Goal: Task Accomplishment & Management: Use online tool/utility

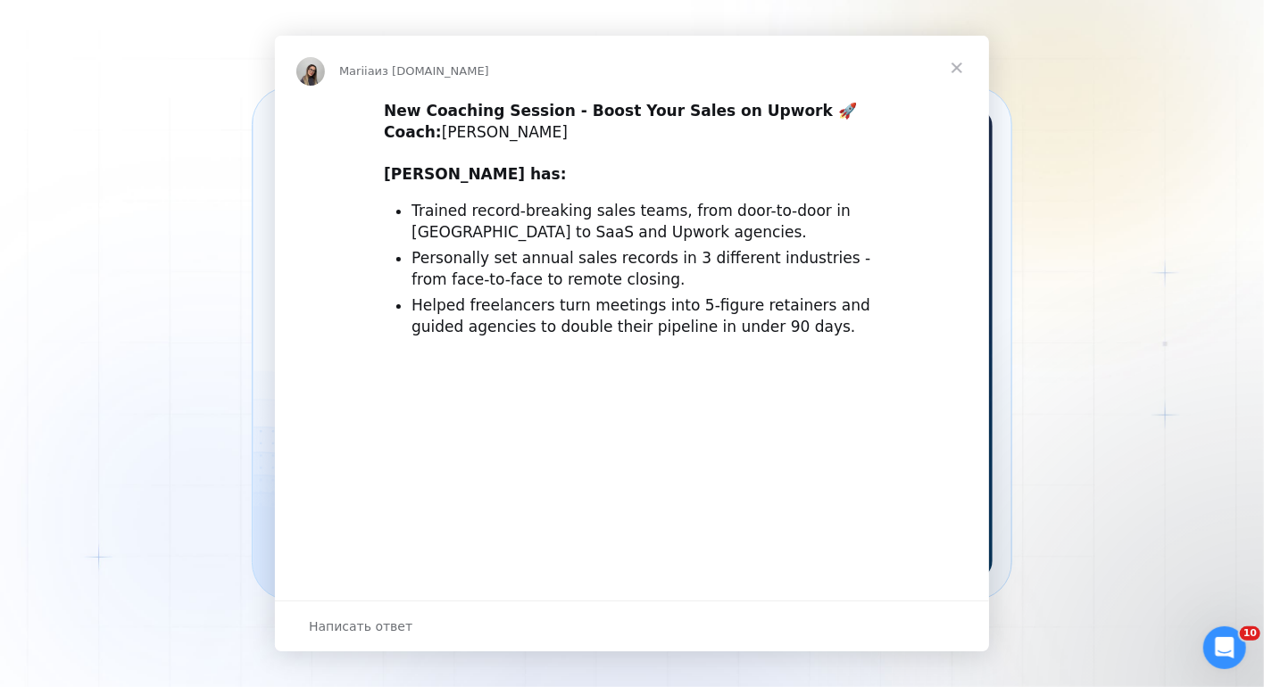
click at [406, 424] on img "Мессенджер Intercom" at bounding box center [632, 548] width 714 height 373
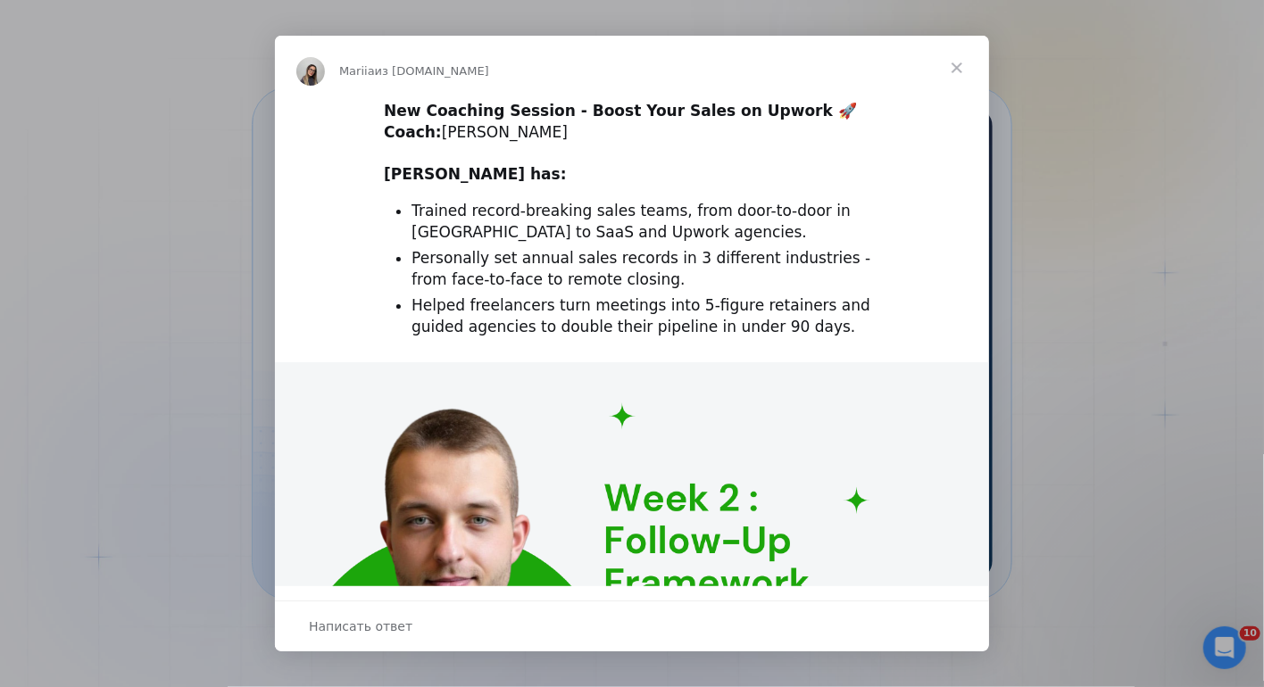
click at [961, 62] on span "Закрыть" at bounding box center [956, 68] width 64 height 64
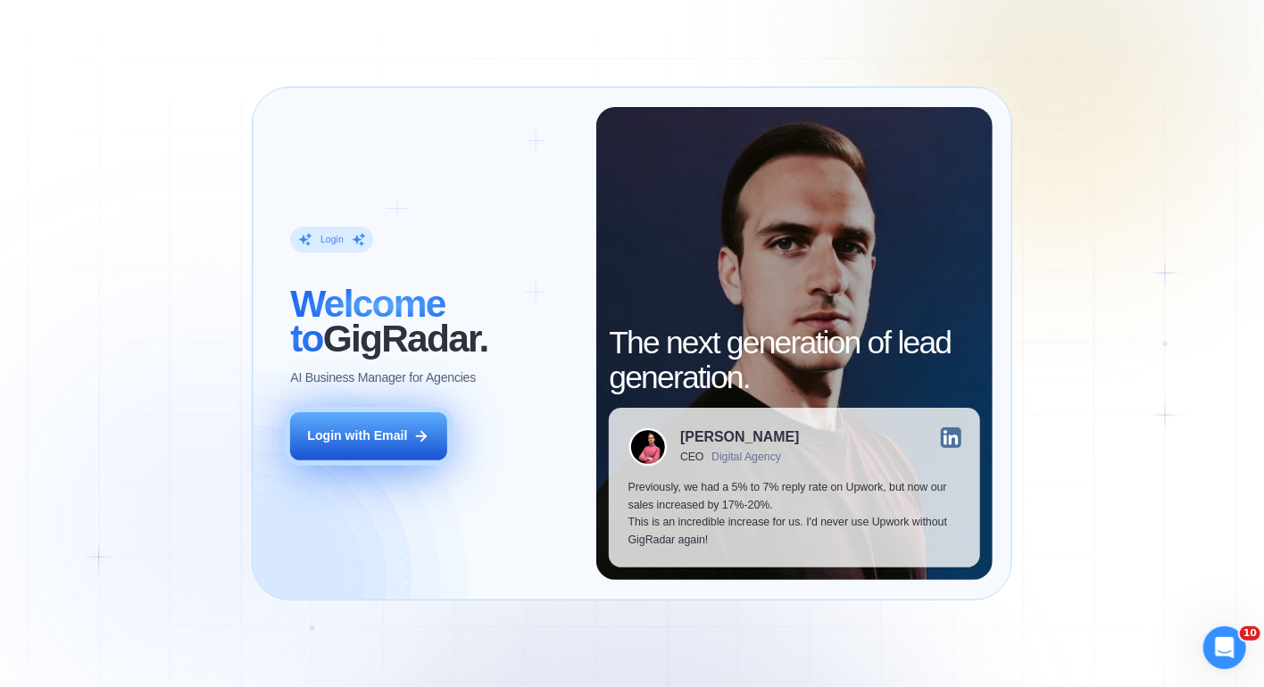
click at [336, 443] on div "Login with Email" at bounding box center [357, 435] width 100 height 17
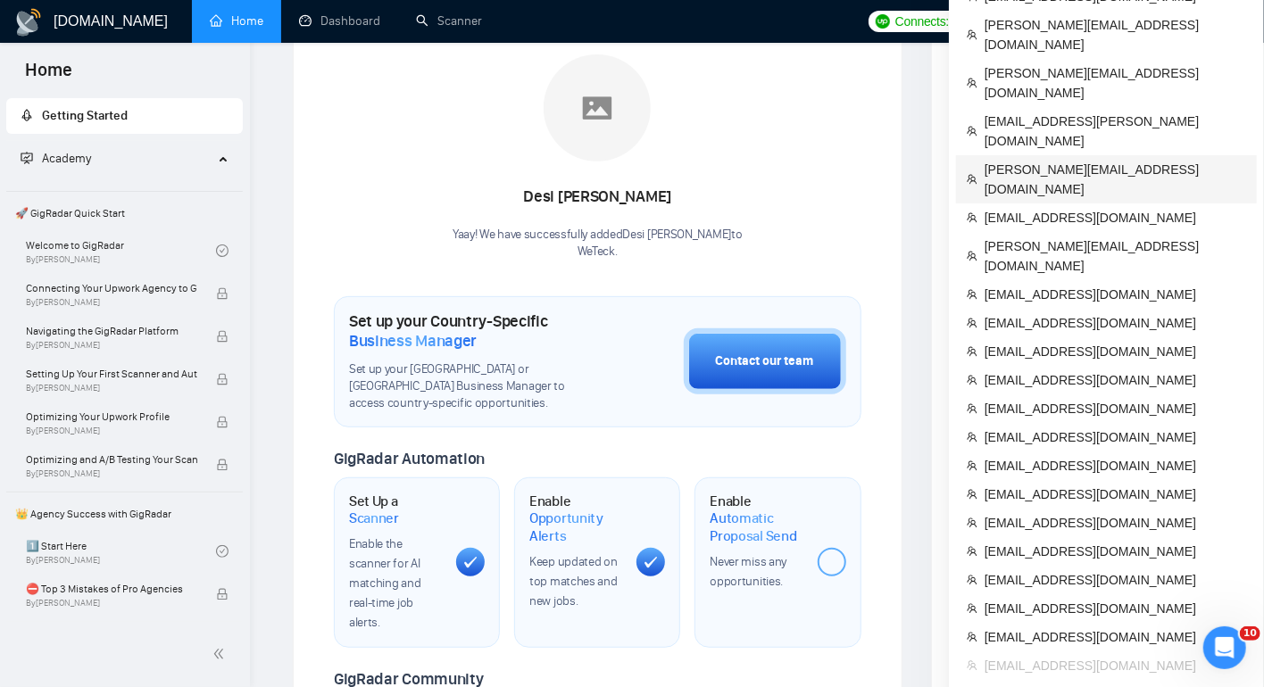
scroll to position [709, 0]
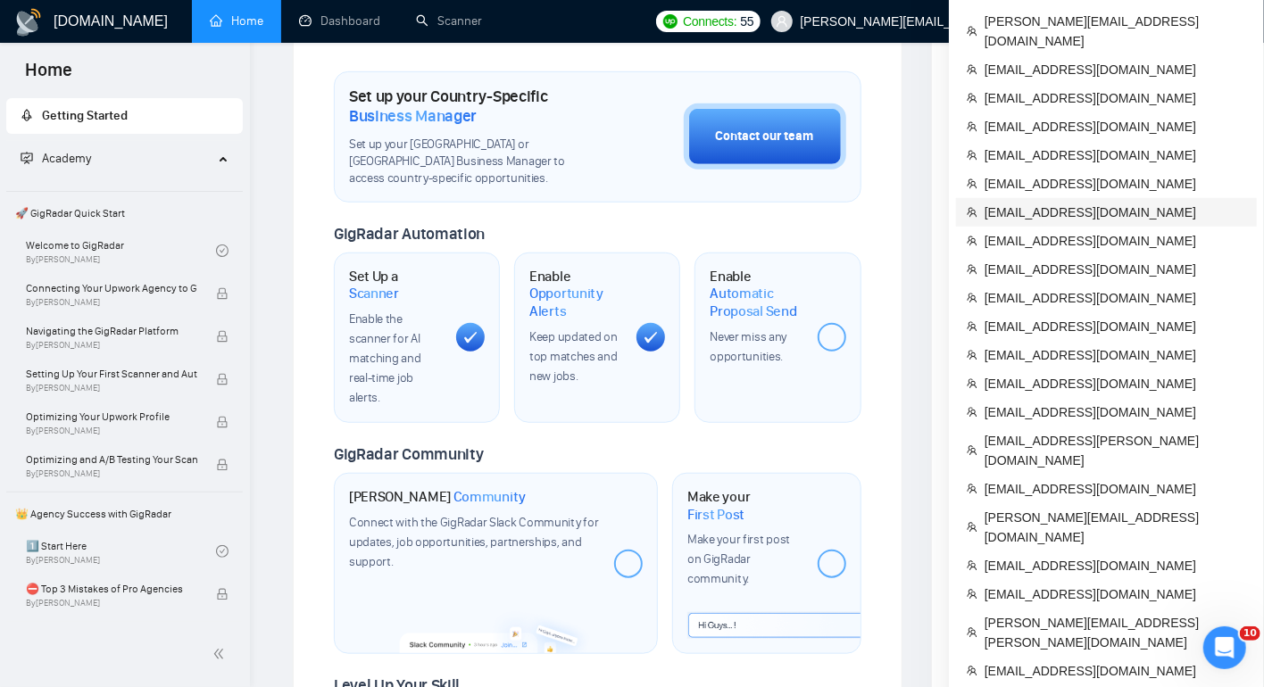
scroll to position [549, 0]
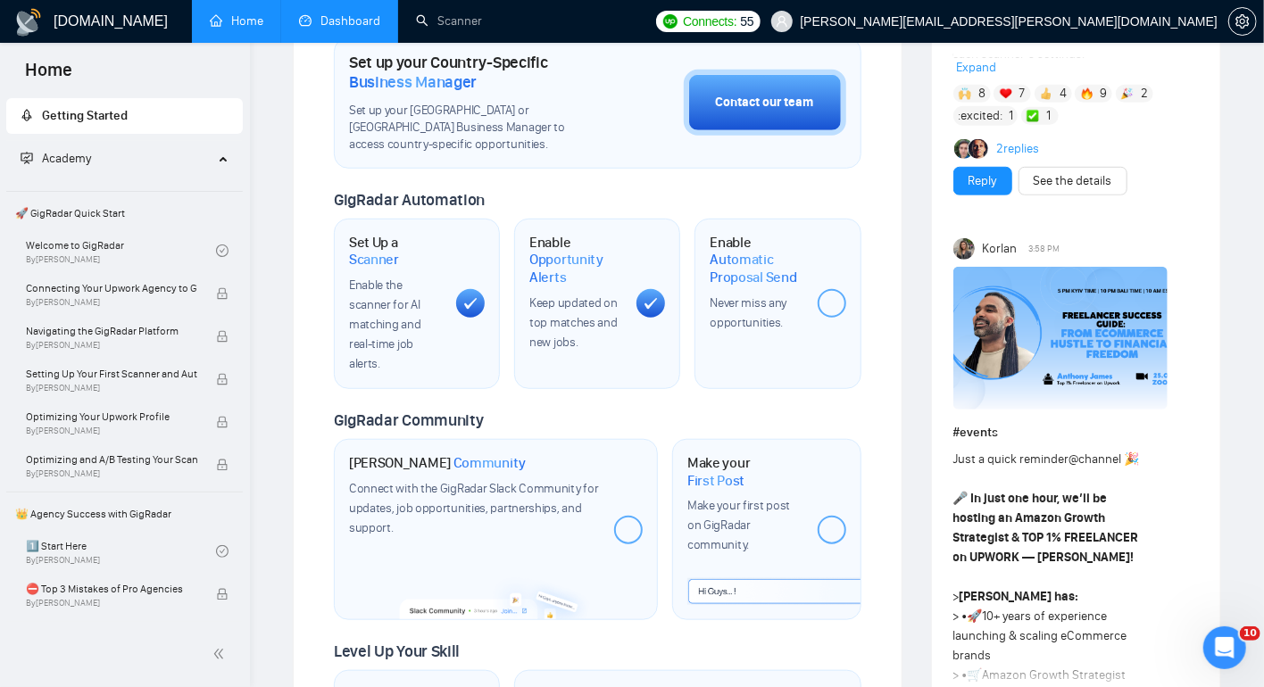
click at [353, 13] on link "Dashboard" at bounding box center [339, 20] width 81 height 15
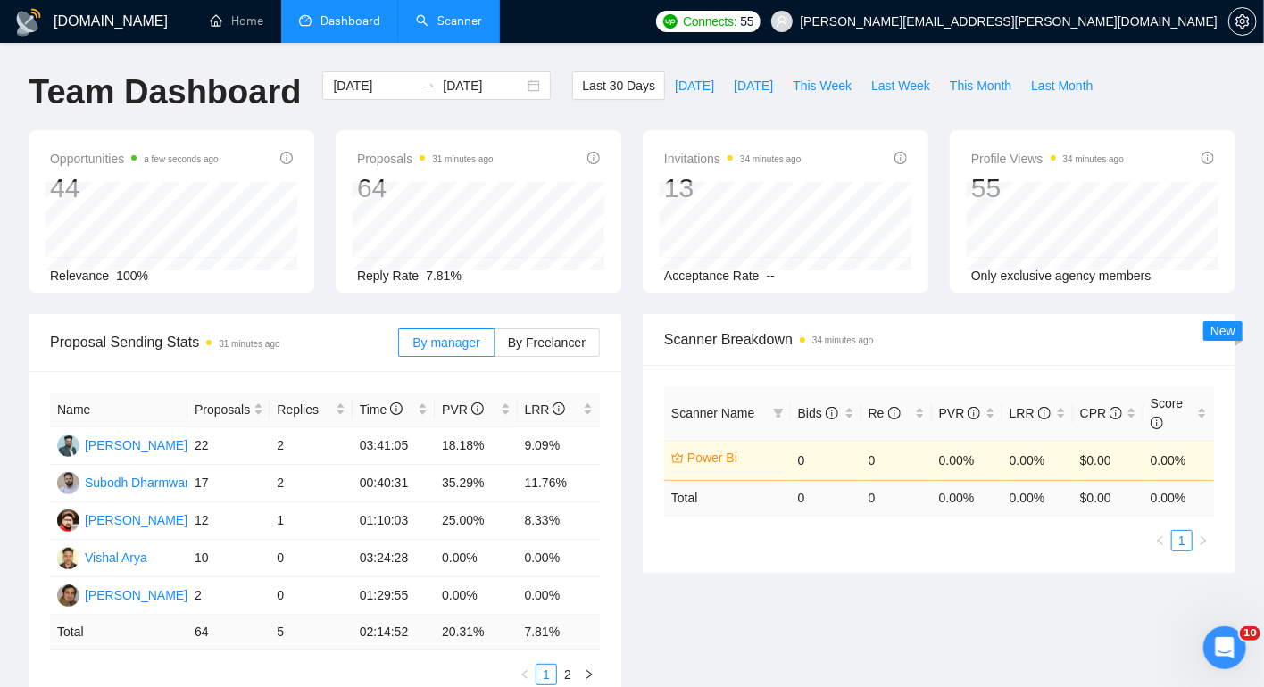
click at [448, 27] on link "Scanner" at bounding box center [449, 20] width 66 height 15
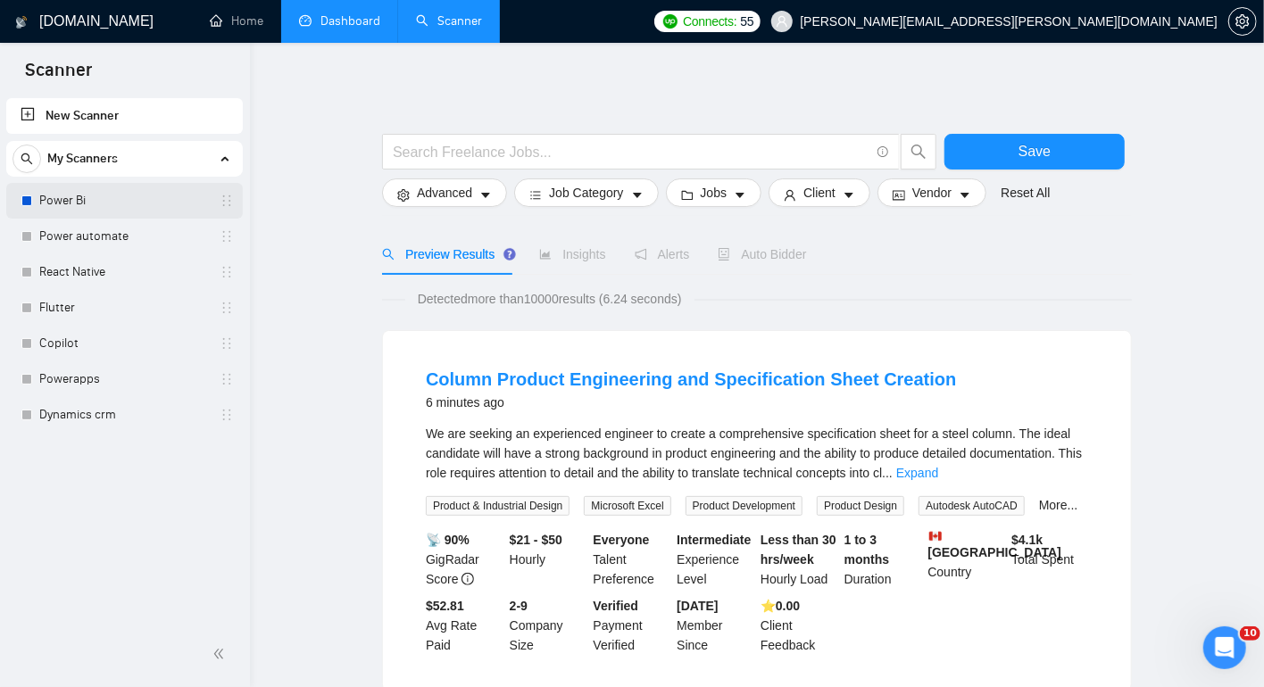
click at [125, 192] on link "Power Bi" at bounding box center [124, 201] width 170 height 36
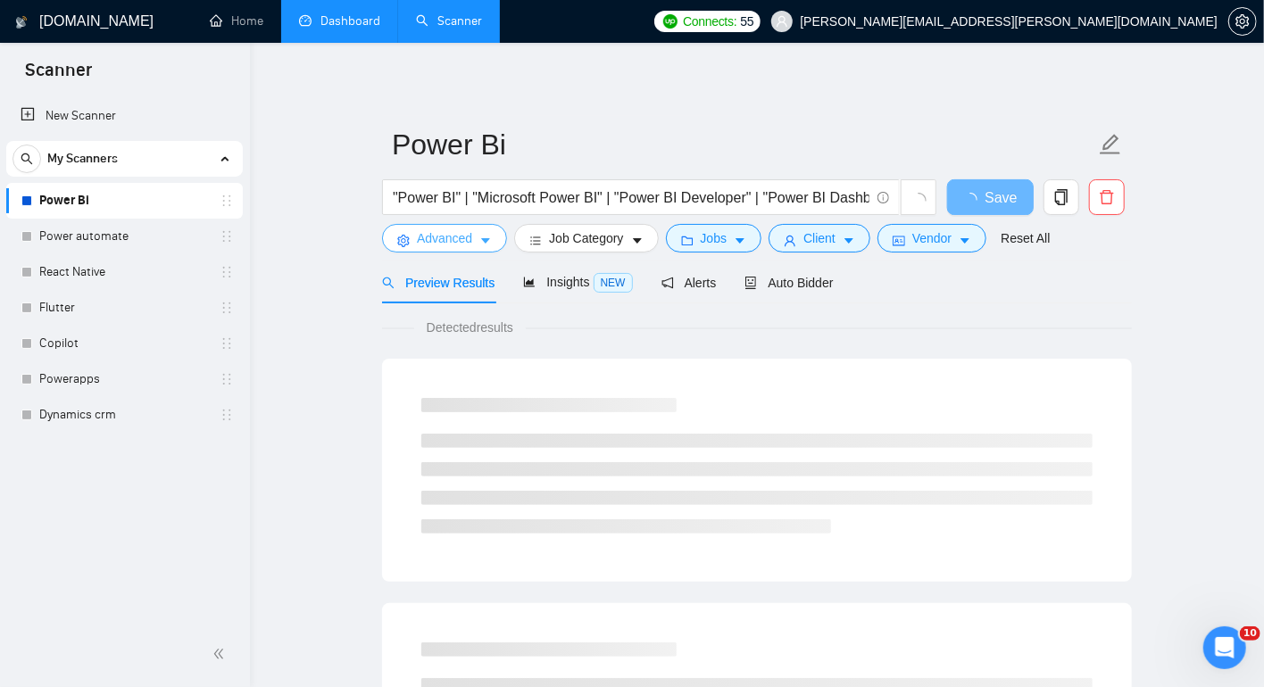
click at [476, 241] on button "Advanced" at bounding box center [444, 238] width 125 height 29
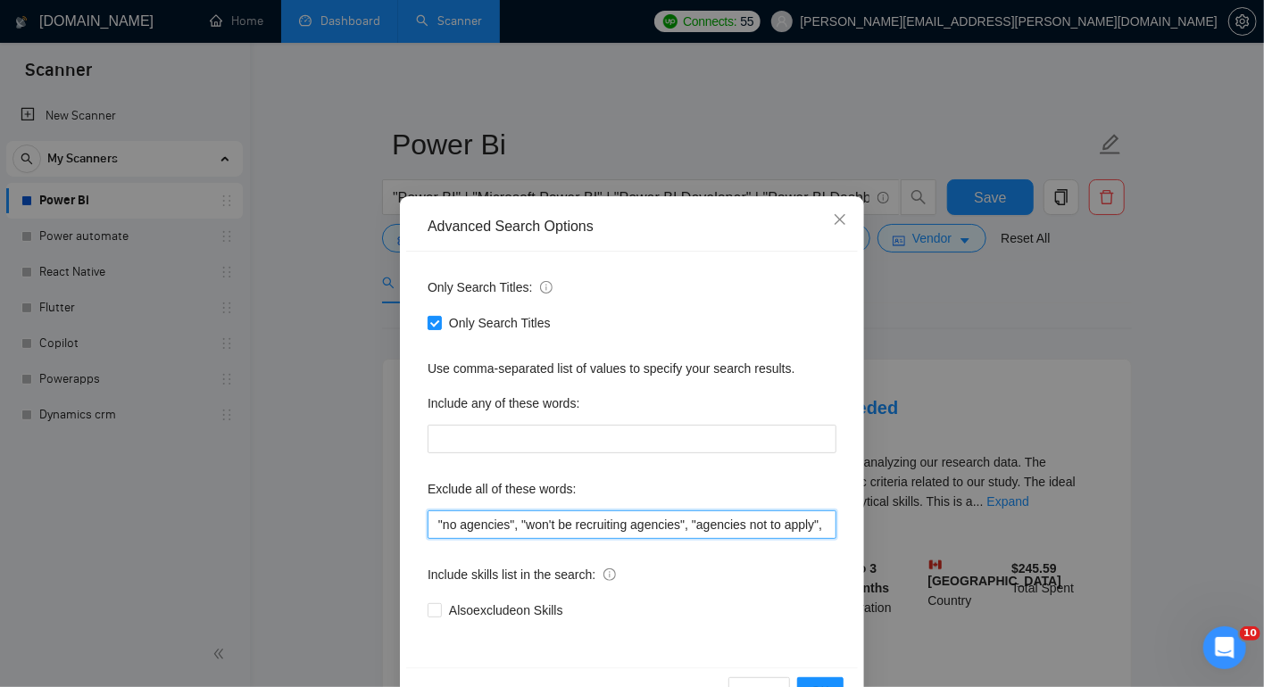
drag, startPoint x: 770, startPoint y: 525, endPoint x: 903, endPoint y: 518, distance: 133.1
click at [903, 518] on div "Advanced Search Options Only Search Titles: Only Search Titles Use comma-separa…" at bounding box center [632, 343] width 1264 height 687
drag, startPoint x: 767, startPoint y: 520, endPoint x: 874, endPoint y: 519, distance: 107.1
click at [874, 519] on div "Advanced Search Options Only Search Titles: Only Search Titles Use comma-separa…" at bounding box center [632, 343] width 1264 height 687
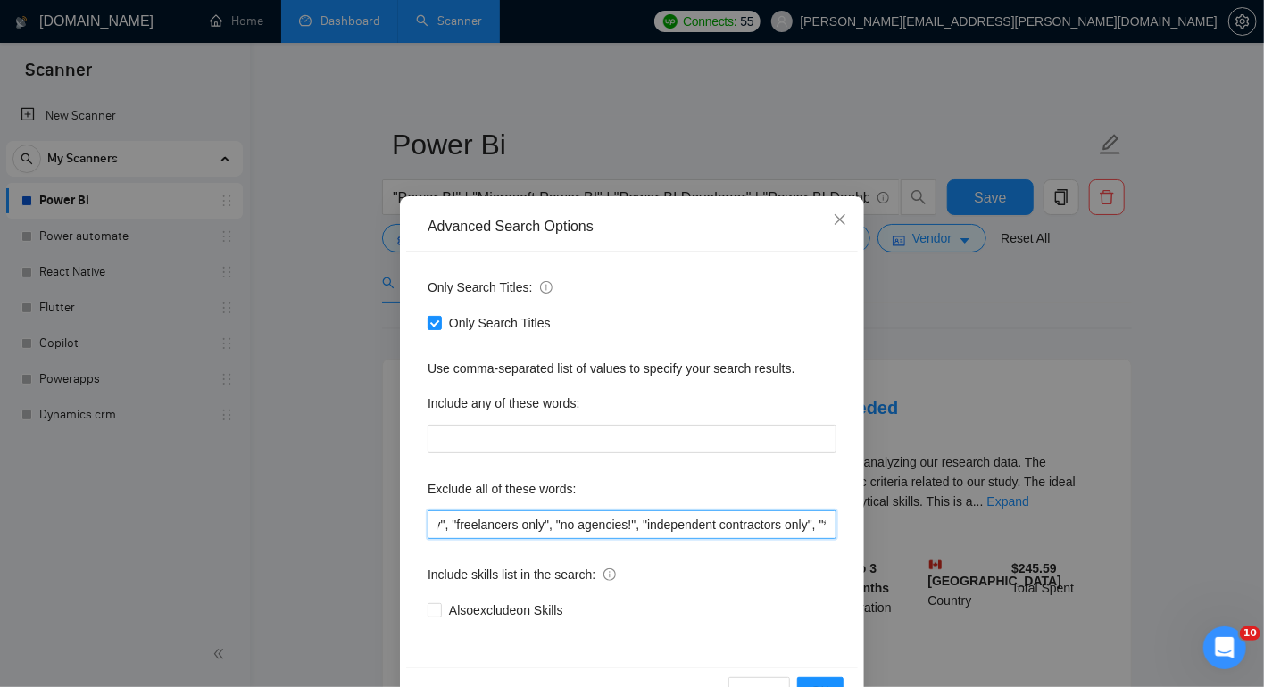
click at [782, 525] on input ""no agencies", "won't be recruiting agencies", "agencies not to apply", "no age…" at bounding box center [631, 524] width 409 height 29
drag, startPoint x: 767, startPoint y: 525, endPoint x: 889, endPoint y: 526, distance: 122.3
click at [889, 526] on div "Advanced Search Options Only Search Titles: Only Search Titles Use comma-separa…" at bounding box center [632, 343] width 1264 height 687
click at [841, 216] on icon "close" at bounding box center [840, 219] width 14 height 14
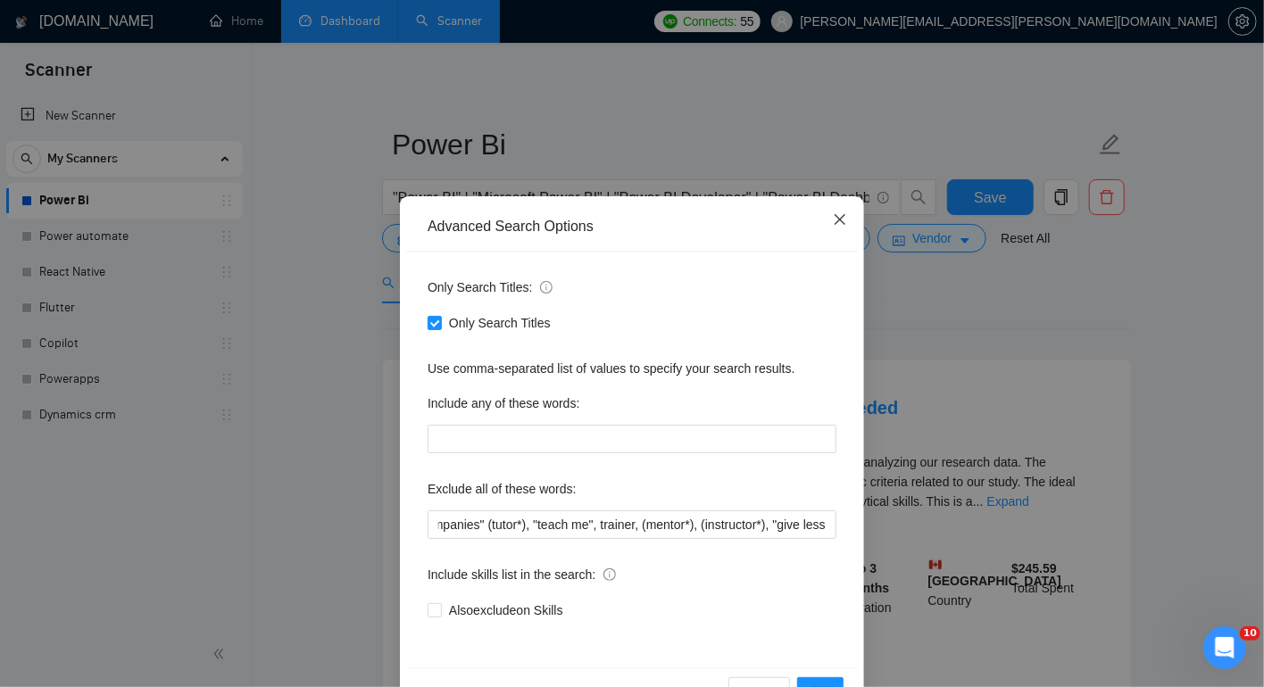
scroll to position [0, 0]
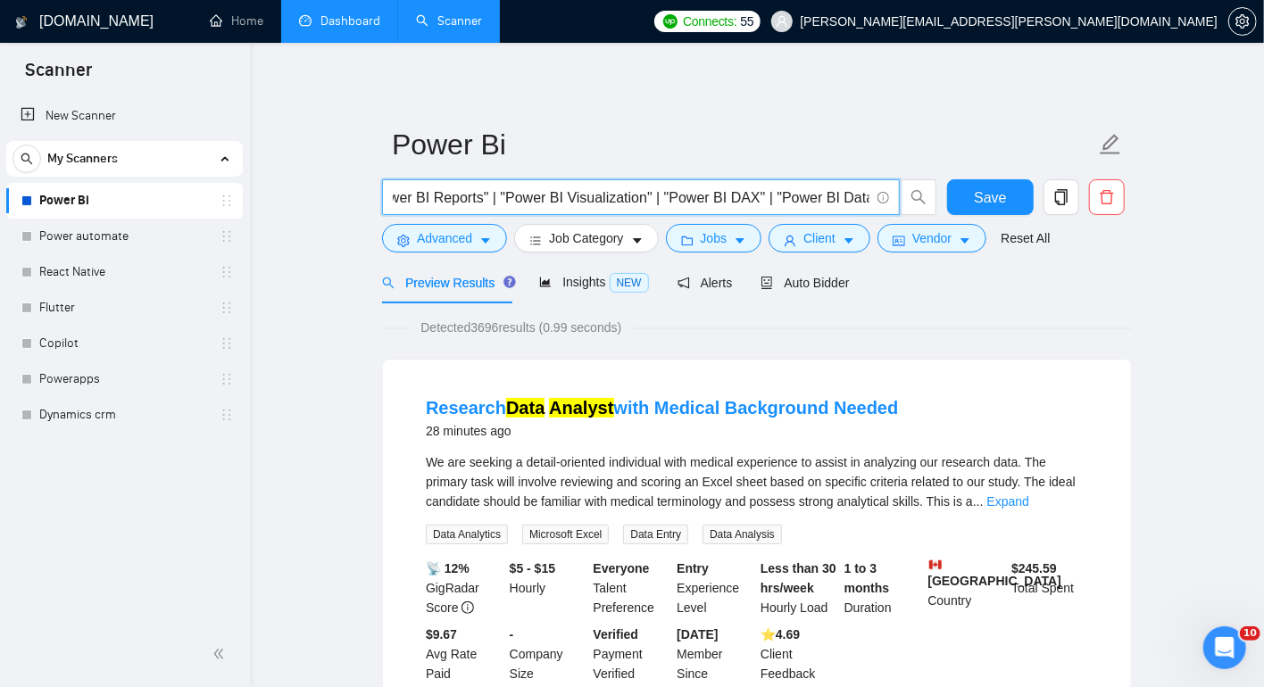
drag, startPoint x: 745, startPoint y: 198, endPoint x: 884, endPoint y: 189, distance: 139.5
click at [884, 189] on span ""Power BI" | "Microsoft Power BI" | "Power BI Developer" | "Power BI Dashboard"…" at bounding box center [641, 197] width 518 height 36
click at [801, 196] on input ""Power BI" | "Microsoft Power BI" | "Power BI Developer" | "Power BI Dashboard"…" at bounding box center [631, 197] width 476 height 22
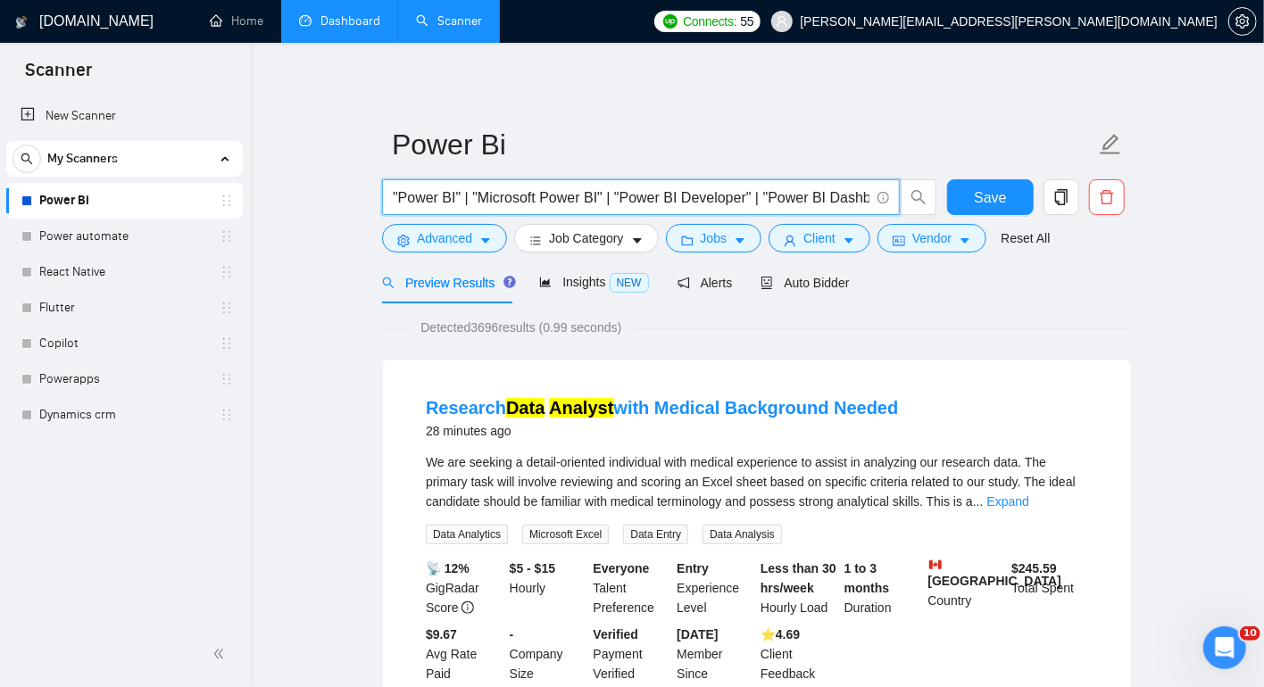
drag, startPoint x: 476, startPoint y: 195, endPoint x: 321, endPoint y: 188, distance: 154.5
click at [543, 192] on input ""Power BI" | "Microsoft Power BI" | "Power BI Developer" | "Power BI Dashboard"…" at bounding box center [631, 197] width 476 height 22
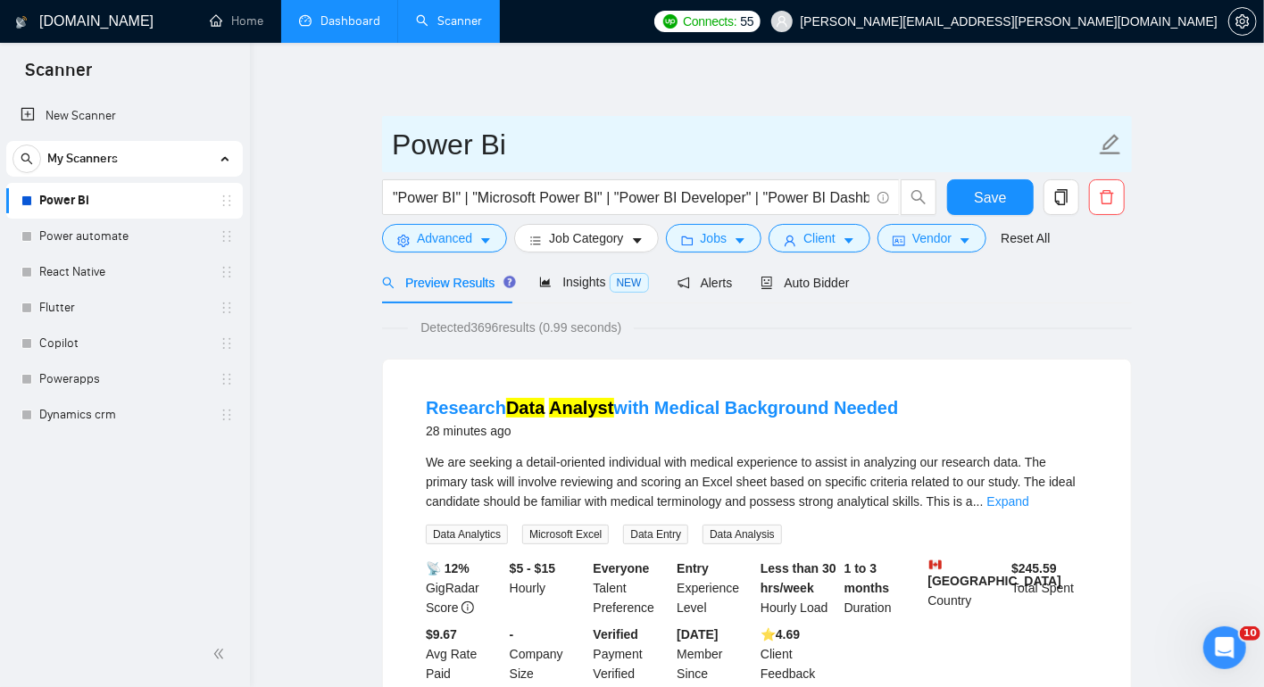
drag, startPoint x: 505, startPoint y: 144, endPoint x: 331, endPoint y: 151, distance: 174.1
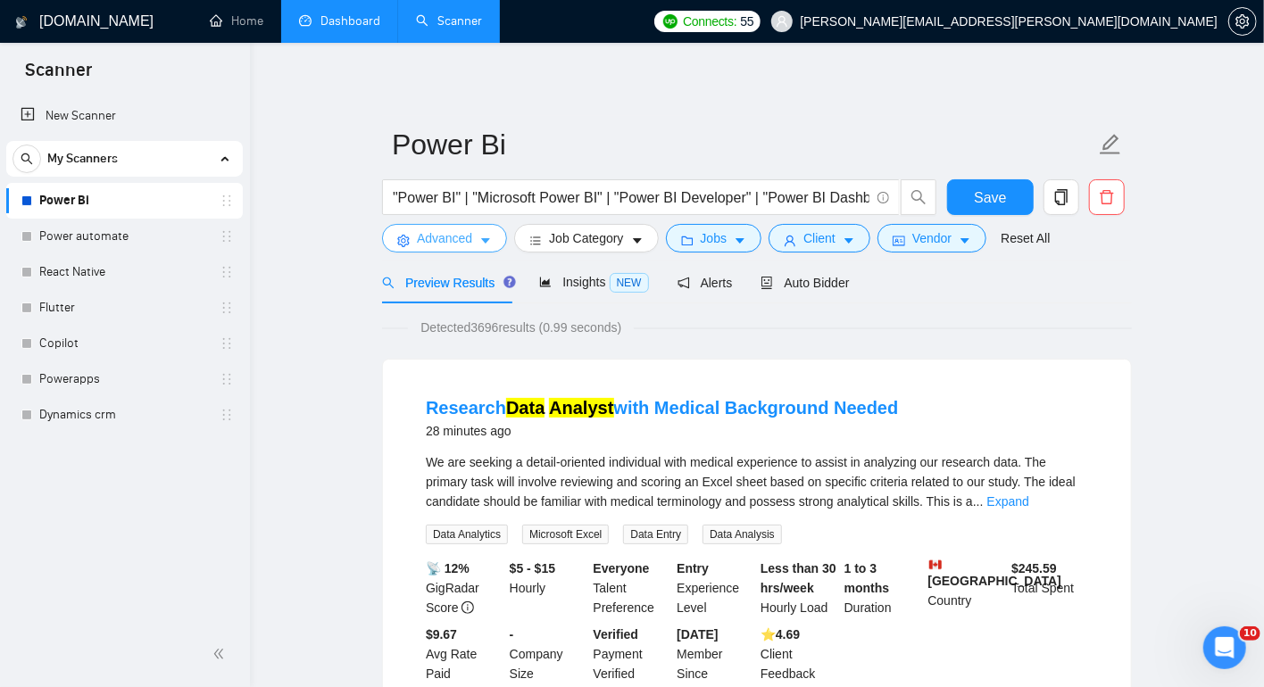
click at [481, 241] on icon "caret-down" at bounding box center [485, 241] width 12 height 12
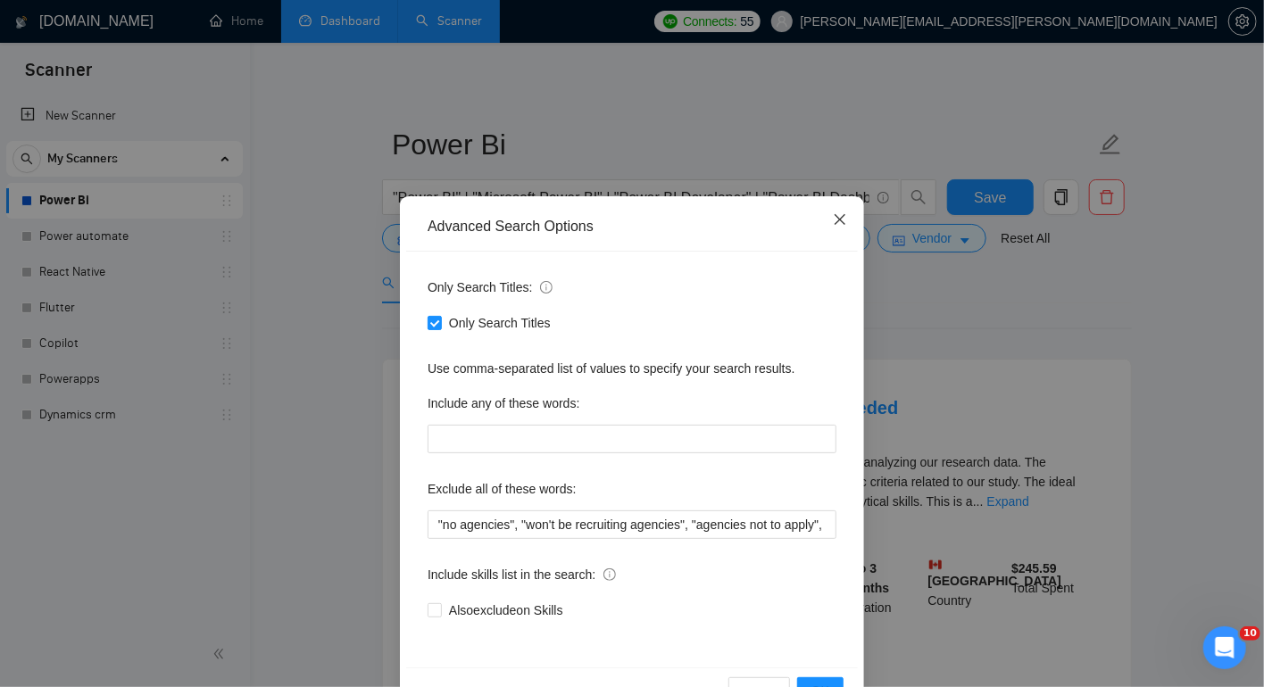
click at [841, 217] on icon "close" at bounding box center [839, 219] width 11 height 11
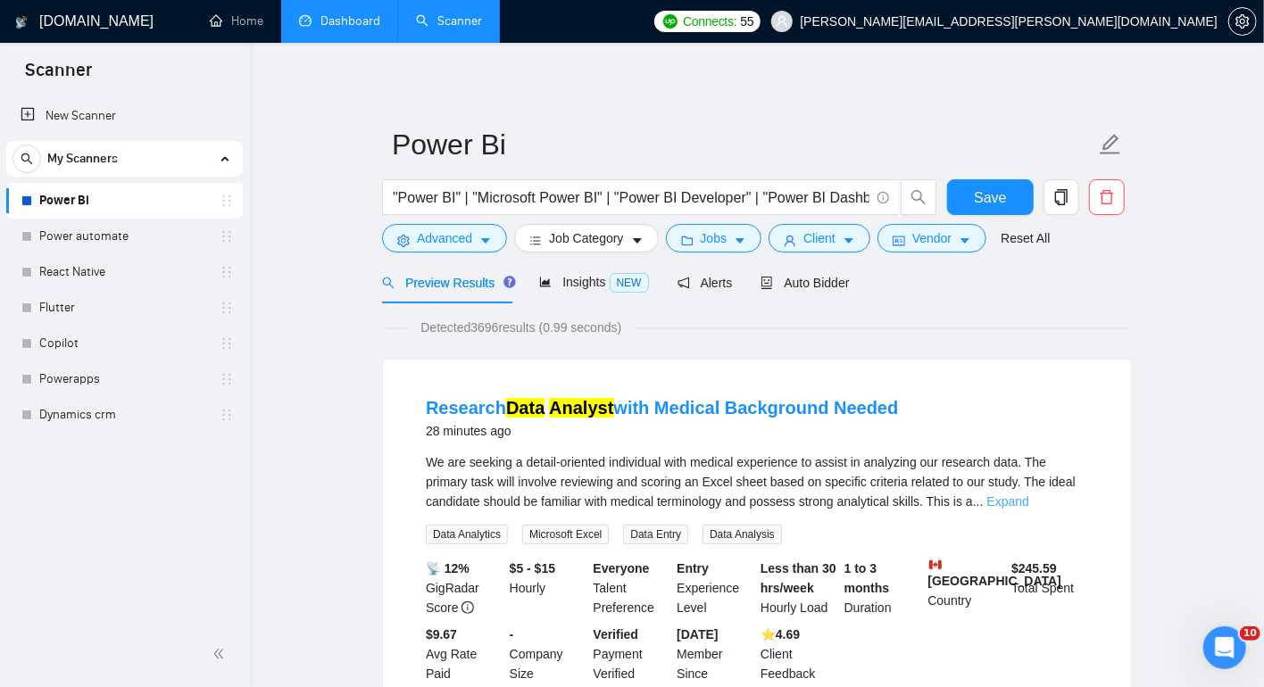
click at [1029, 495] on link "Expand" at bounding box center [1008, 501] width 42 height 14
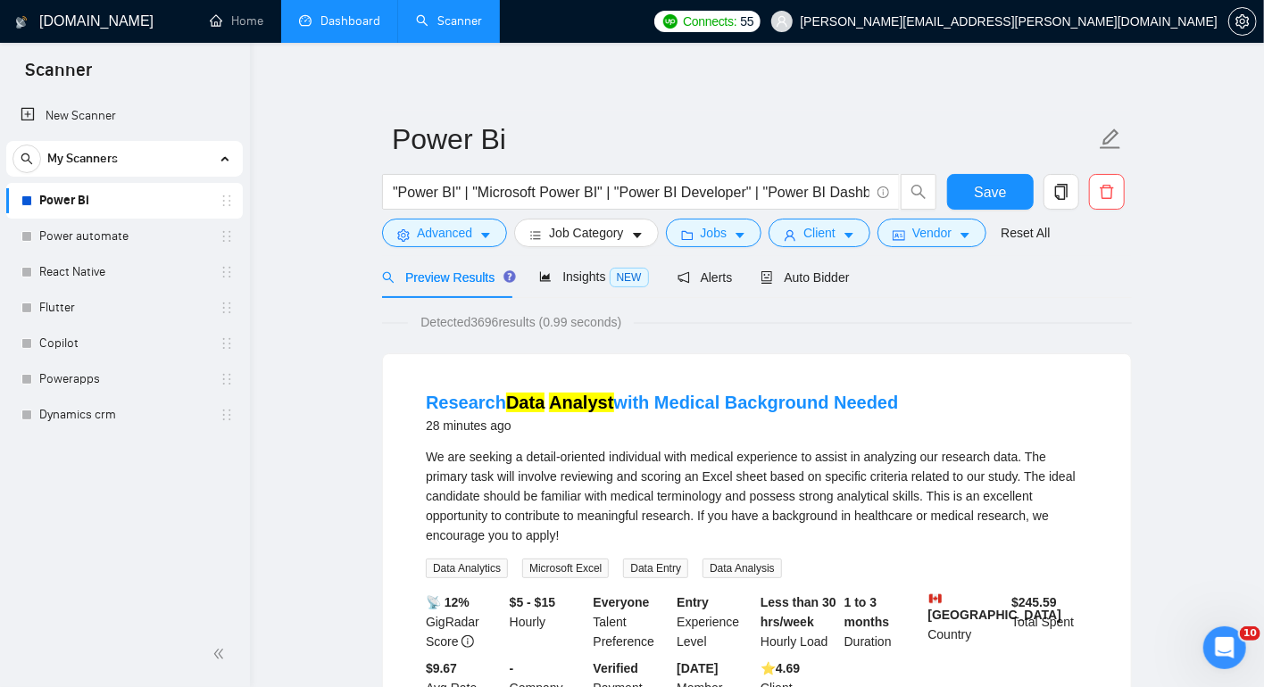
scroll to position [7, 0]
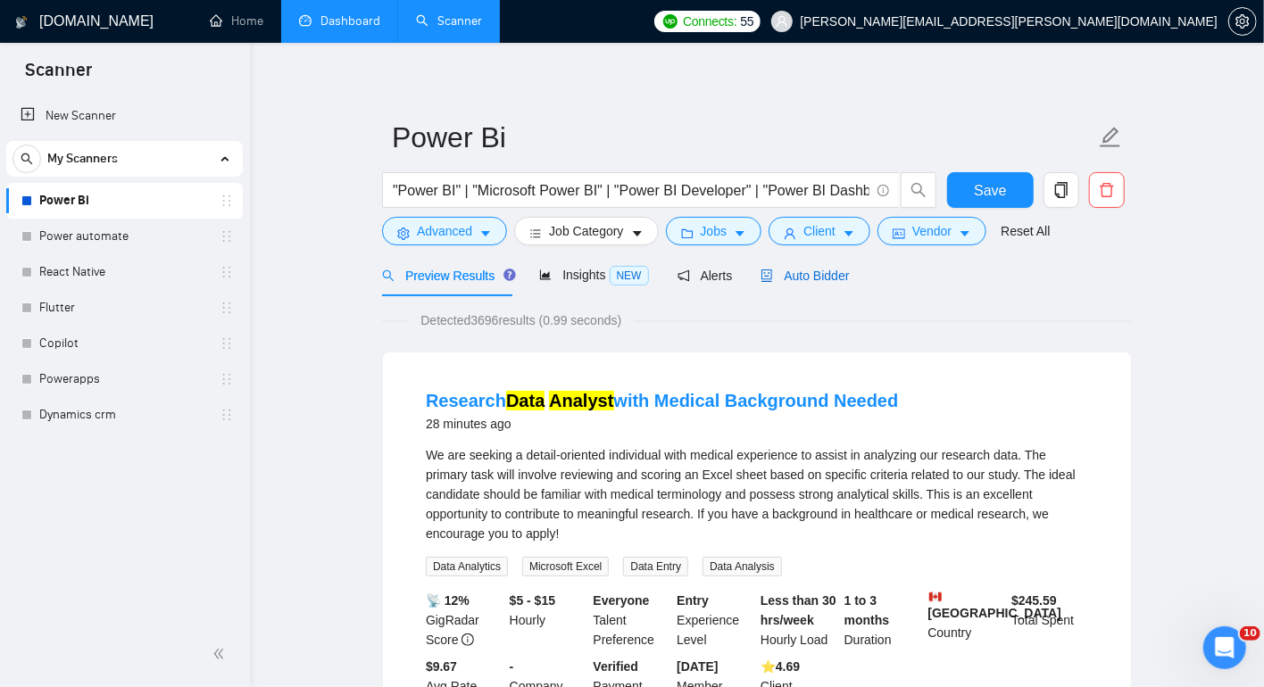
click at [814, 278] on span "Auto Bidder" at bounding box center [804, 276] width 88 height 14
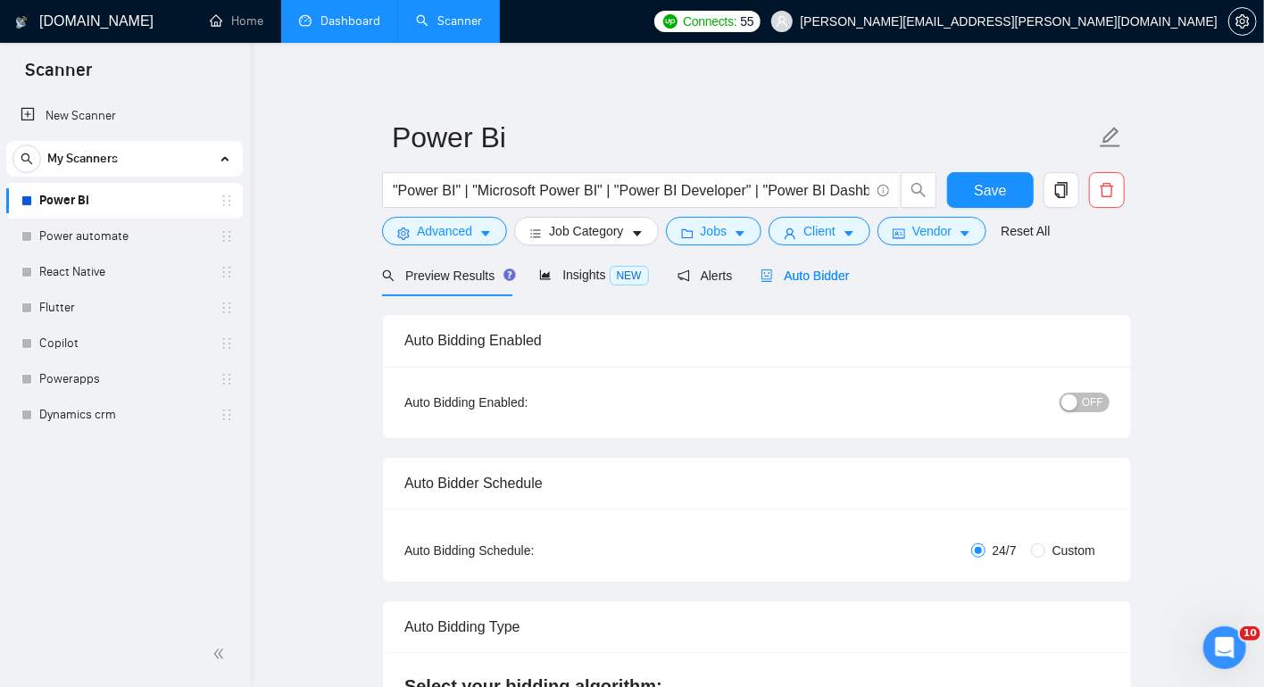
scroll to position [1580, 0]
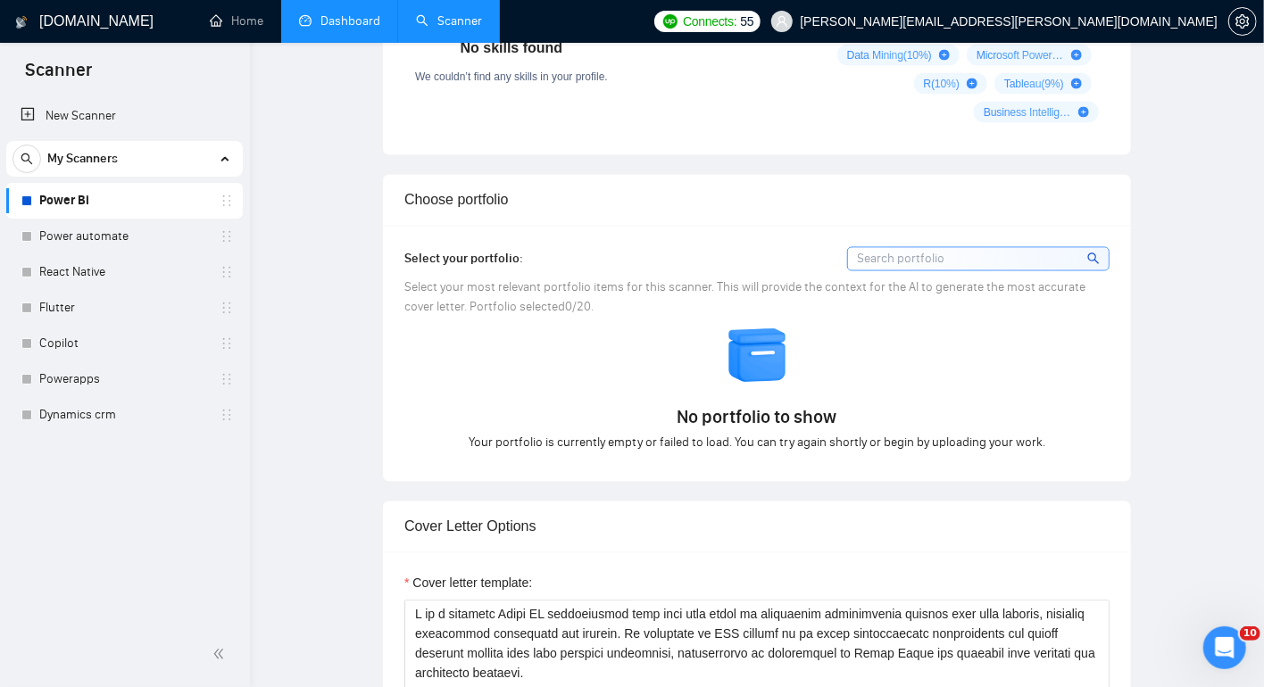
radio input "false"
radio input "true"
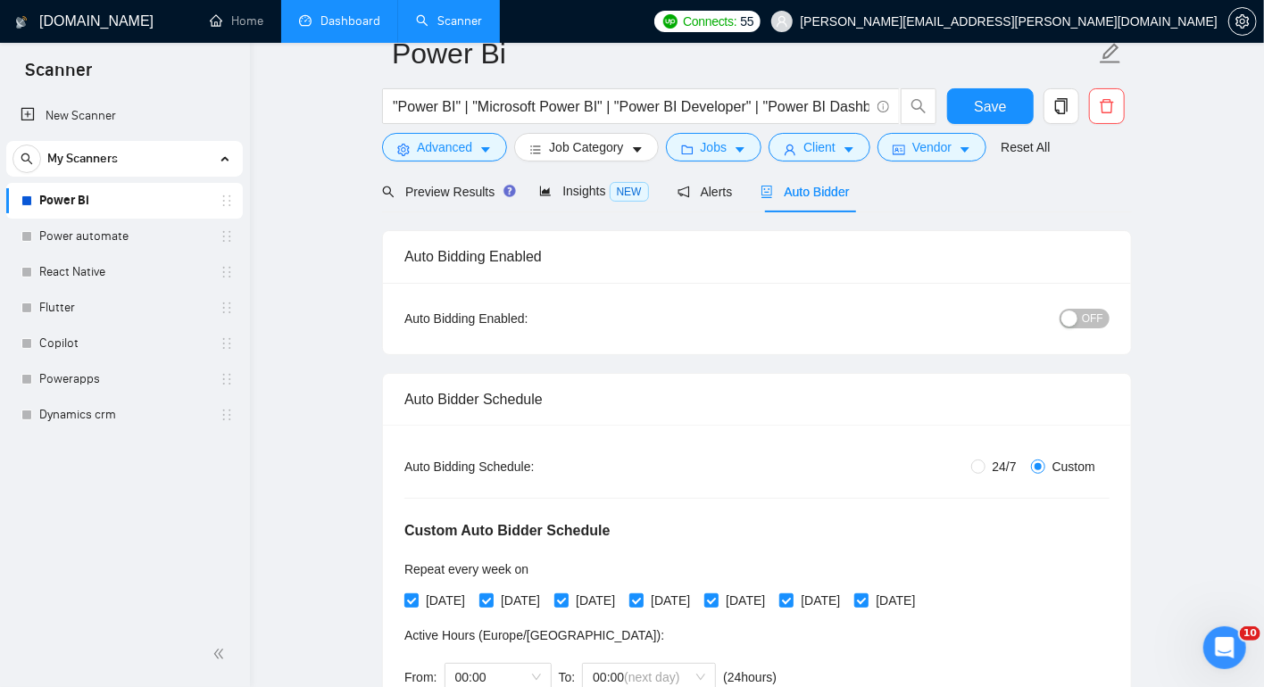
scroll to position [0, 0]
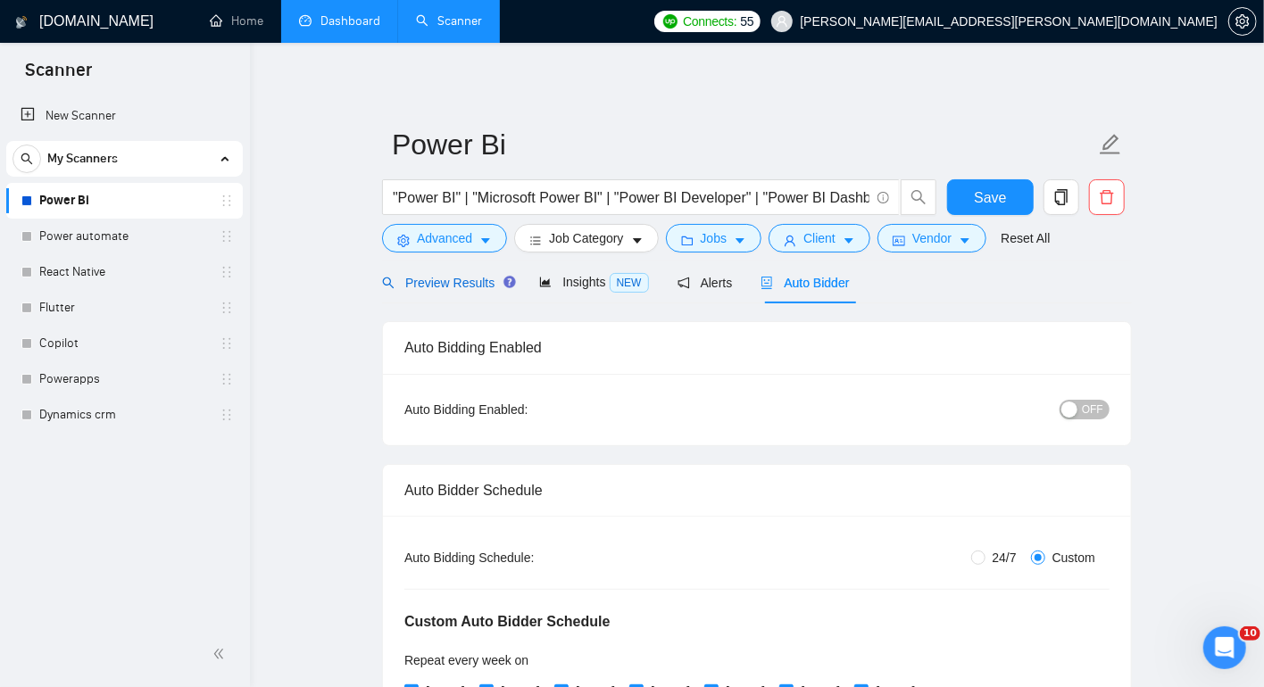
click at [460, 281] on span "Preview Results" at bounding box center [446, 283] width 128 height 14
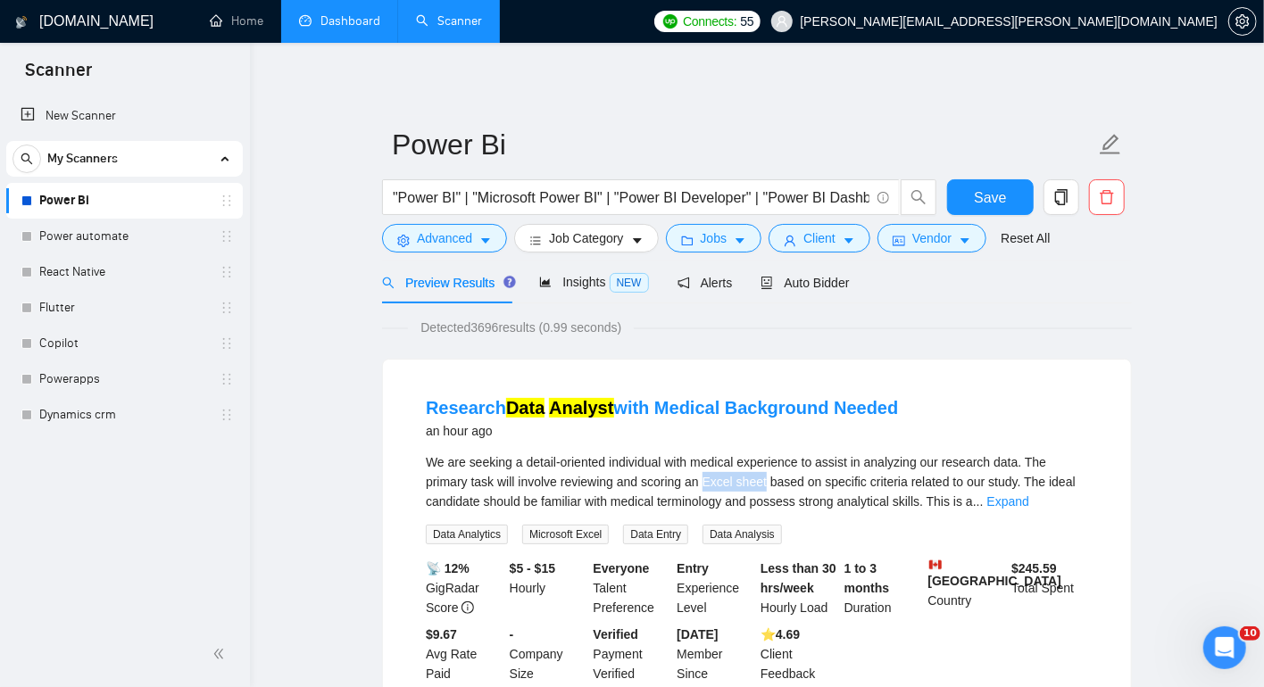
drag, startPoint x: 714, startPoint y: 482, endPoint x: 778, endPoint y: 482, distance: 64.2
click at [778, 482] on span "We are seeking a detail-oriented individual with medical experience to assist i…" at bounding box center [751, 482] width 650 height 54
copy span "Excel sheet"
click at [1029, 494] on link "Expand" at bounding box center [1008, 501] width 42 height 14
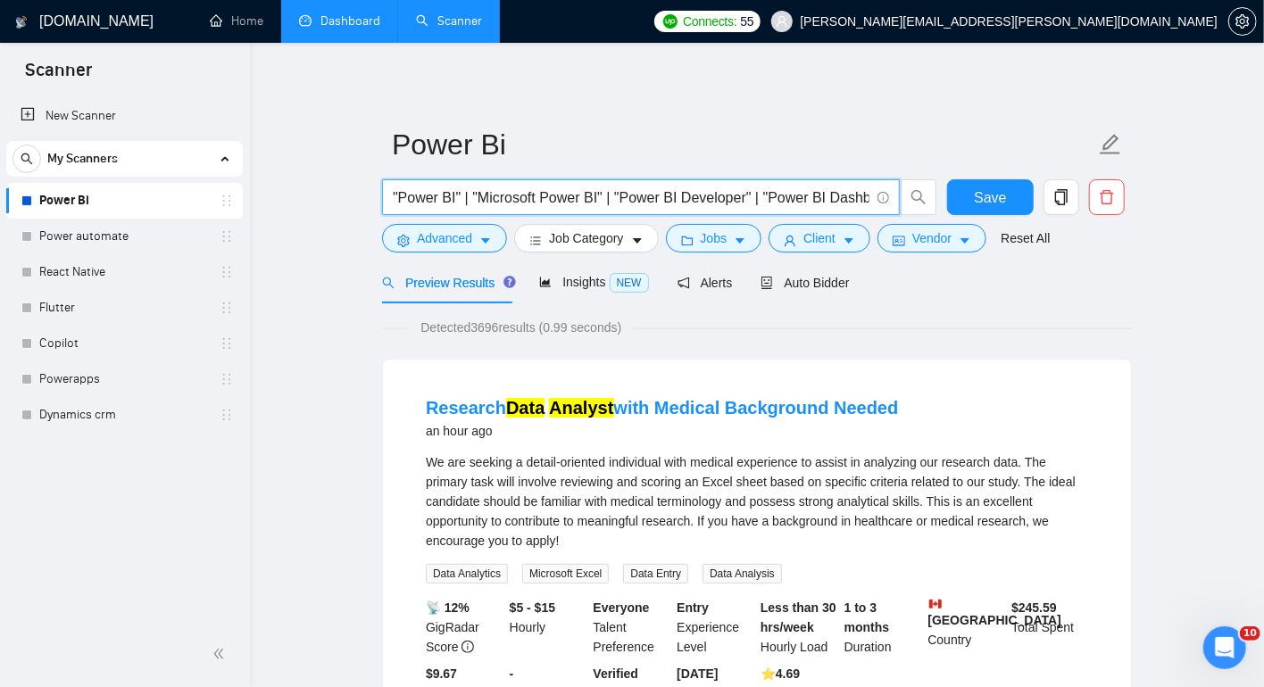
click at [395, 198] on input ""Power BI" | "Microsoft Power BI" | "Power BI Developer" | "Power BI Dashboard"…" at bounding box center [631, 197] width 476 height 22
click at [393, 194] on input "PowerBI*)"Power BI" | "Microsoft Power BI" | "Power BI Developer" | "Power BI D…" at bounding box center [631, 197] width 476 height 22
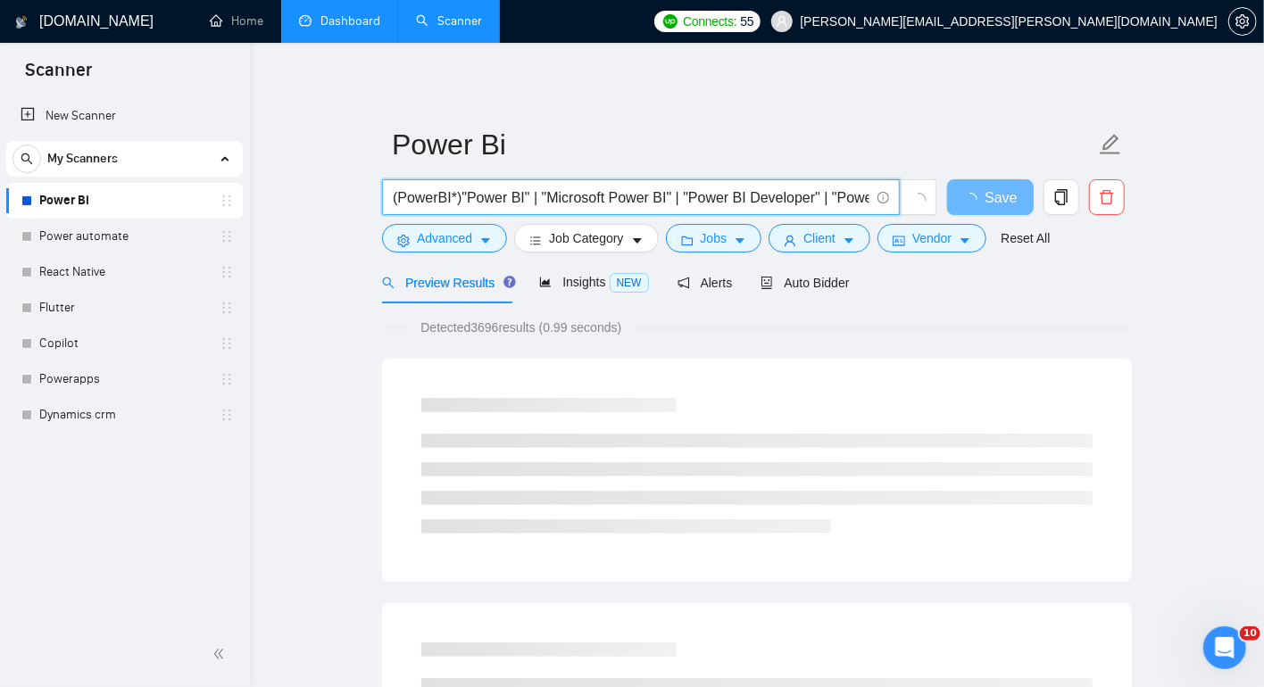
click at [464, 190] on input "(PowerBI*)"Power BI" | "Microsoft Power BI" | "Power BI Developer" | "Power BI …" at bounding box center [631, 197] width 476 height 22
click at [462, 199] on input "(PowerBI*)| "Power BI" | "Microsoft Power BI" | "Power BI Developer" | "Power B…" at bounding box center [631, 197] width 476 height 22
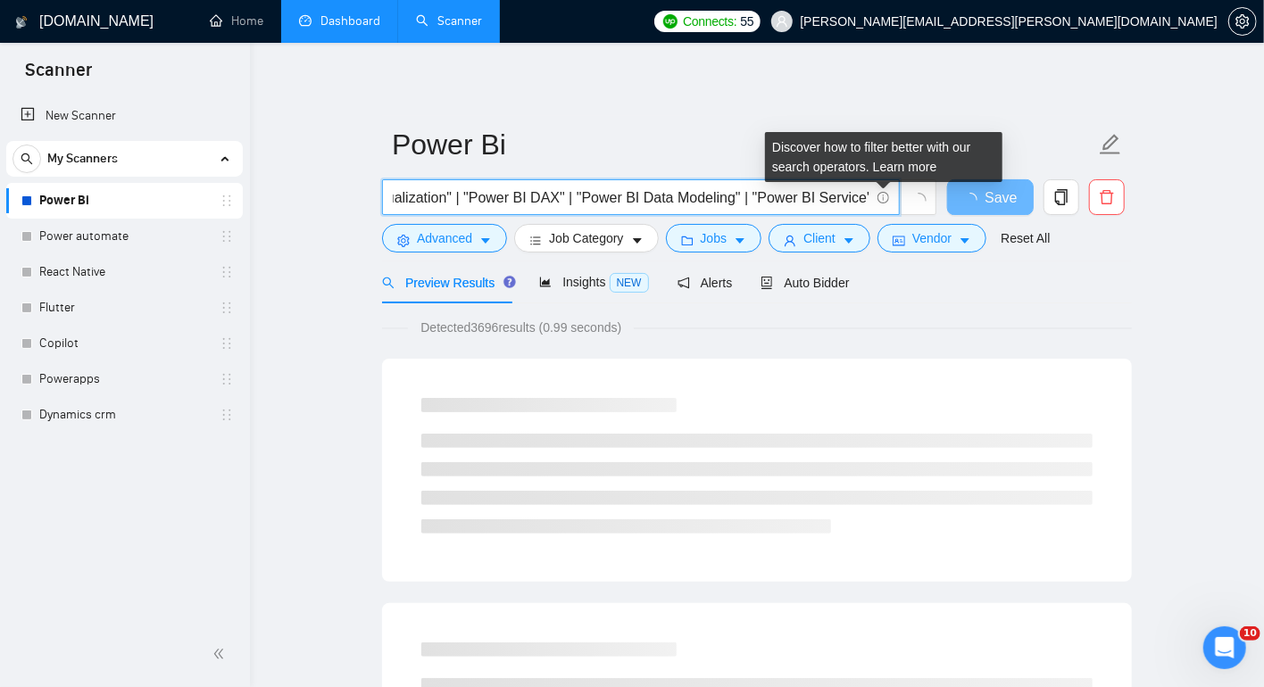
scroll to position [0, 1009]
drag, startPoint x: 792, startPoint y: 196, endPoint x: 888, endPoint y: 196, distance: 95.5
click at [888, 196] on span "(PowerBI*) | "Power BI" | "Microsoft Power BI" | "Power BI Developer" | "Power …" at bounding box center [641, 197] width 518 height 36
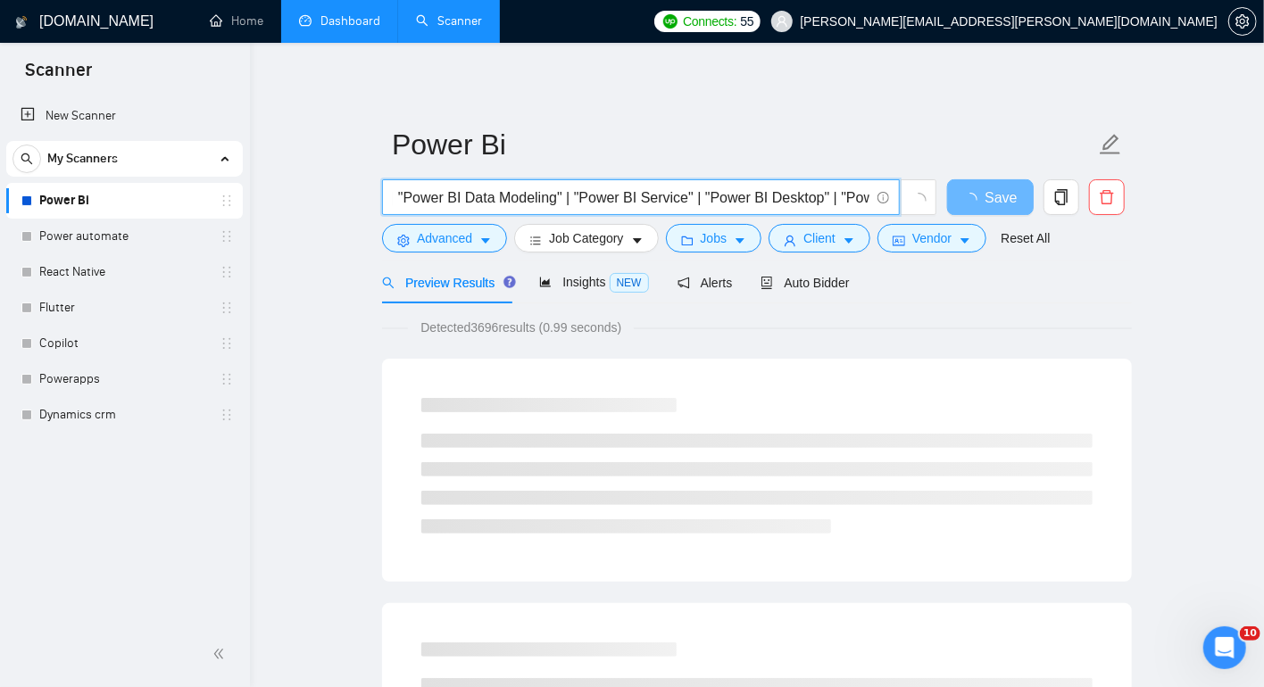
click at [730, 195] on input "(PowerBI*) | "Power BI" | "Microsoft Power BI" | "Power BI Developer" | "Power …" at bounding box center [631, 197] width 476 height 22
drag, startPoint x: 739, startPoint y: 195, endPoint x: 899, endPoint y: 197, distance: 160.6
click at [899, 197] on span "(PowerBI*) | "Power BI" | "Microsoft Power BI" | "Power BI Developer" | "Power …" at bounding box center [659, 197] width 555 height 36
click at [653, 195] on input "(PowerBI*) | "Power BI" | "Microsoft Power BI" | "Power BI Developer" | "Power …" at bounding box center [631, 197] width 476 height 22
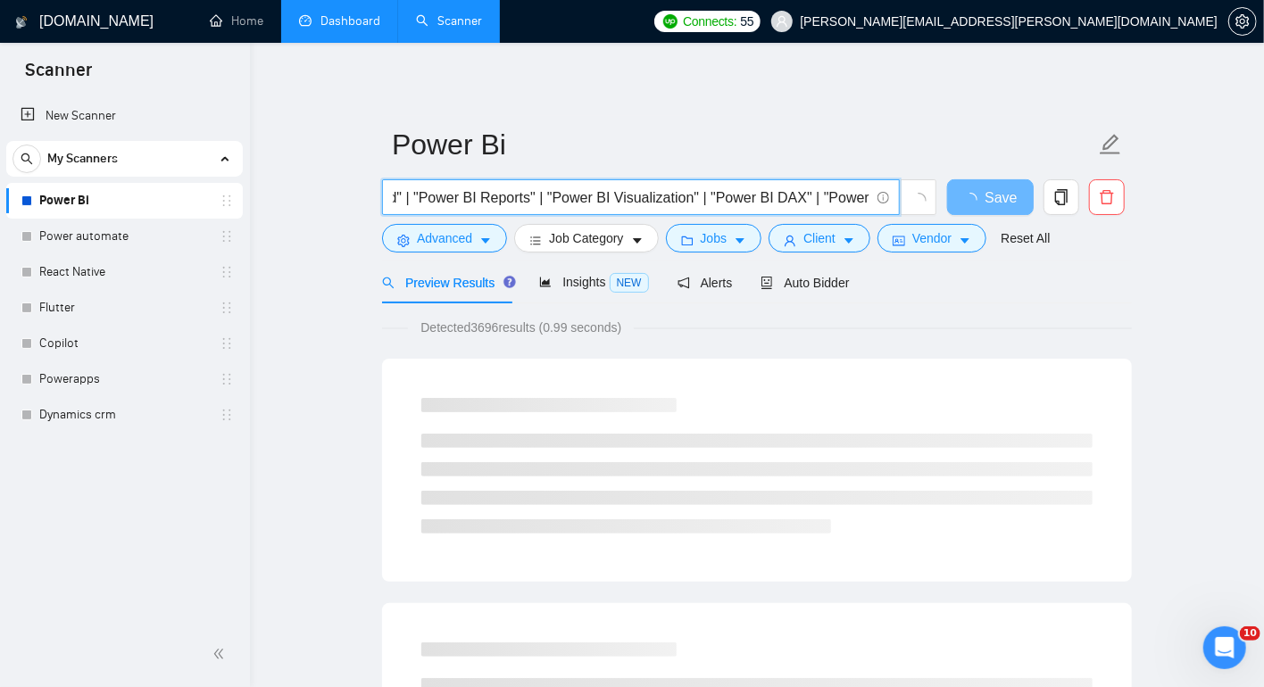
scroll to position [0, 0]
drag, startPoint x: 433, startPoint y: 198, endPoint x: 304, endPoint y: 212, distance: 129.3
type input "(PowerBI*) | "Power BI" | "Microsoft Power BI" | "Power BI Developer" | "Power …"
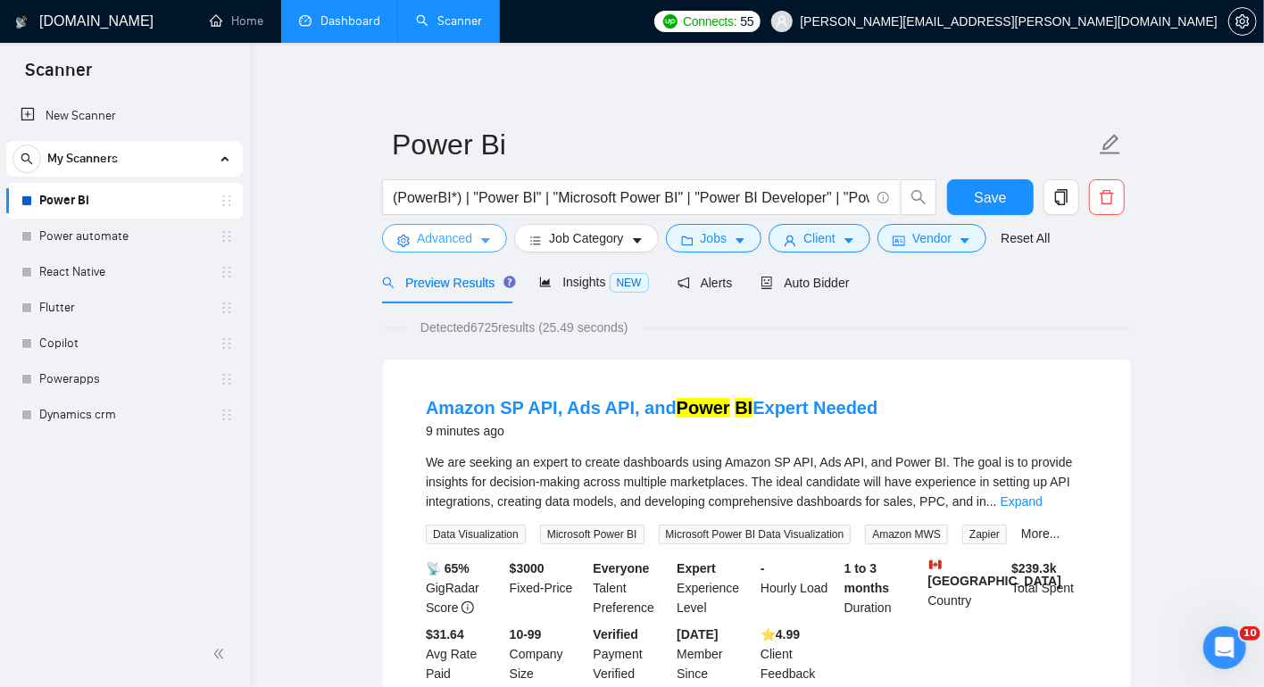
click at [445, 234] on span "Advanced" at bounding box center [444, 238] width 55 height 20
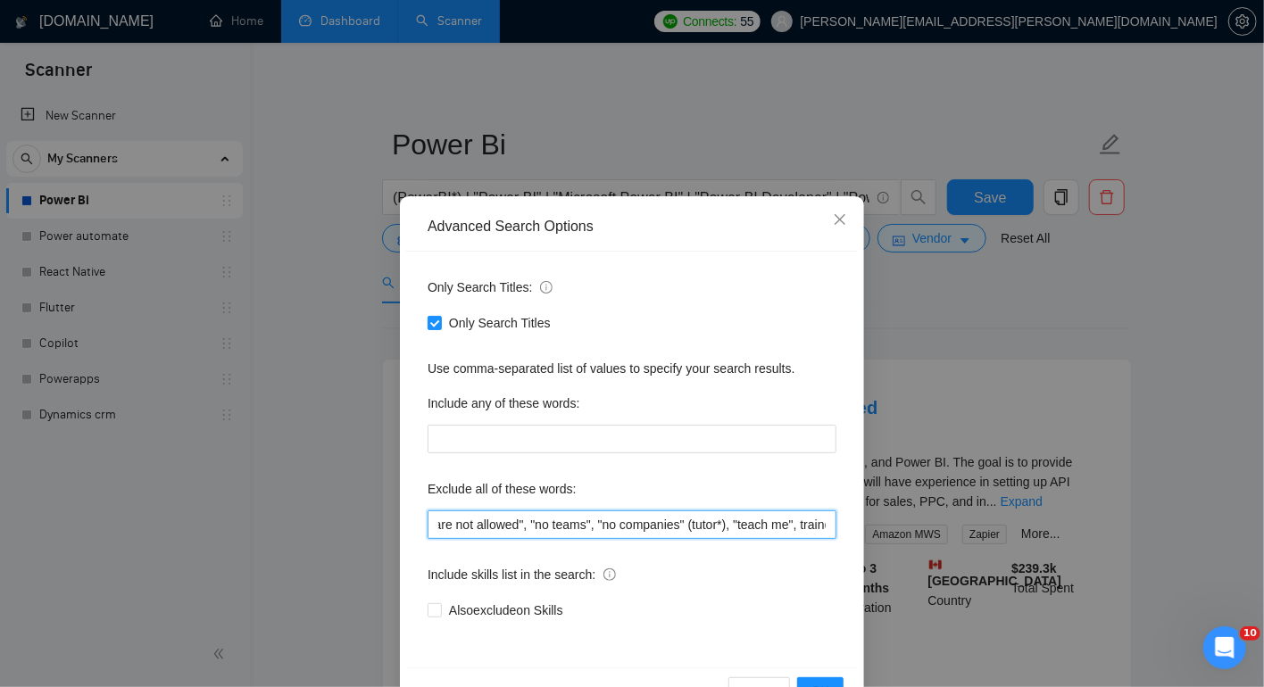
scroll to position [0, 3179]
drag, startPoint x: 681, startPoint y: 524, endPoint x: 958, endPoint y: 533, distance: 277.7
click at [958, 533] on div "Advanced Search Options Only Search Titles: Only Search Titles Use comma-separa…" at bounding box center [632, 343] width 1264 height 687
click at [739, 520] on input ""no agencies", "won't be recruiting agencies", "agencies not to apply", "no age…" at bounding box center [631, 524] width 409 height 29
drag, startPoint x: 726, startPoint y: 526, endPoint x: 909, endPoint y: 529, distance: 183.0
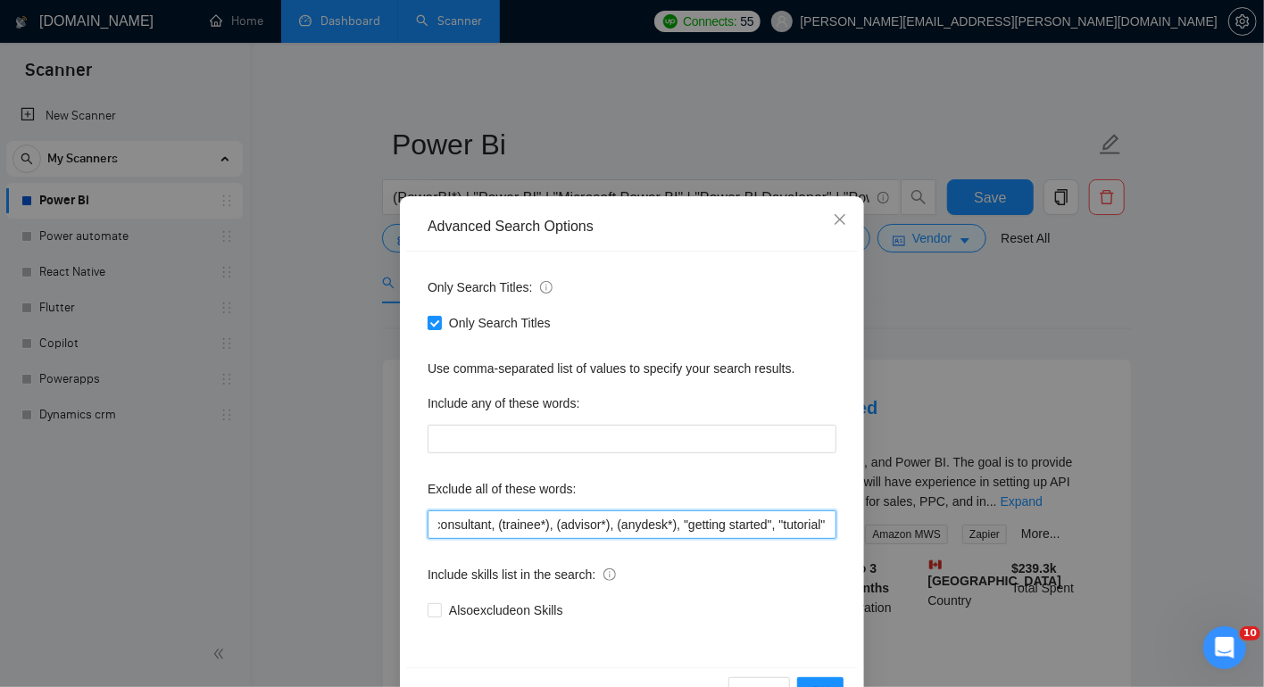
click at [909, 529] on div "Advanced Search Options Only Search Titles: Only Search Titles Use comma-separa…" at bounding box center [632, 343] width 1264 height 687
click at [530, 515] on input ""no agencies", "won't be recruiting agencies", "agencies not to apply", "no age…" at bounding box center [631, 524] width 409 height 29
drag, startPoint x: 505, startPoint y: 525, endPoint x: 285, endPoint y: 523, distance: 220.4
click at [285, 523] on div "Advanced Search Options Only Search Titles: Only Search Titles Use comma-separa…" at bounding box center [632, 343] width 1264 height 687
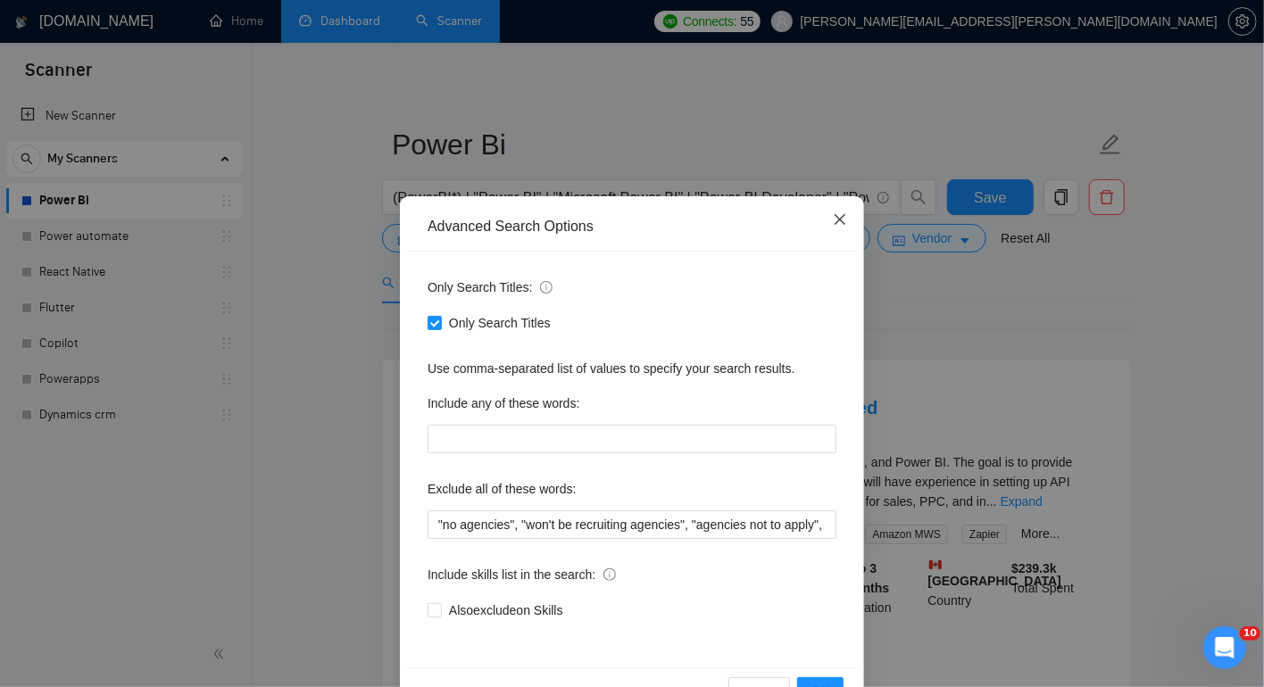
click at [833, 223] on icon "close" at bounding box center [840, 219] width 14 height 14
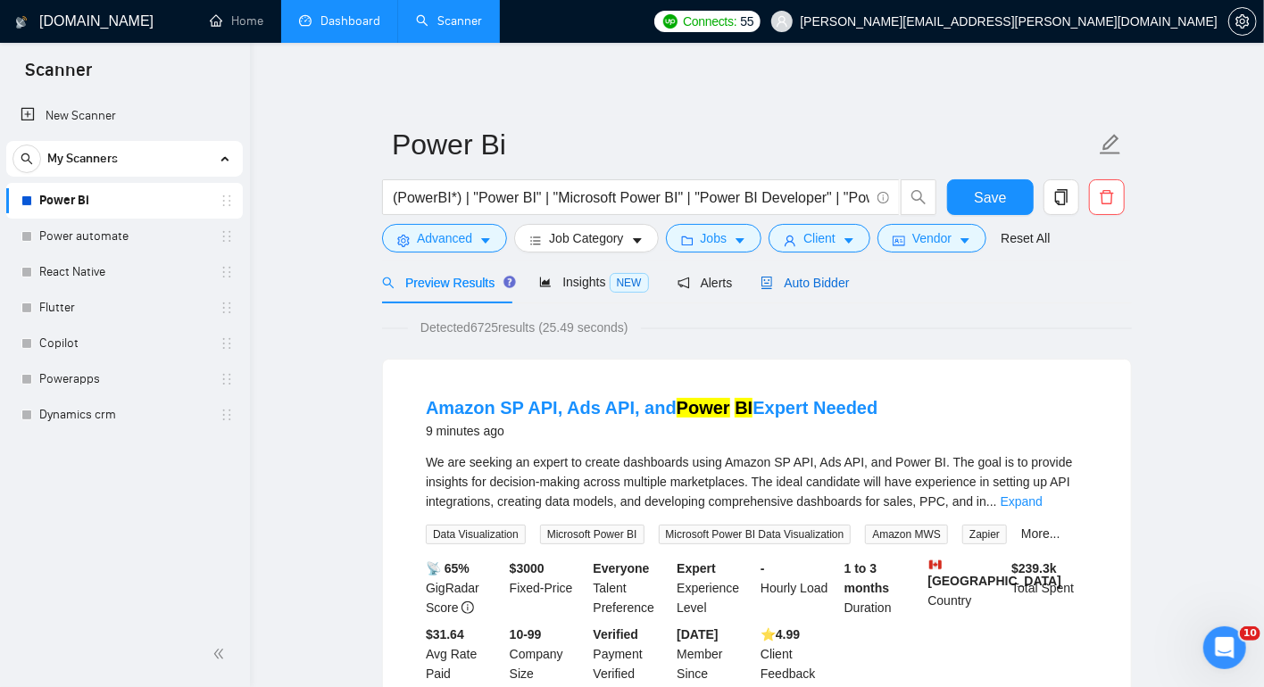
click at [832, 277] on span "Auto Bidder" at bounding box center [804, 283] width 88 height 14
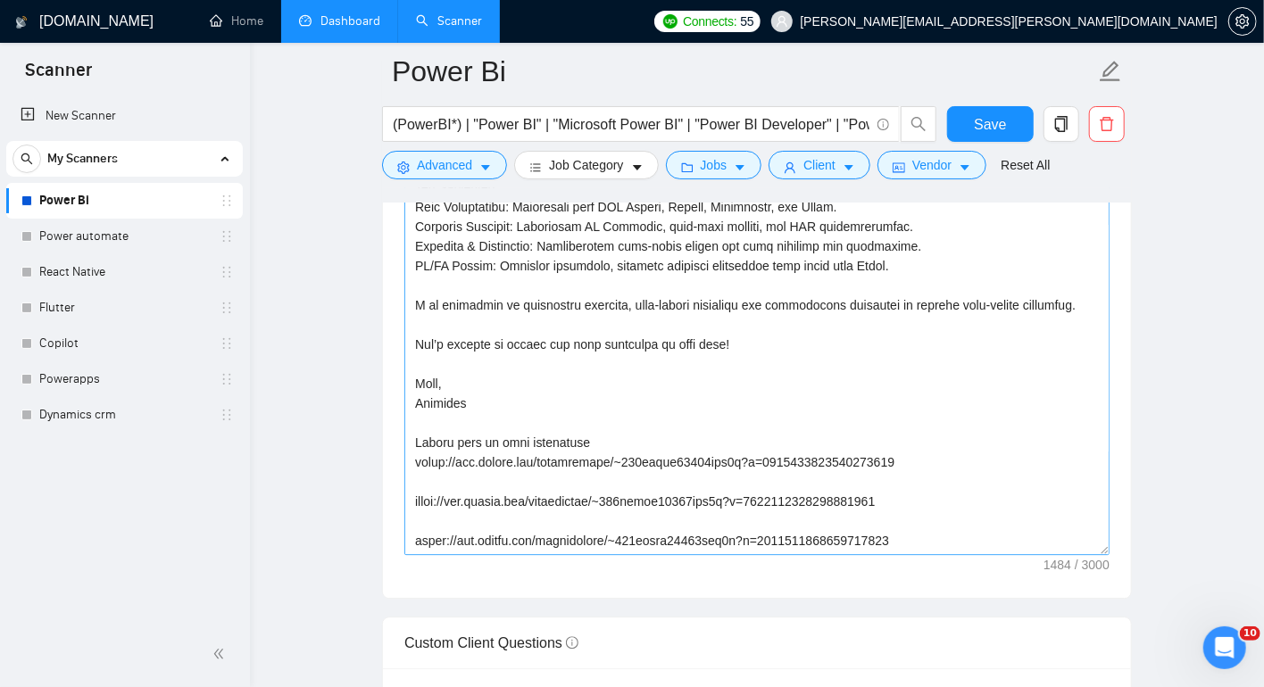
scroll to position [196, 0]
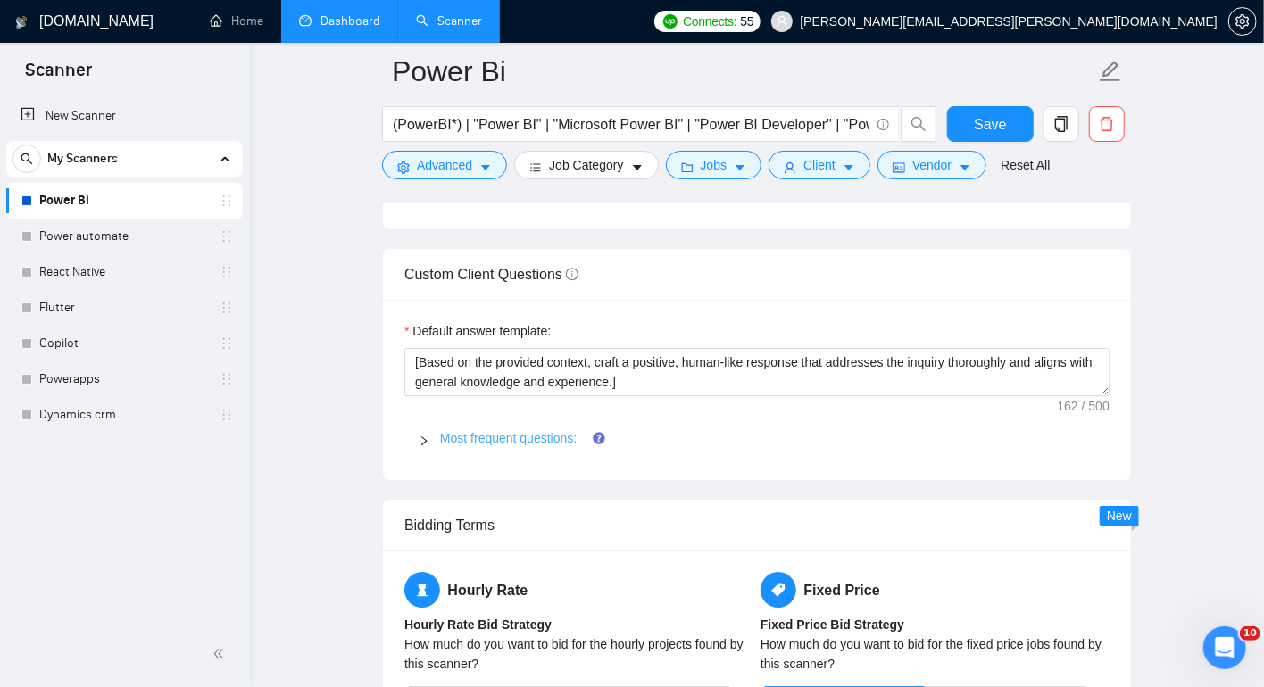
click at [564, 445] on link "Most frequent questions:" at bounding box center [508, 438] width 137 height 14
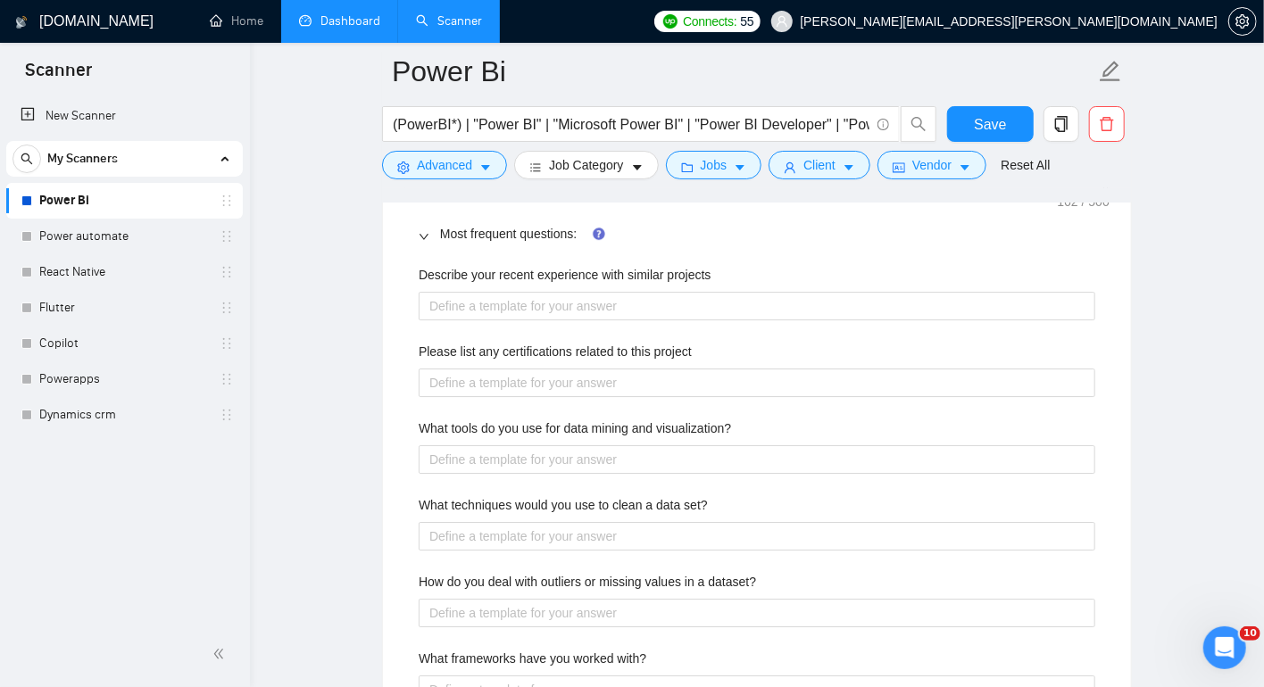
scroll to position [2888, 0]
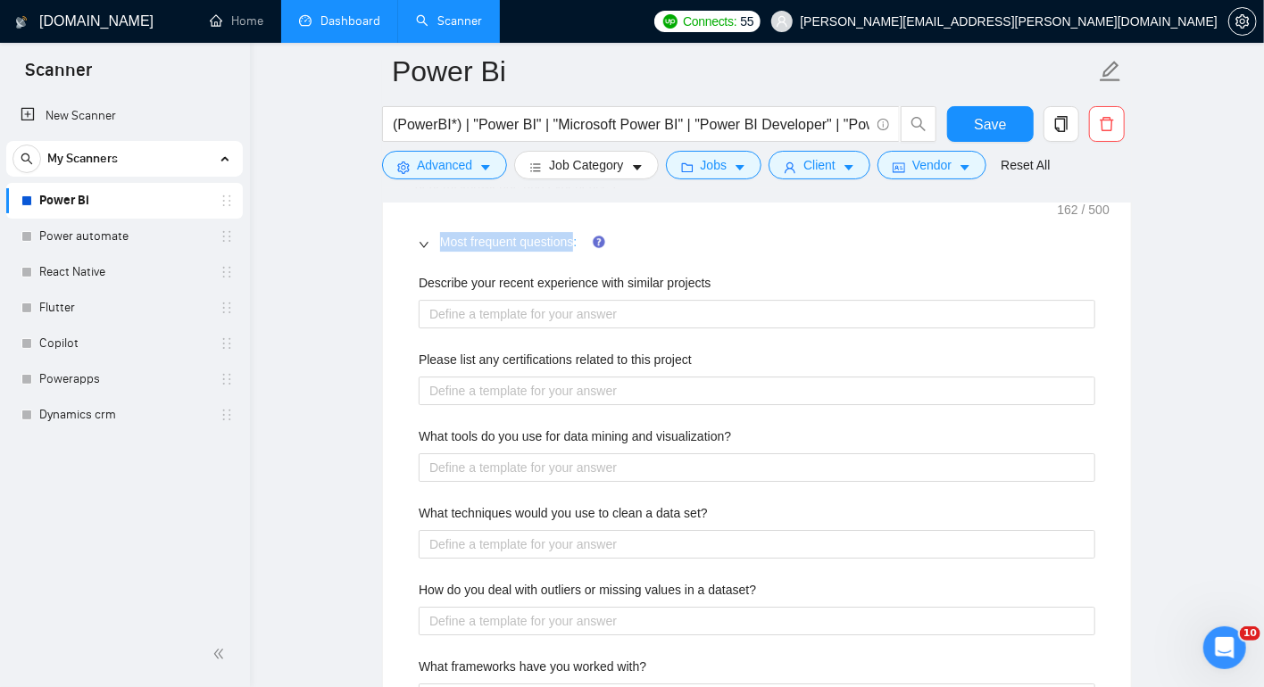
drag, startPoint x: 436, startPoint y: 265, endPoint x: 583, endPoint y: 268, distance: 146.4
click at [583, 262] on div "Most frequent questions:" at bounding box center [756, 241] width 705 height 41
copy link "Most frequent questions"
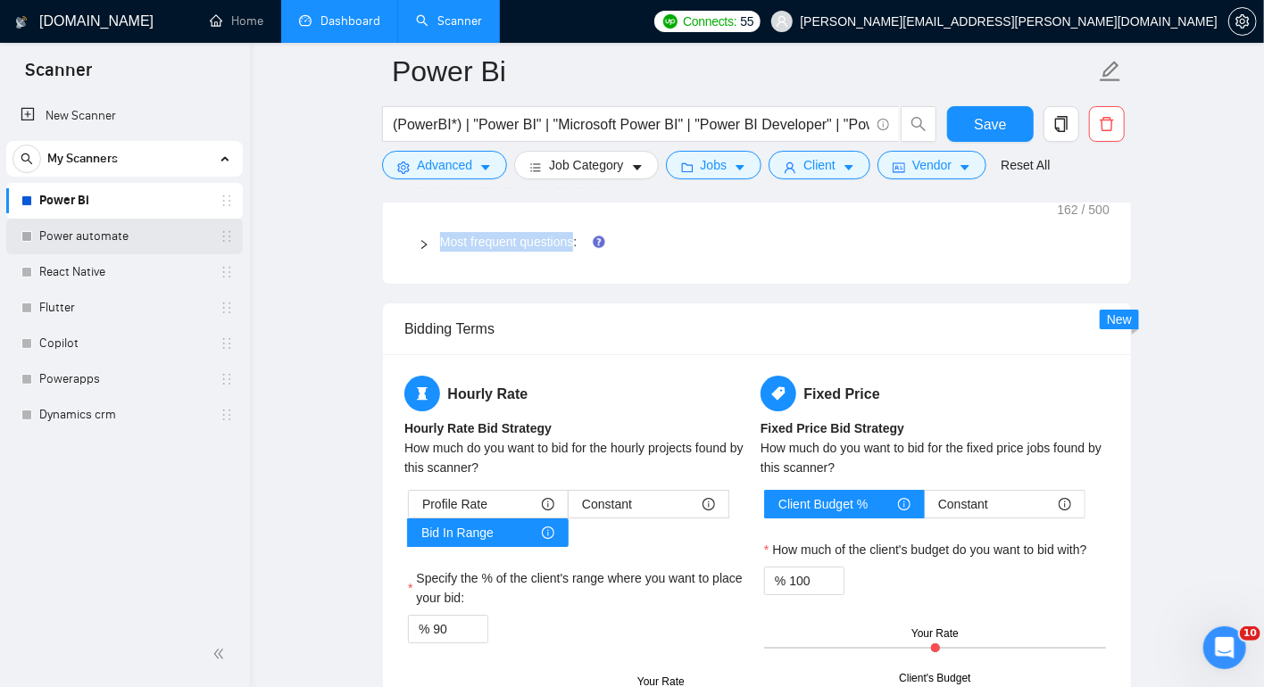
click at [99, 241] on link "Power automate" at bounding box center [124, 237] width 170 height 36
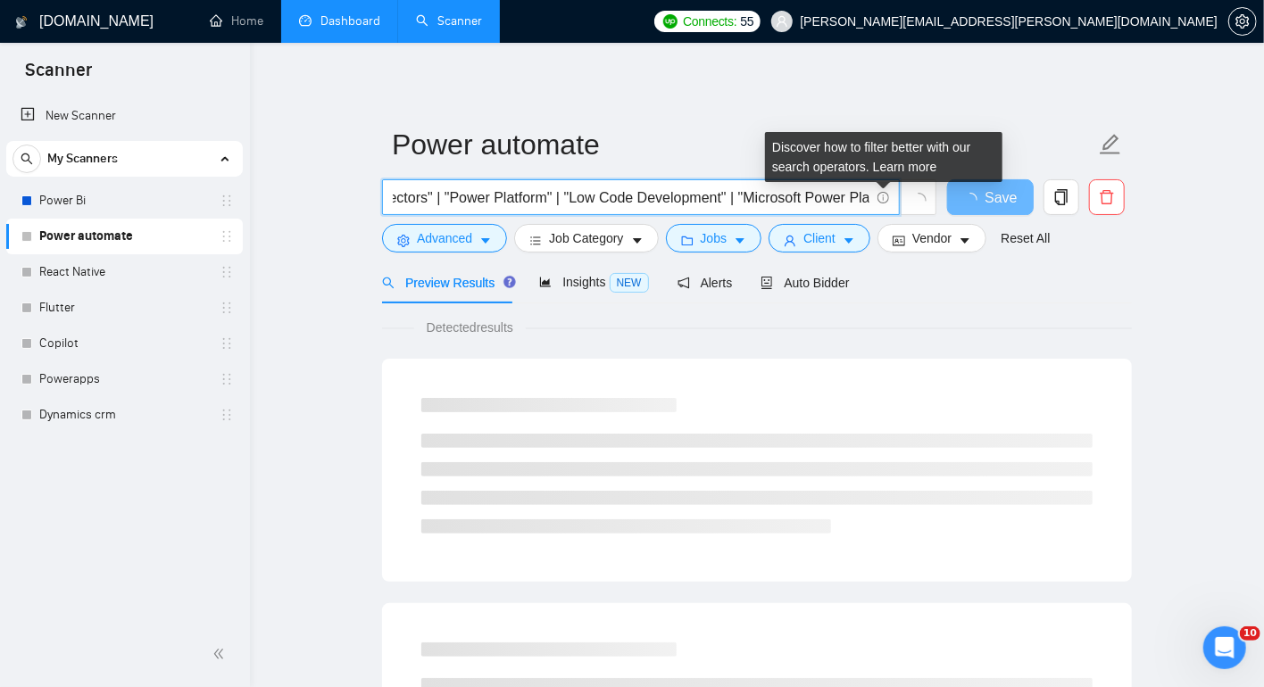
scroll to position [0, 1679]
drag, startPoint x: 743, startPoint y: 195, endPoint x: 877, endPoint y: 195, distance: 133.8
click at [877, 195] on span ""Power Automate" | "Microsoft Power Automate" | "Power Automate Flows" | "Power…" at bounding box center [641, 197] width 518 height 36
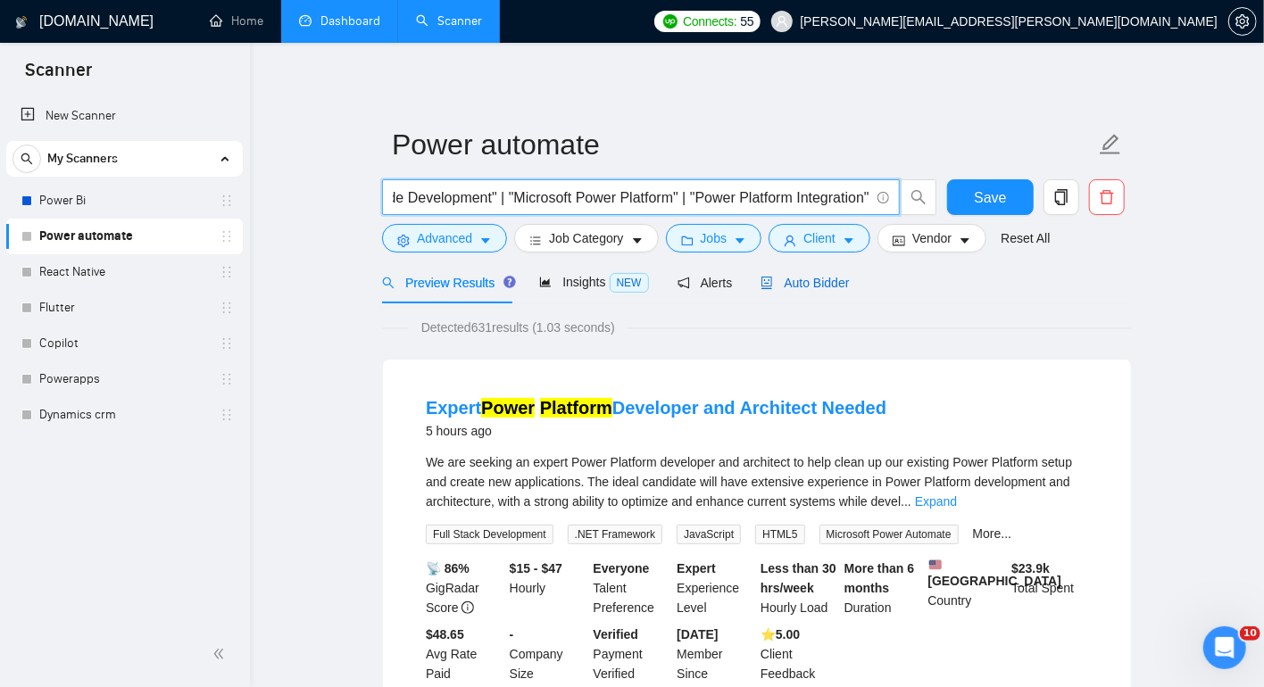
click at [822, 284] on span "Auto Bidder" at bounding box center [804, 283] width 88 height 14
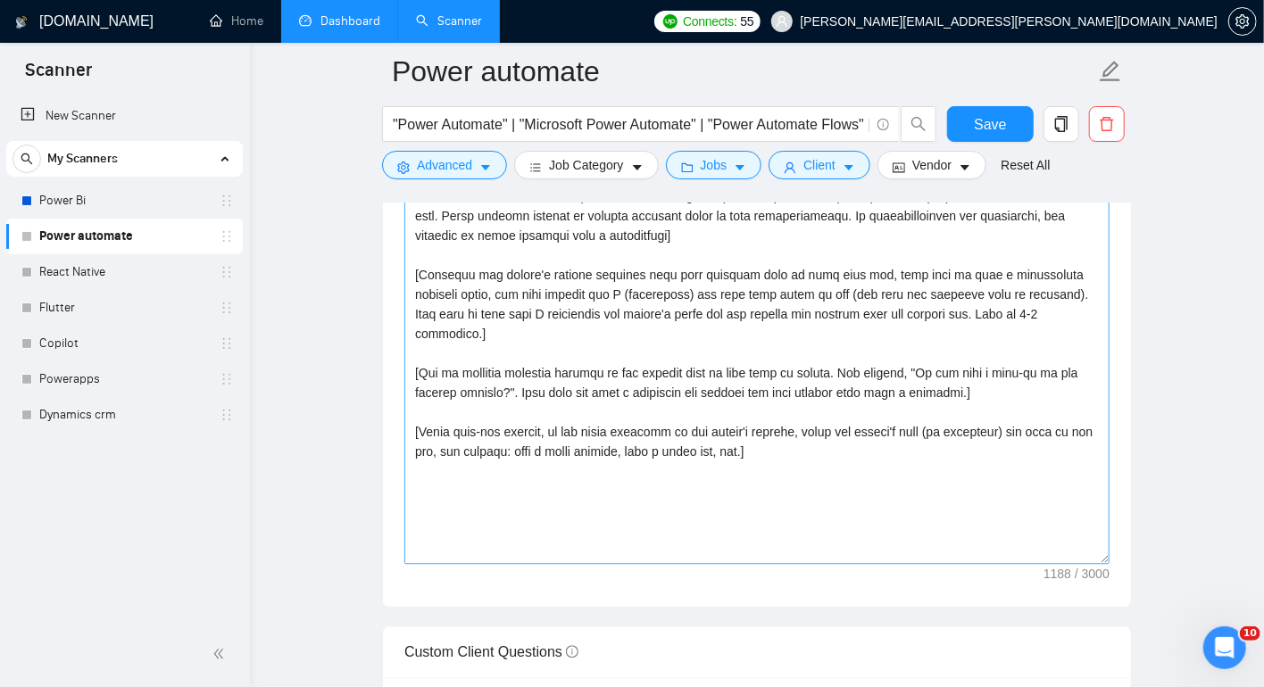
scroll to position [2043, 0]
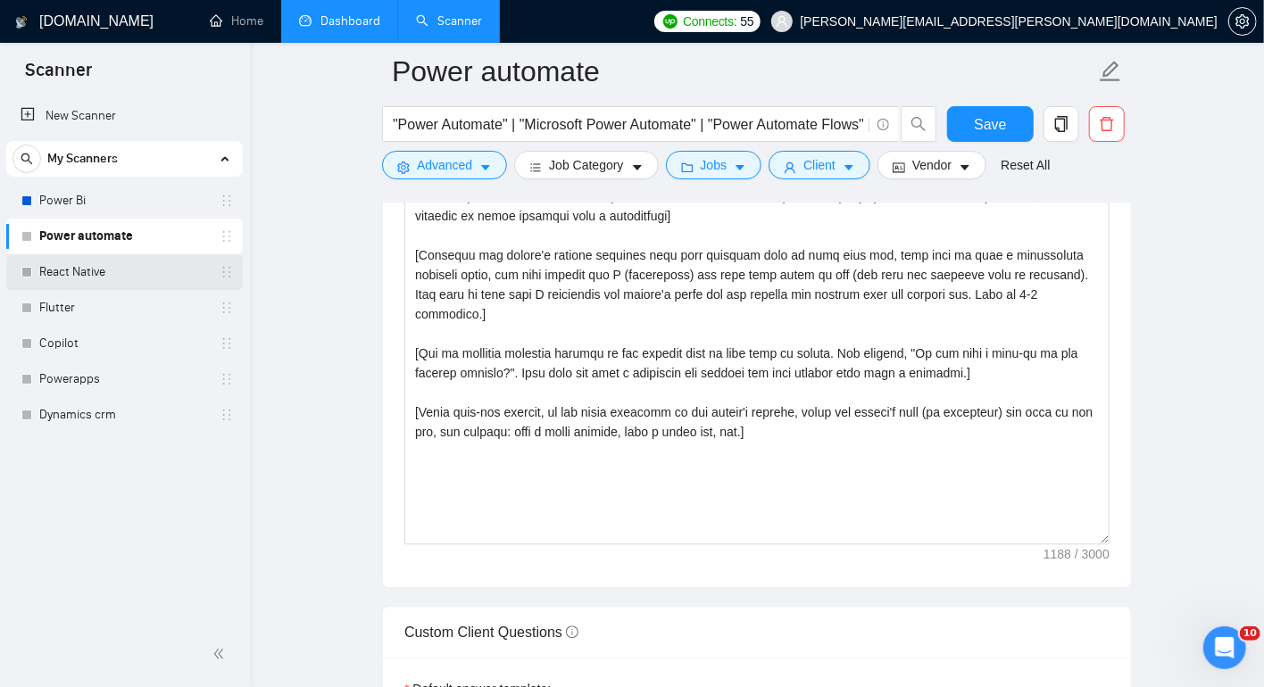
click at [81, 282] on link "React Native" at bounding box center [124, 272] width 170 height 36
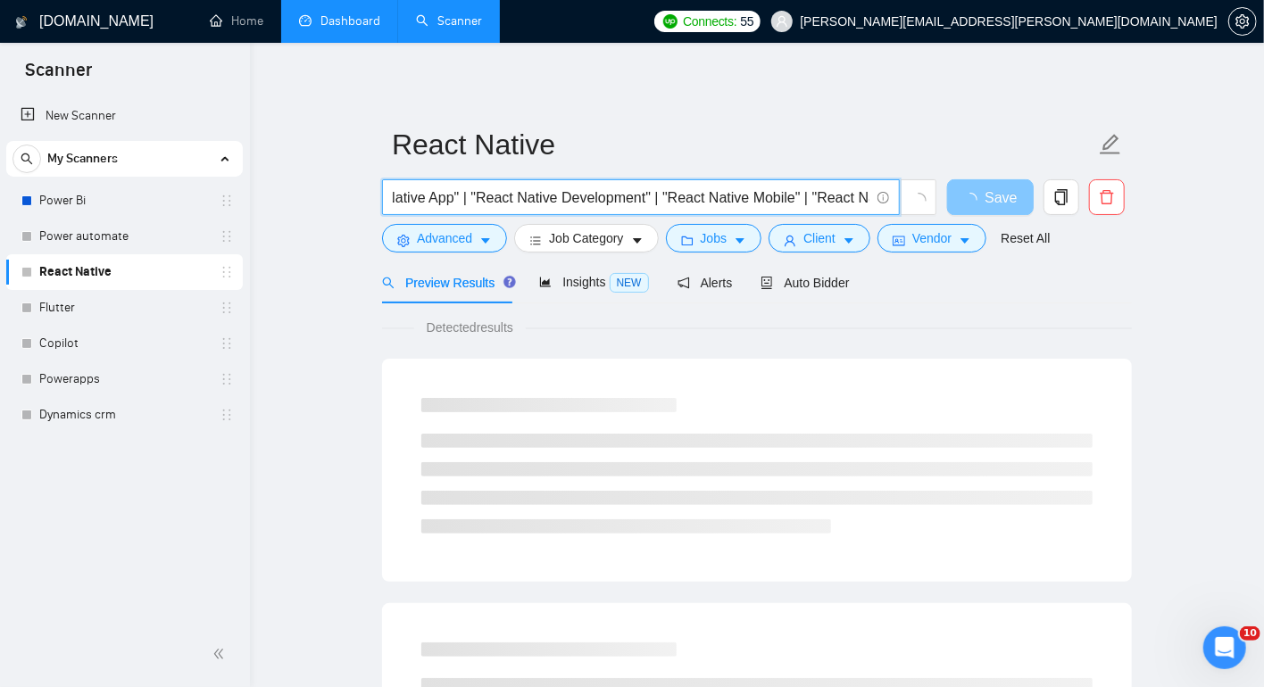
scroll to position [0, 937]
drag, startPoint x: 816, startPoint y: 194, endPoint x: 958, endPoint y: 205, distance: 143.2
click at [958, 205] on div ""React Native" | "React Native Developer" | "React Native App" | "React Native …" at bounding box center [753, 201] width 750 height 45
click at [455, 208] on input ""React Native" | "React Native Developer" | "React Native App" | "React Native …" at bounding box center [631, 197] width 476 height 22
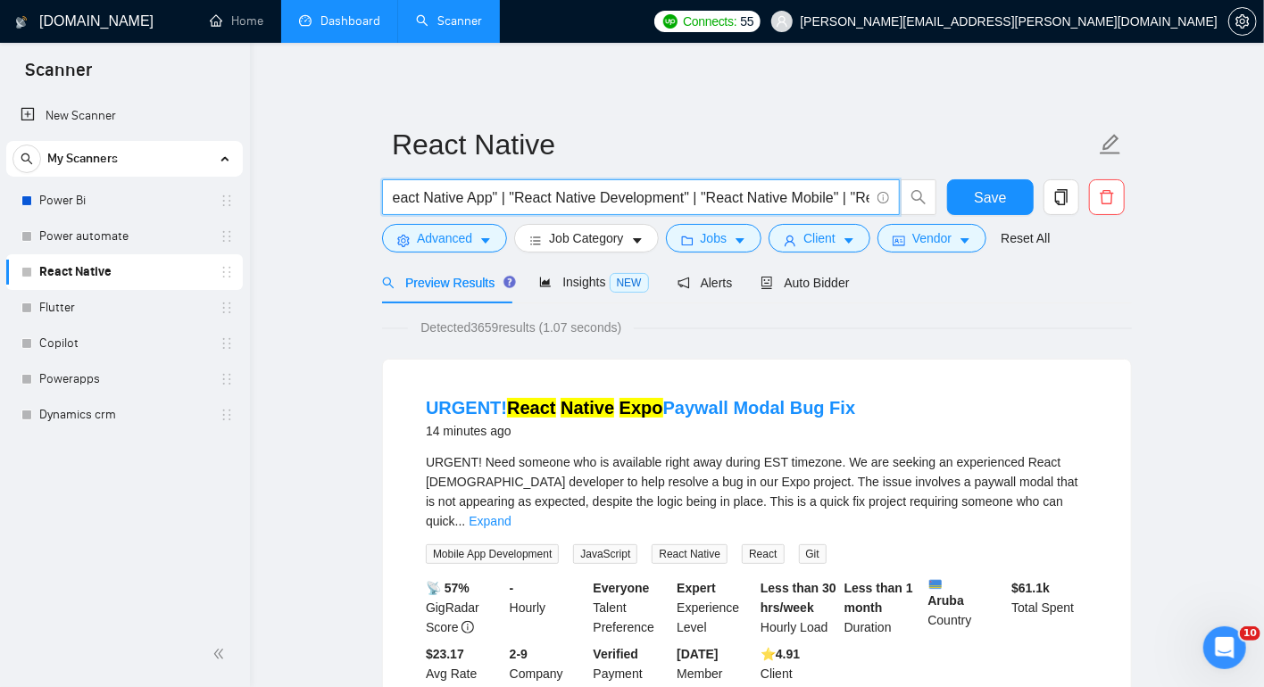
scroll to position [0, 0]
drag, startPoint x: 403, startPoint y: 206, endPoint x: 312, endPoint y: 208, distance: 91.0
click at [844, 193] on input ""React Native" | "React Native Developer" | "React Native App" | "React Native …" at bounding box center [631, 197] width 476 height 22
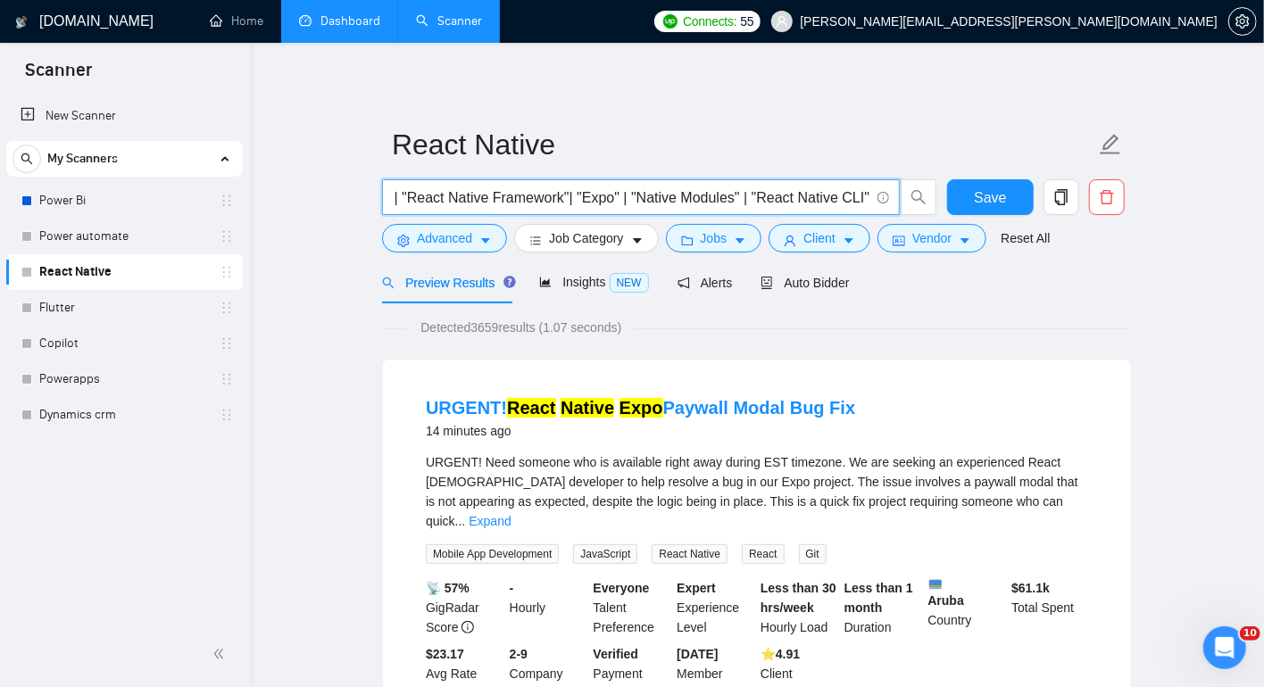
drag, startPoint x: 832, startPoint y: 193, endPoint x: 937, endPoint y: 192, distance: 105.3
click at [937, 192] on span ""React Native" | "React Native Developer" | "React Native App" | "React Native …" at bounding box center [659, 197] width 555 height 36
click at [607, 202] on input ""React Native" | "React Native Developer" | "React Native App" | "React Native …" at bounding box center [631, 197] width 476 height 22
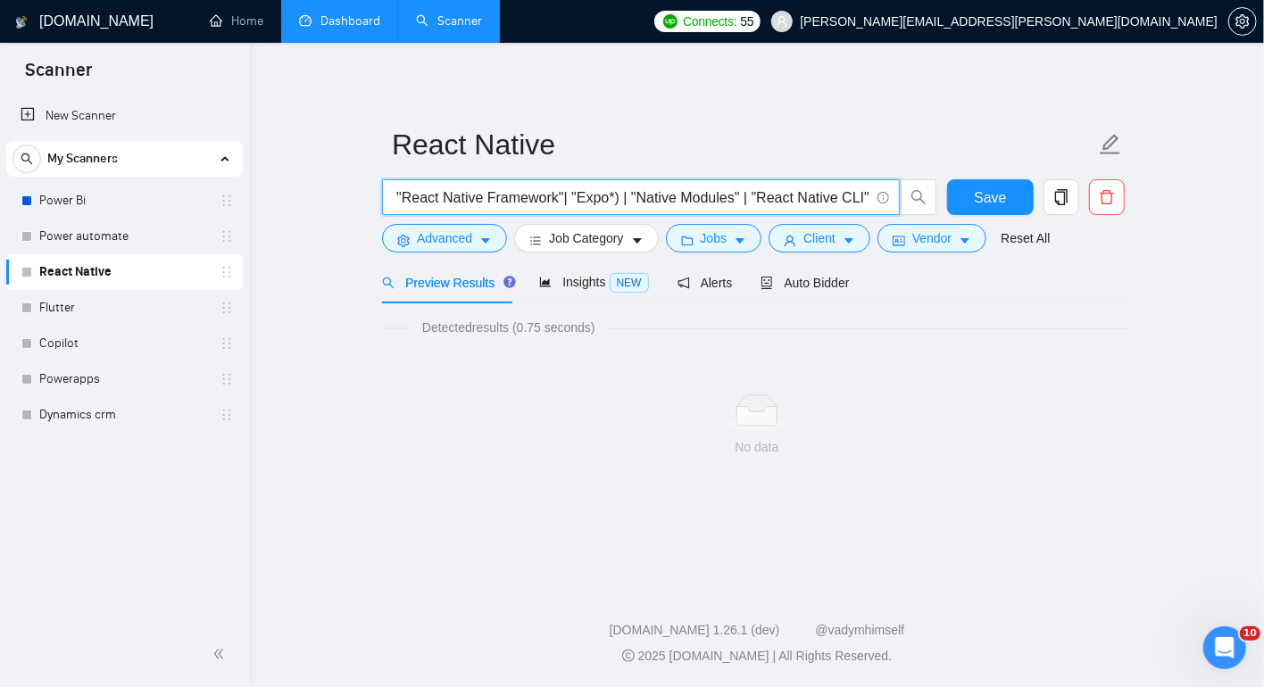
click at [579, 198] on input ""React Native" | "React Native Developer" | "React Native App" | "React Native …" at bounding box center [631, 197] width 476 height 22
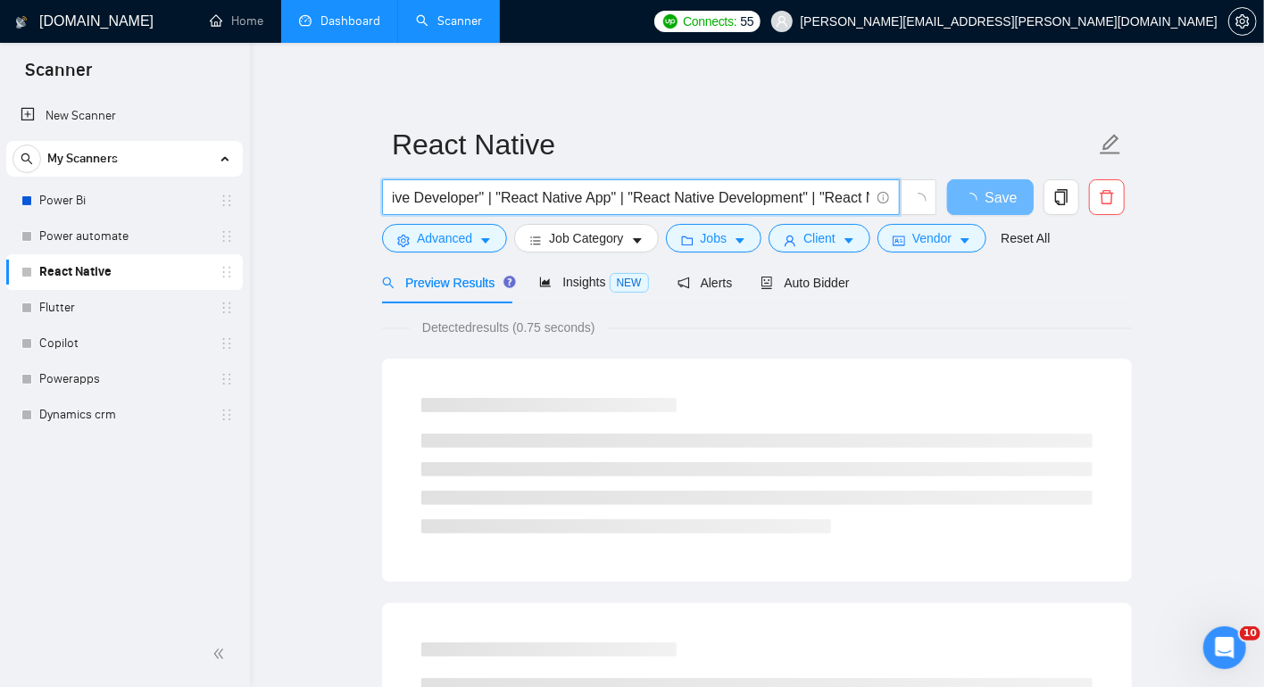
scroll to position [0, 0]
drag, startPoint x: 411, startPoint y: 199, endPoint x: 290, endPoint y: 190, distance: 121.7
click at [394, 196] on input ""React Native" | "React Native Developer" | "React Native App" | "React Native …" at bounding box center [631, 197] width 476 height 22
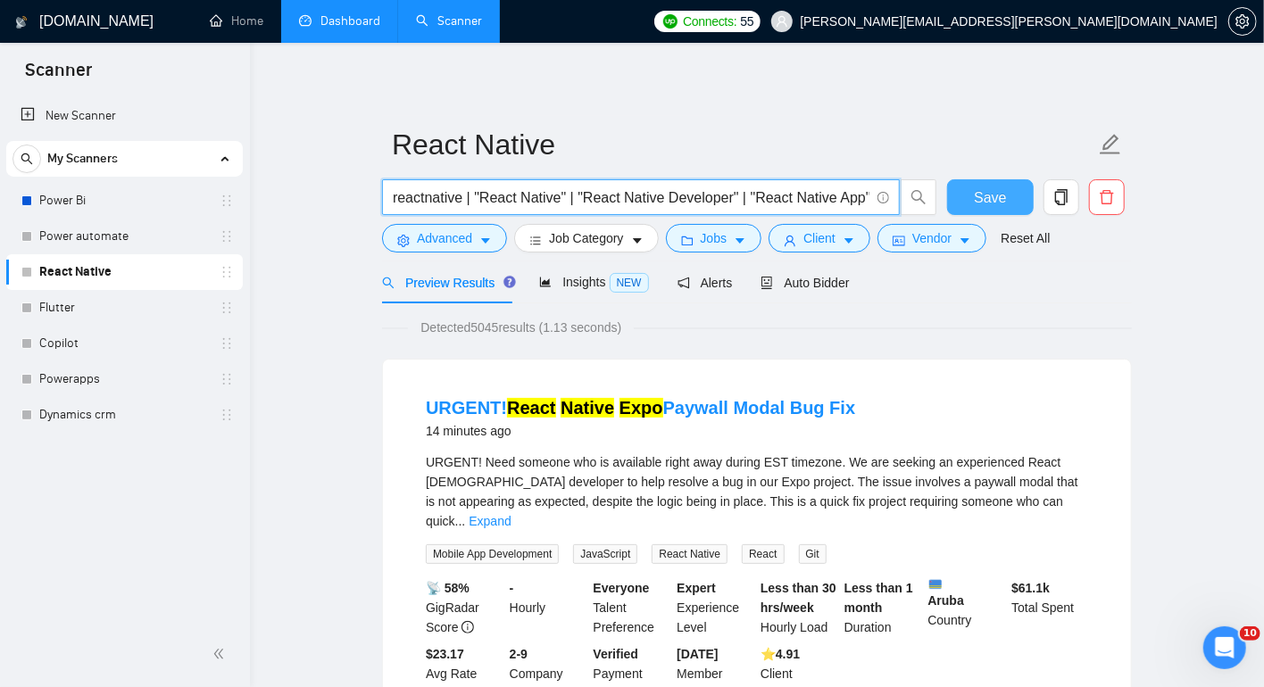
click at [1021, 195] on button "Save" at bounding box center [990, 197] width 87 height 36
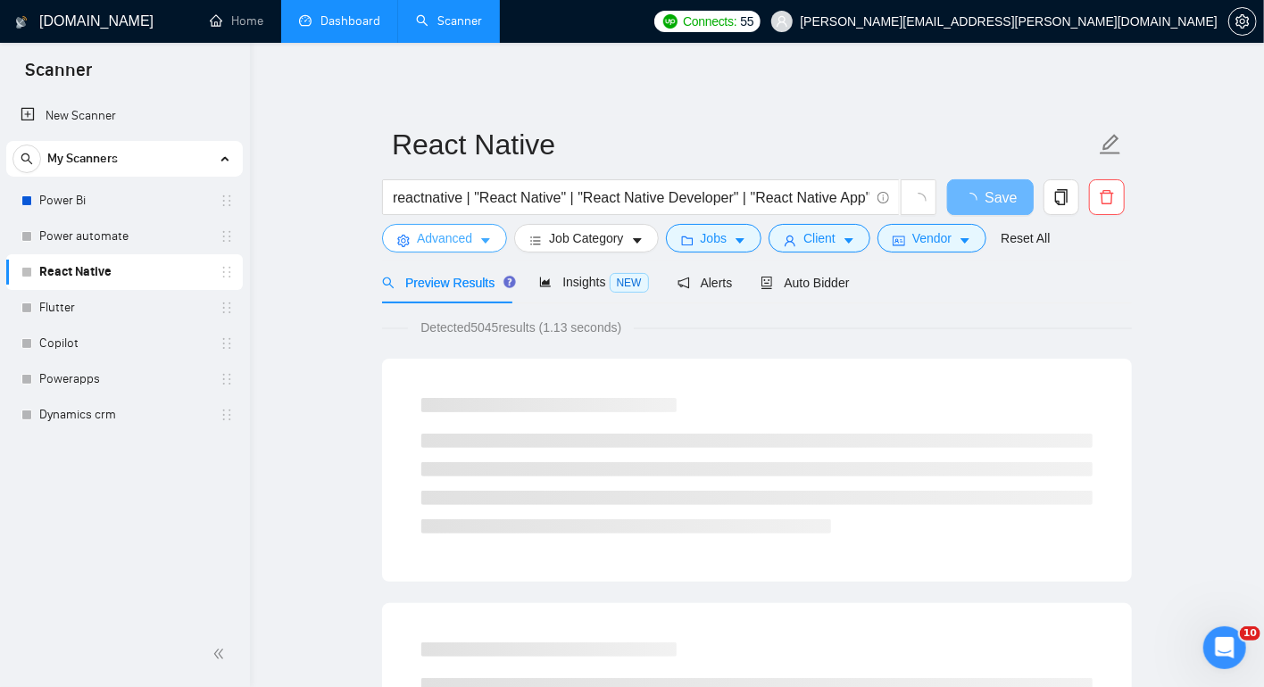
click at [461, 228] on span "Advanced" at bounding box center [444, 238] width 55 height 20
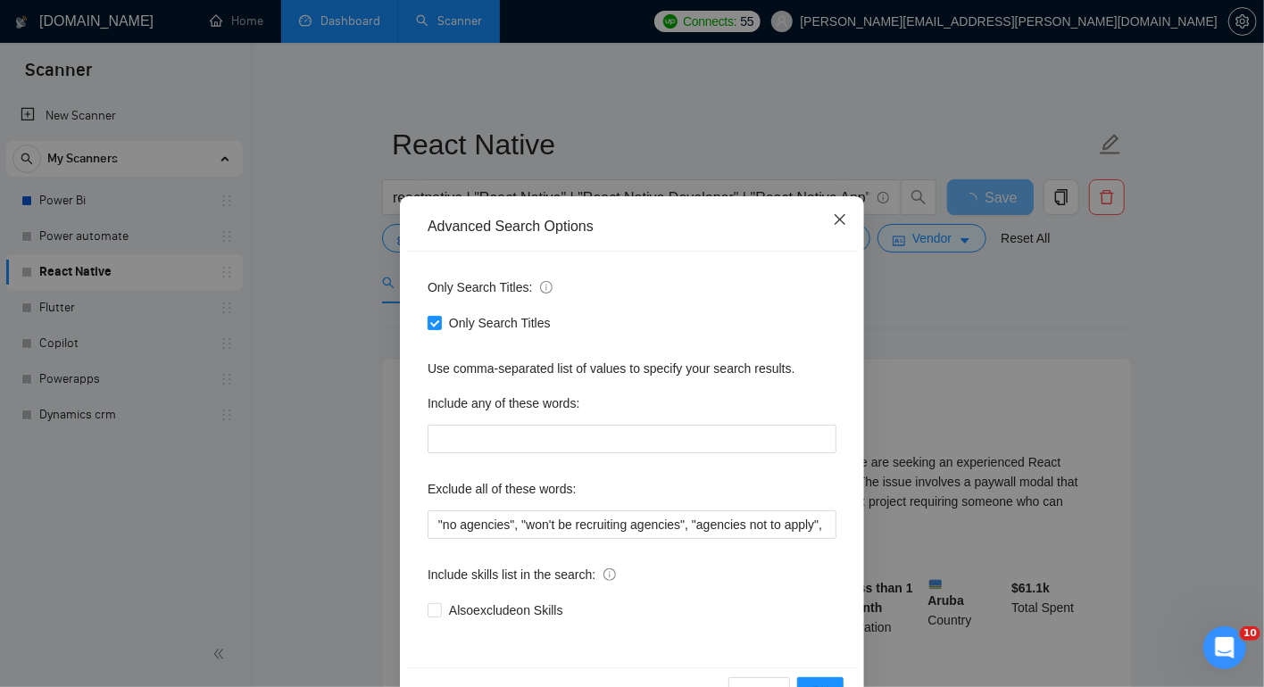
click at [848, 214] on span "Close" at bounding box center [840, 220] width 48 height 48
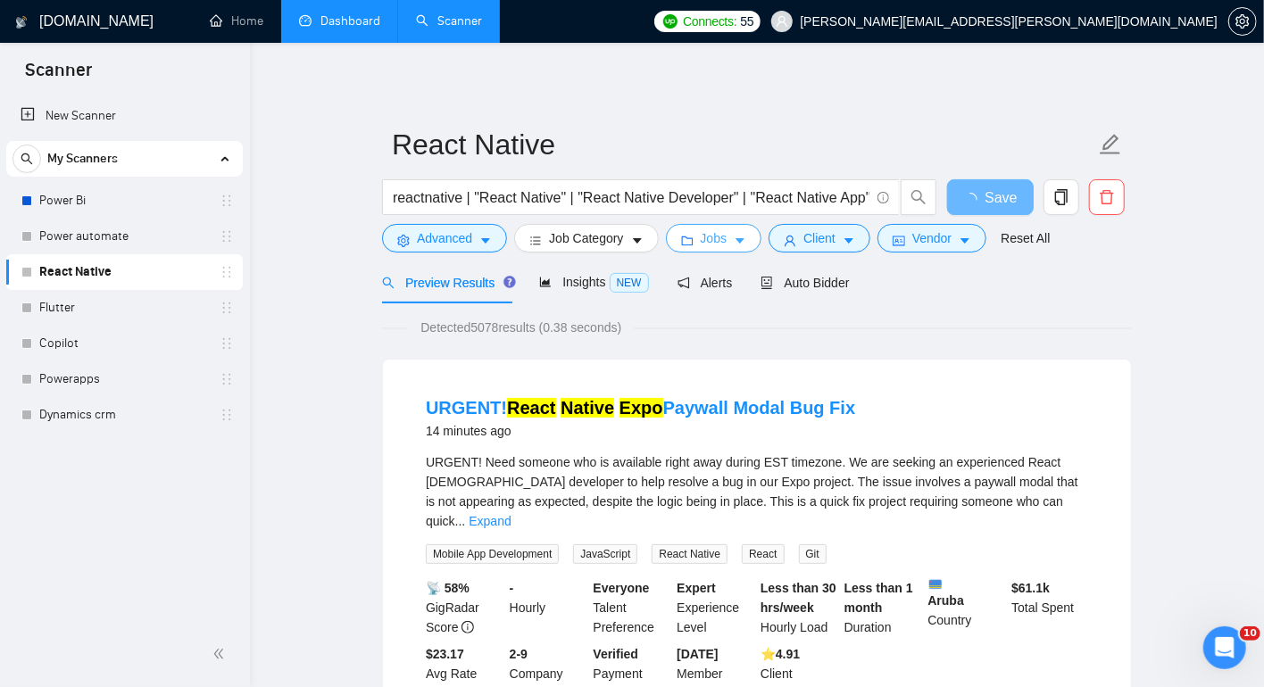
click at [718, 240] on span "Jobs" at bounding box center [713, 238] width 27 height 20
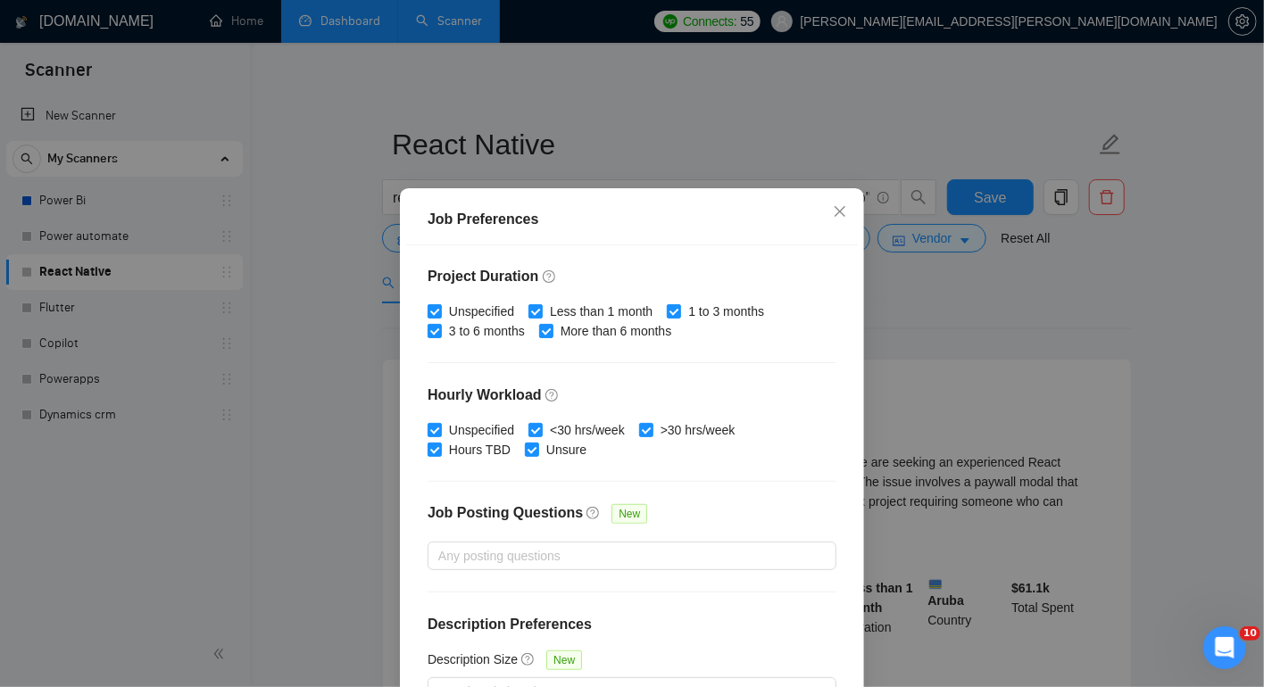
scroll to position [117, 0]
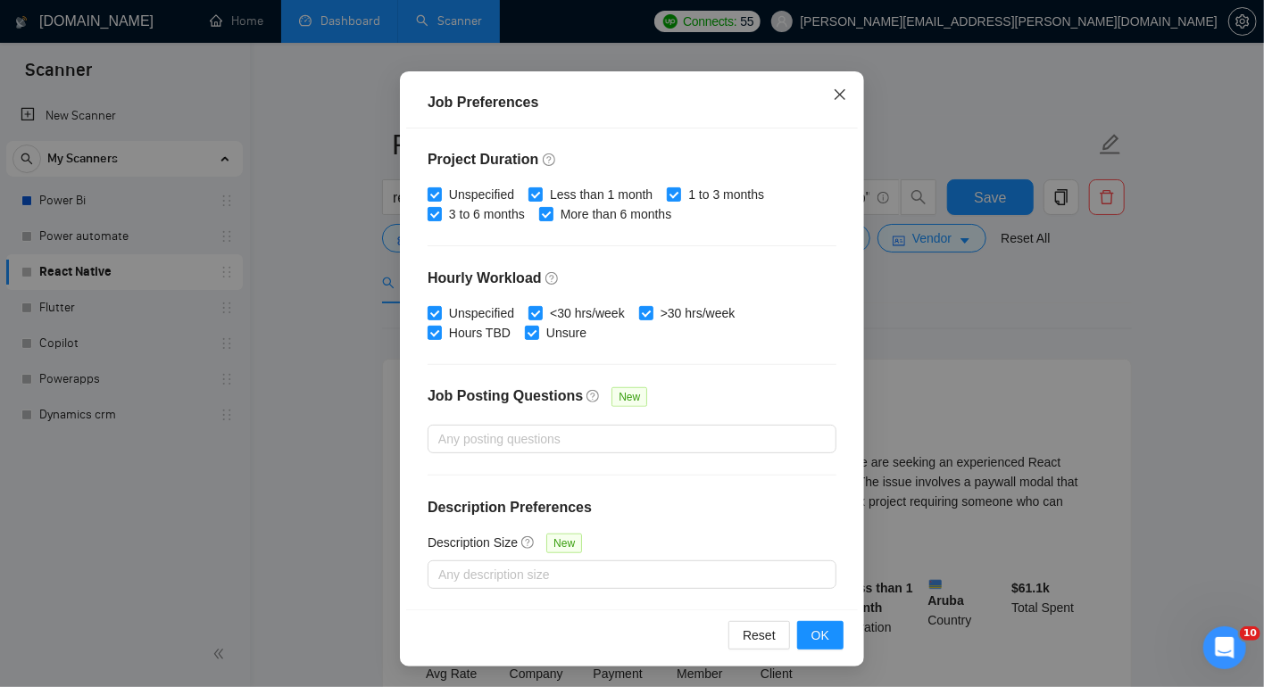
click at [849, 77] on span "Close" at bounding box center [840, 95] width 48 height 48
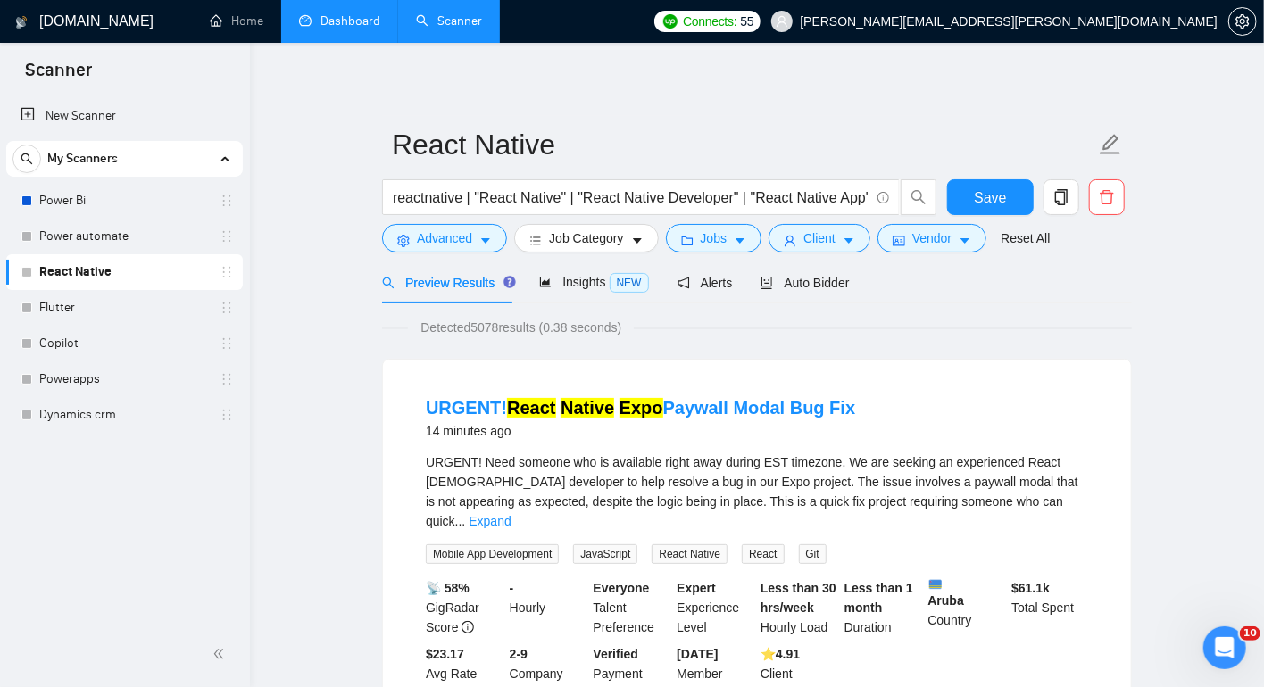
scroll to position [36, 0]
click at [835, 240] on span "Client" at bounding box center [819, 238] width 32 height 20
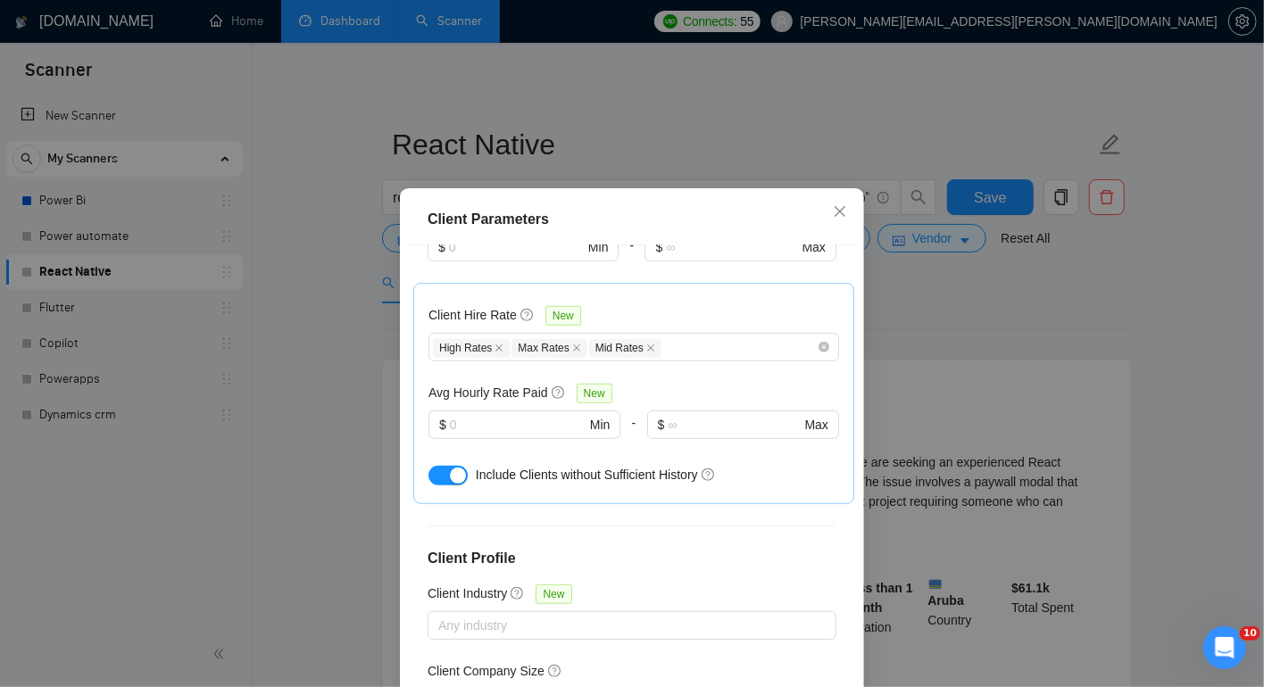
scroll to position [631, 0]
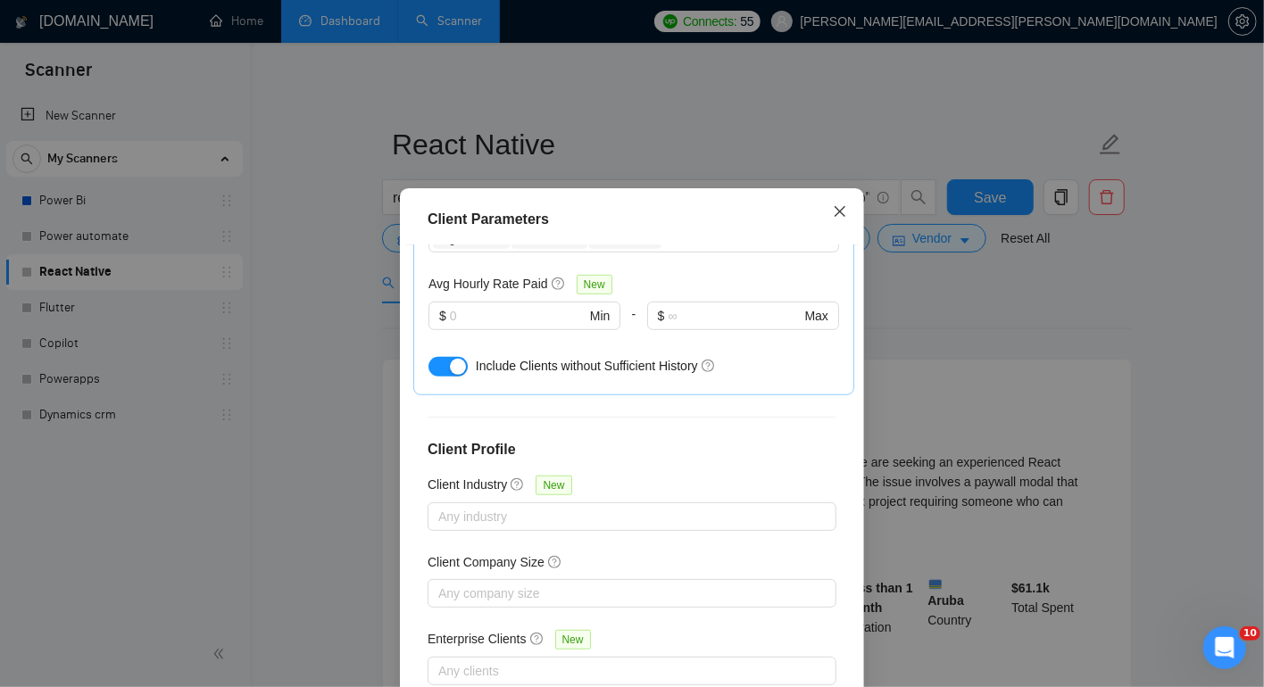
click at [849, 220] on span "Close" at bounding box center [840, 212] width 48 height 48
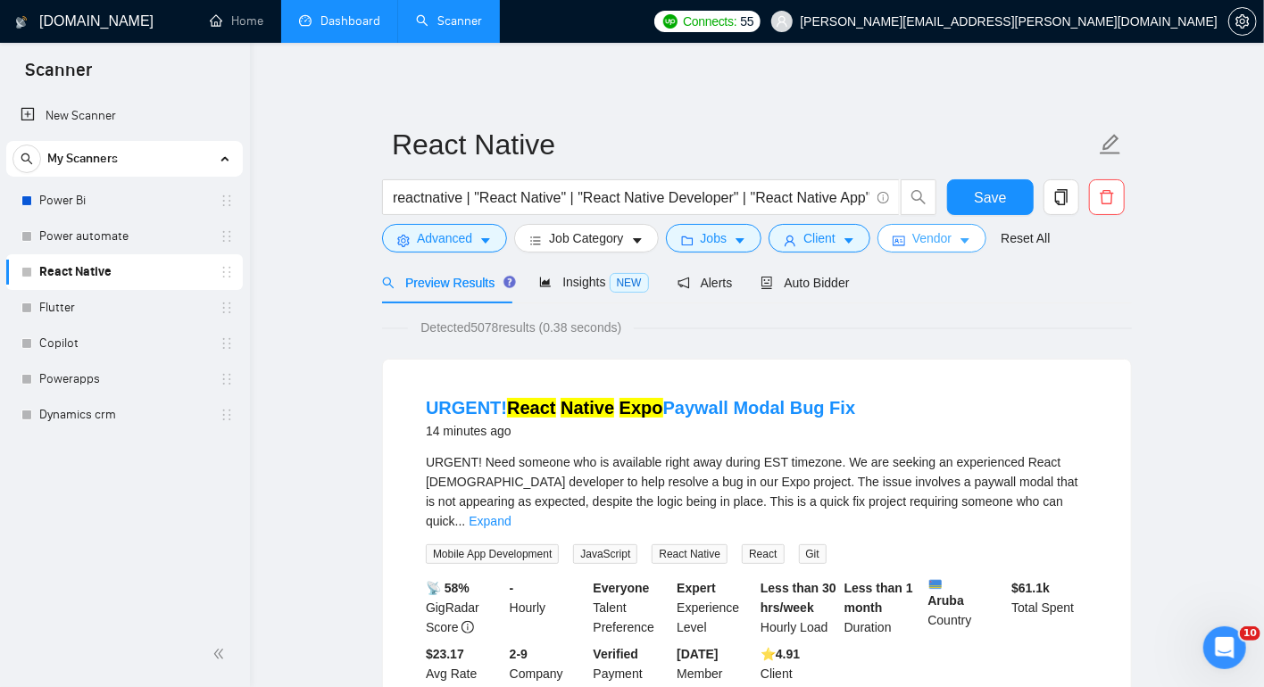
click at [934, 246] on span "Vendor" at bounding box center [931, 238] width 39 height 20
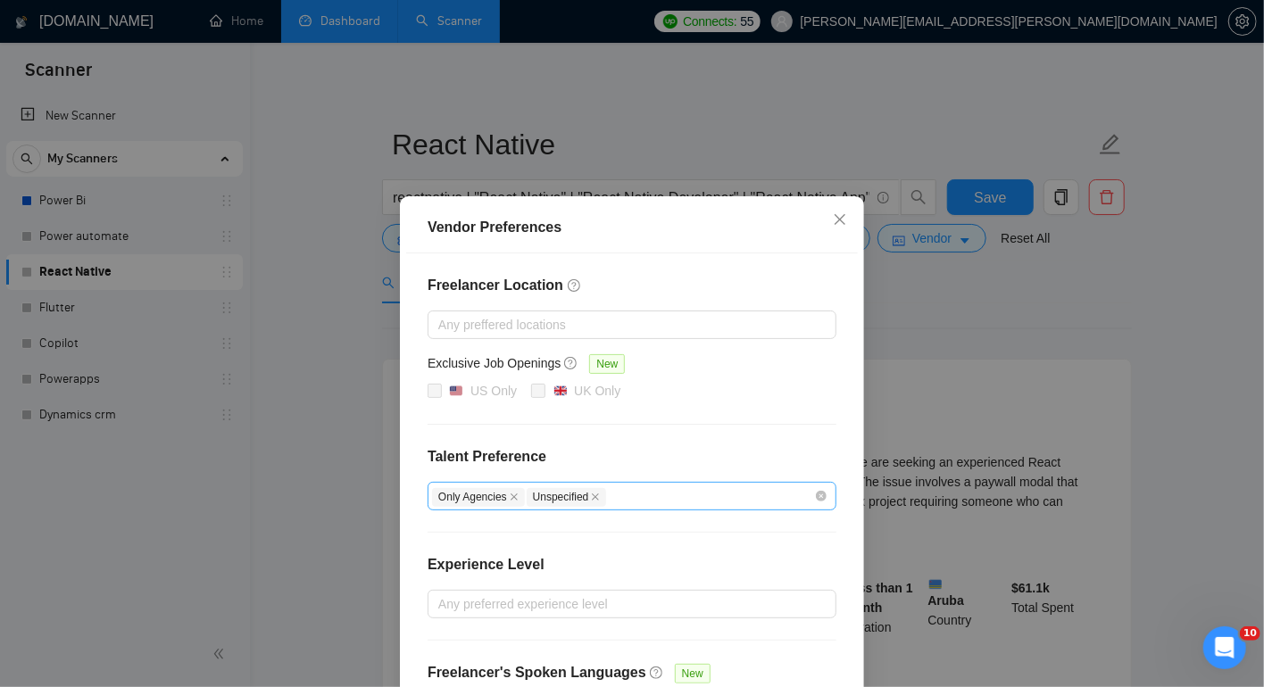
scroll to position [137, 0]
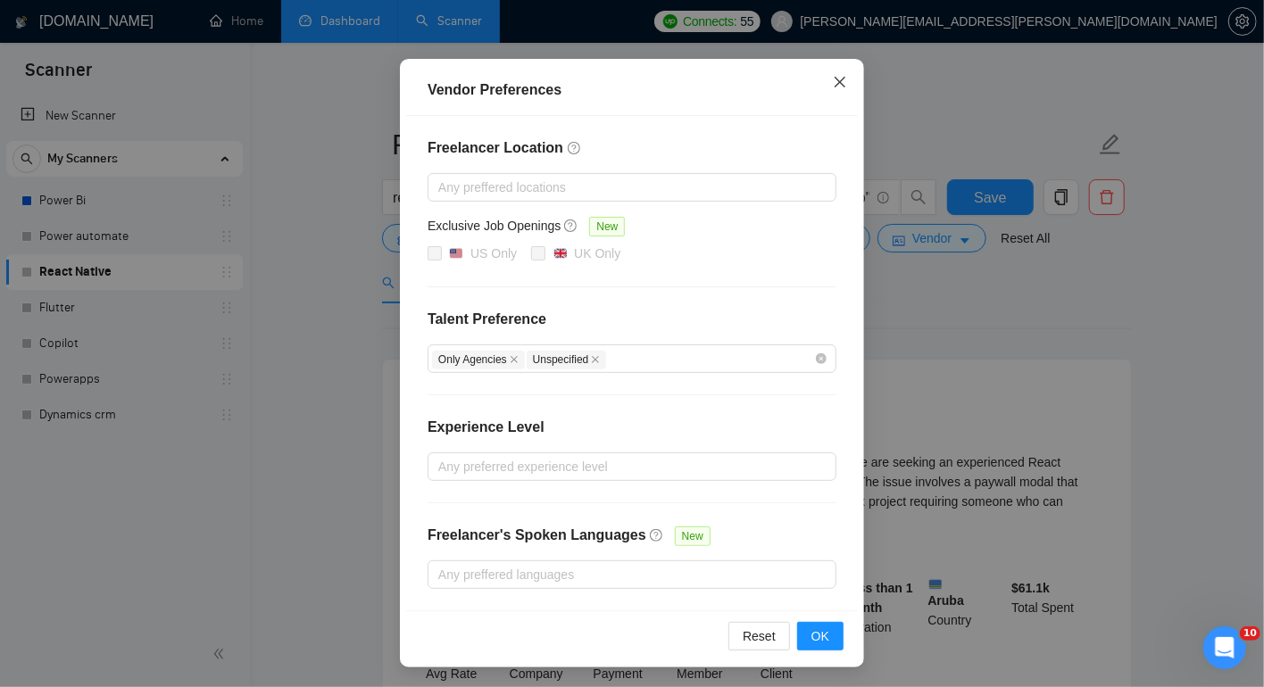
click at [847, 66] on span "Close" at bounding box center [840, 83] width 48 height 48
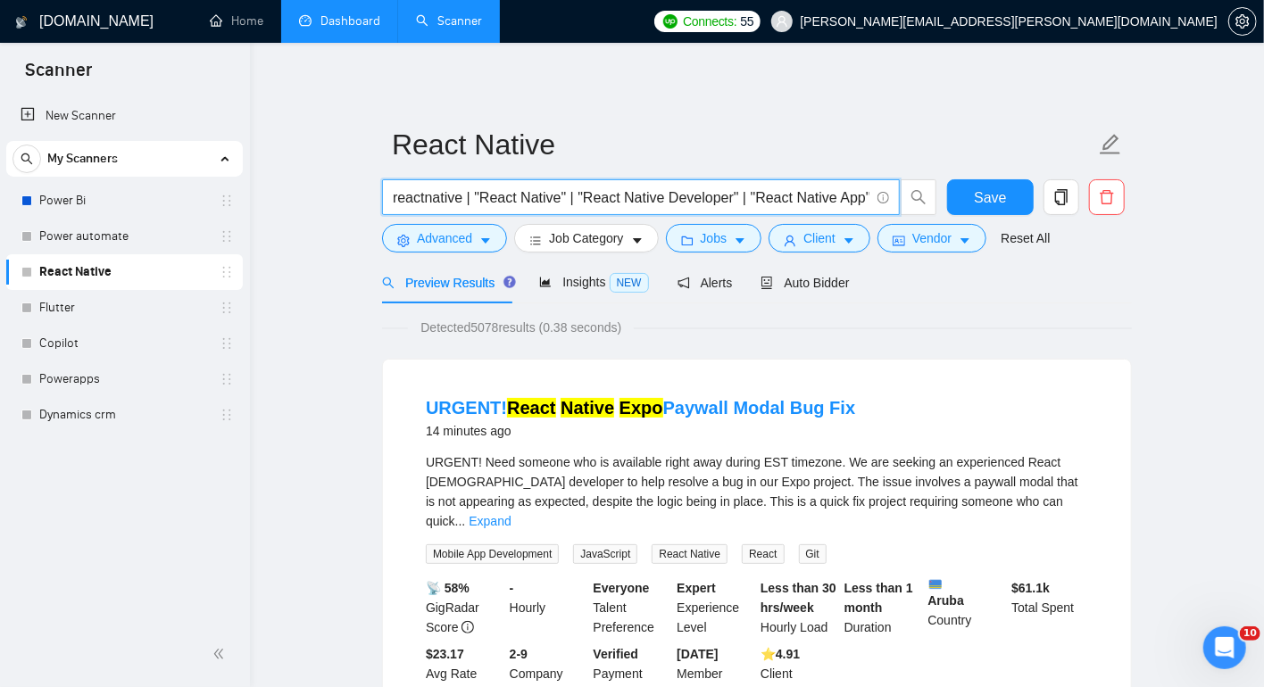
click at [395, 198] on input "reactnative | "React Native" | "React Native Developer" | "React Native App" | …" at bounding box center [631, 197] width 476 height 22
type input "RN | reactnative | "React Native" | "React Native Developer" | "React Native Ap…"
click at [986, 203] on span "Save" at bounding box center [990, 197] width 32 height 22
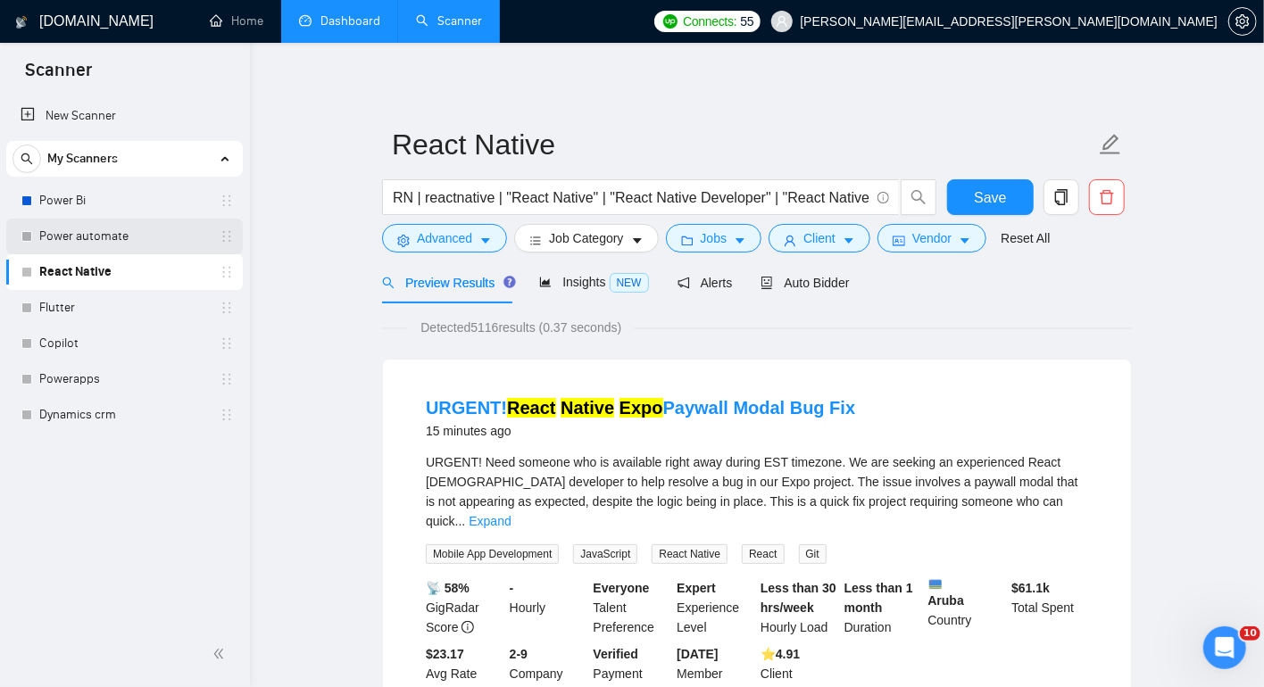
click at [157, 237] on link "Power automate" at bounding box center [124, 237] width 170 height 36
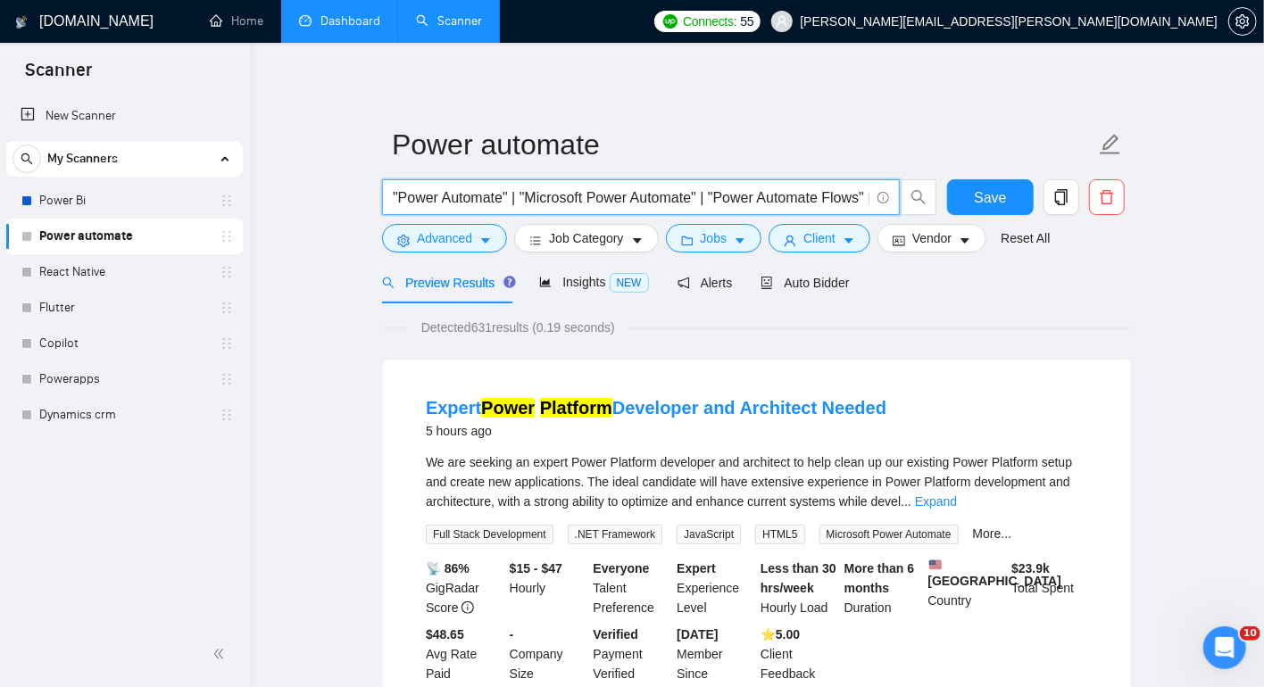
drag, startPoint x: 503, startPoint y: 203, endPoint x: 403, endPoint y: 200, distance: 100.0
click at [403, 200] on input ""Power Automate" | "Microsoft Power Automate" | "Power Automate Flows" | "Power…" at bounding box center [631, 197] width 476 height 22
click at [394, 199] on input ""Power Automate" | "Microsoft Power Automate" | "Power Automate Flows" | "Power…" at bounding box center [631, 197] width 476 height 22
paste input "Power Automate"
click at [438, 197] on input "Power Automate | "Power Automate" | "Microsoft Power Automate" | "Power Automat…" at bounding box center [631, 197] width 476 height 22
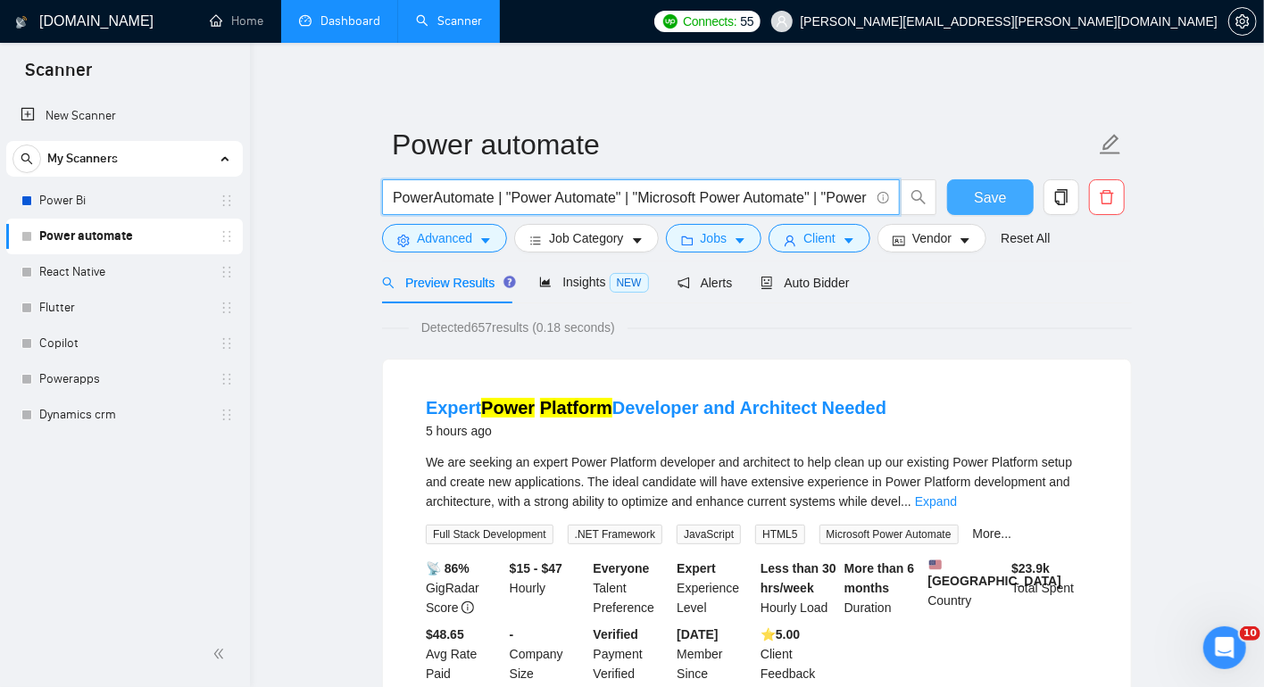
type input "PowerAutomate | "Power Automate" | "Microsoft Power Automate" | "Power Automate…"
click at [999, 205] on span "Save" at bounding box center [990, 197] width 32 height 22
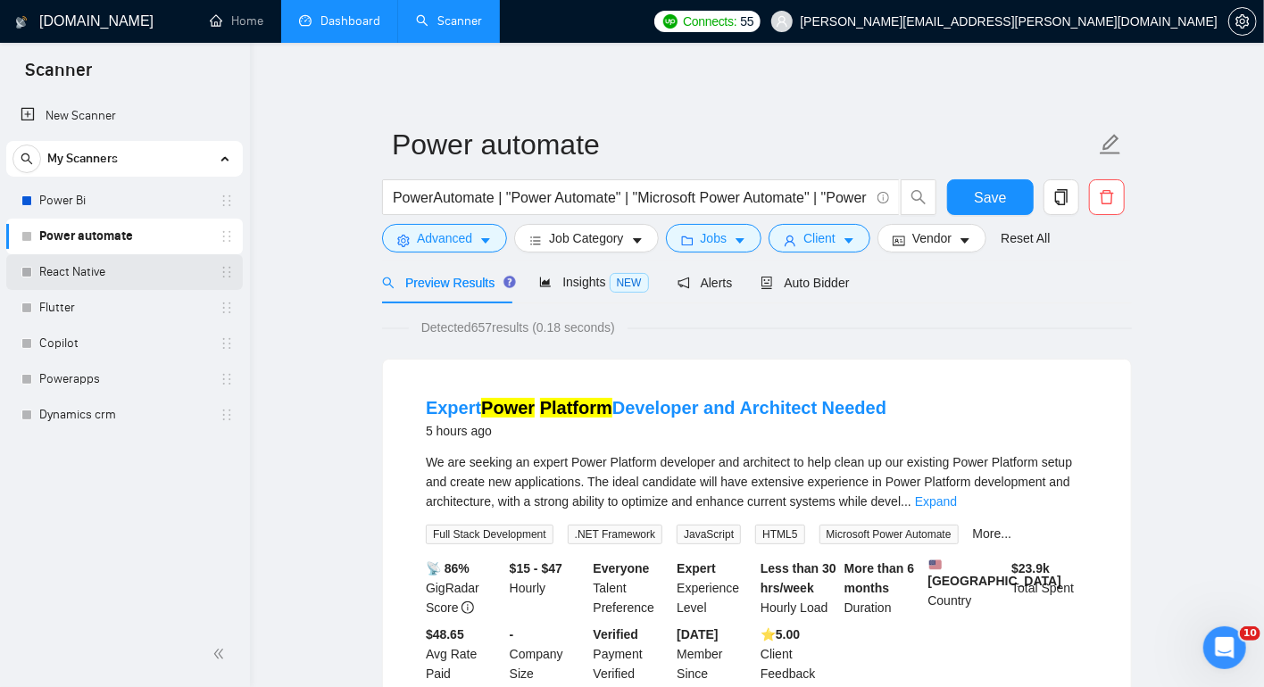
click at [130, 263] on link "React Native" at bounding box center [124, 272] width 170 height 36
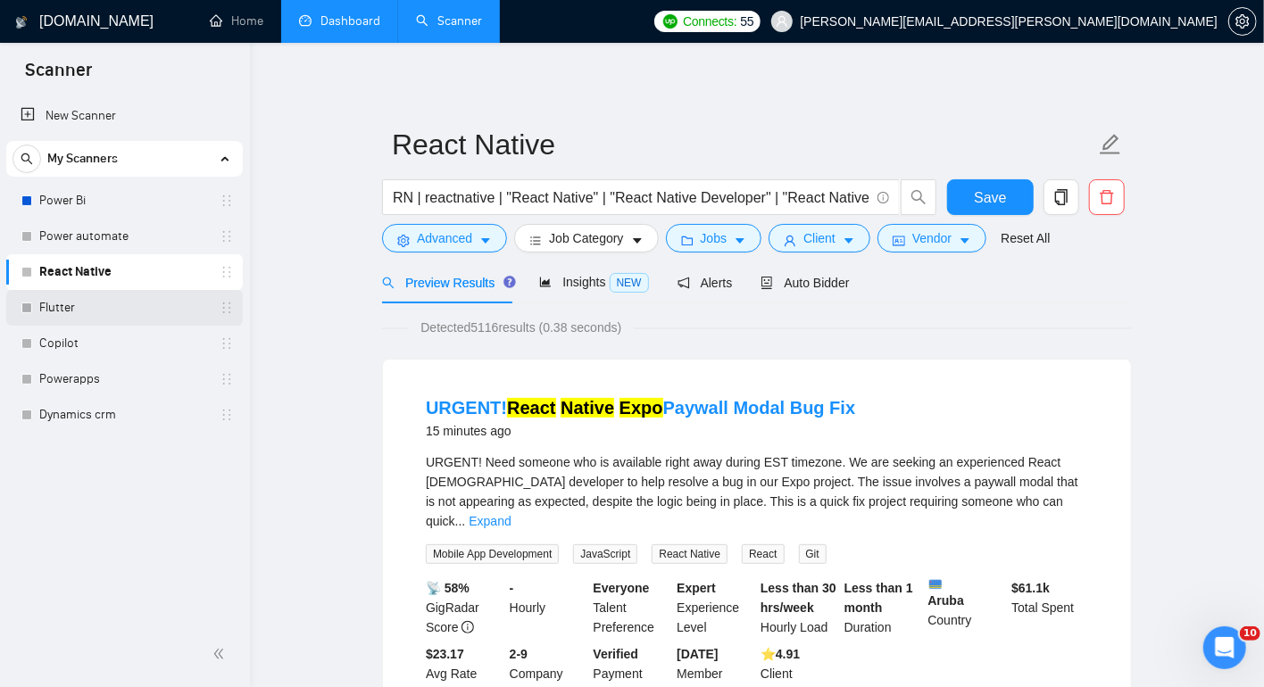
click at [115, 309] on link "Flutter" at bounding box center [124, 308] width 170 height 36
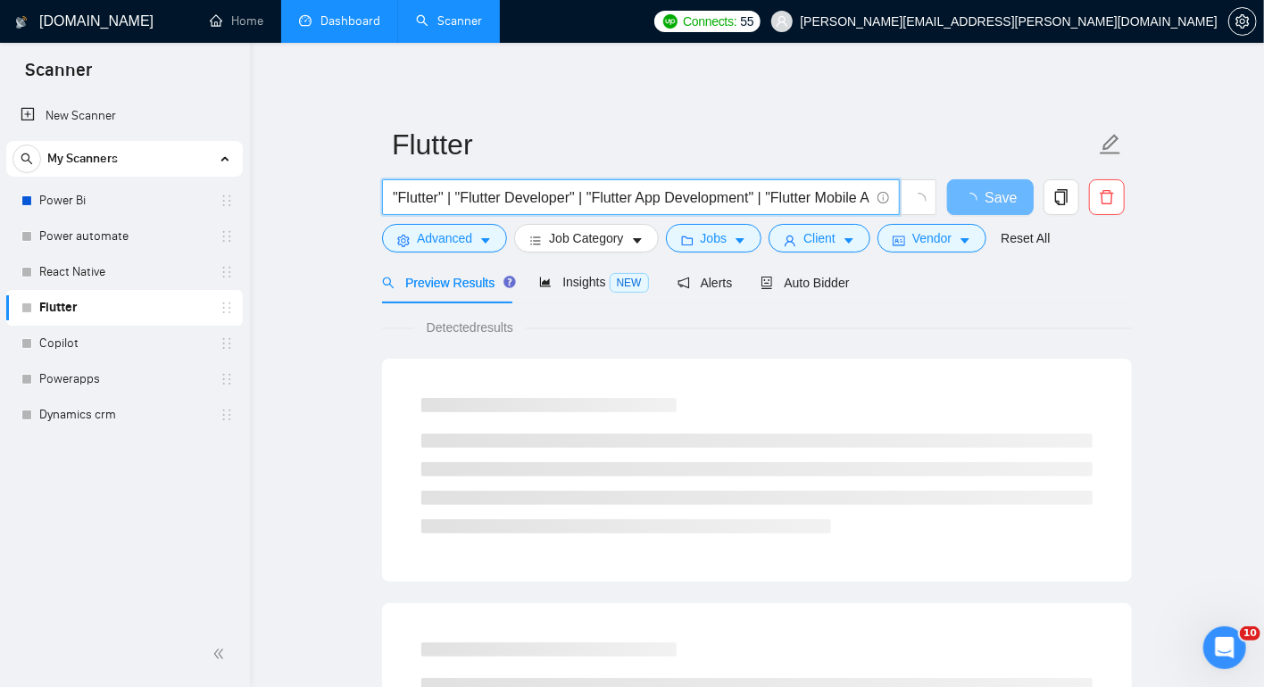
click at [446, 191] on input ""Flutter" | "Flutter Developer" | "Flutter App Development" | "Flutter Mobile A…" at bounding box center [631, 197] width 476 height 22
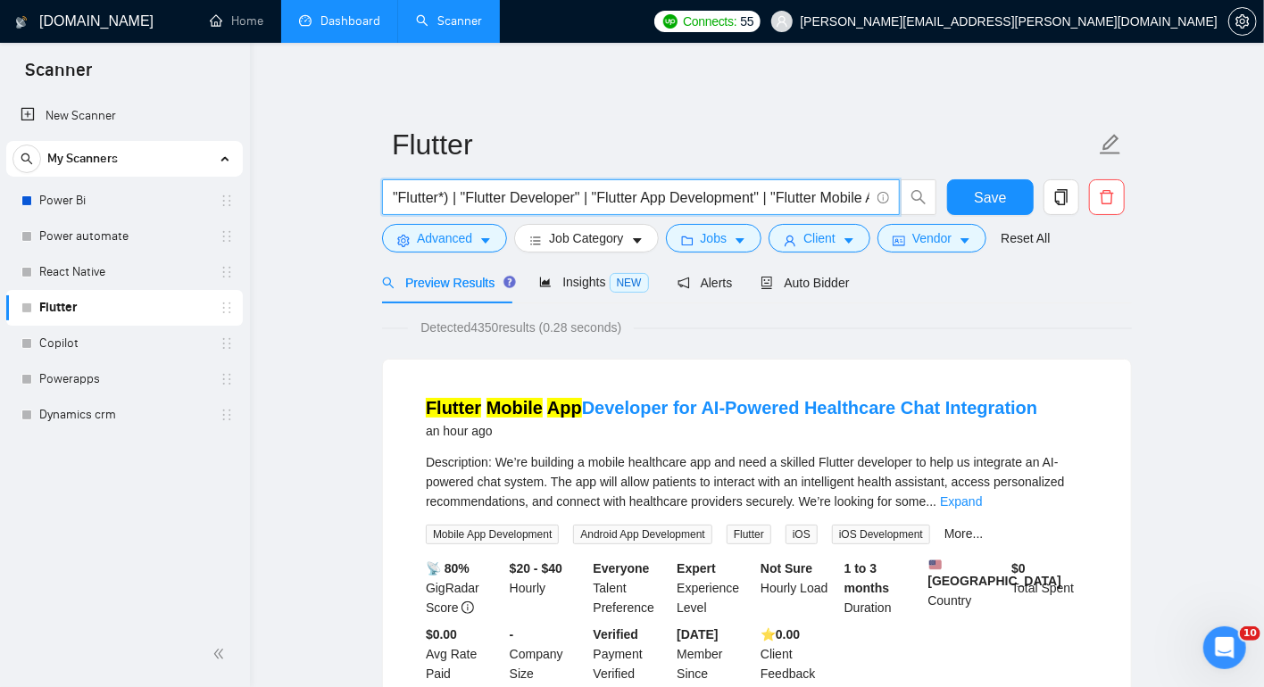
click at [401, 192] on input ""Flutter*) | "Flutter Developer" | "Flutter App Development" | "Flutter Mobile …" at bounding box center [631, 197] width 476 height 22
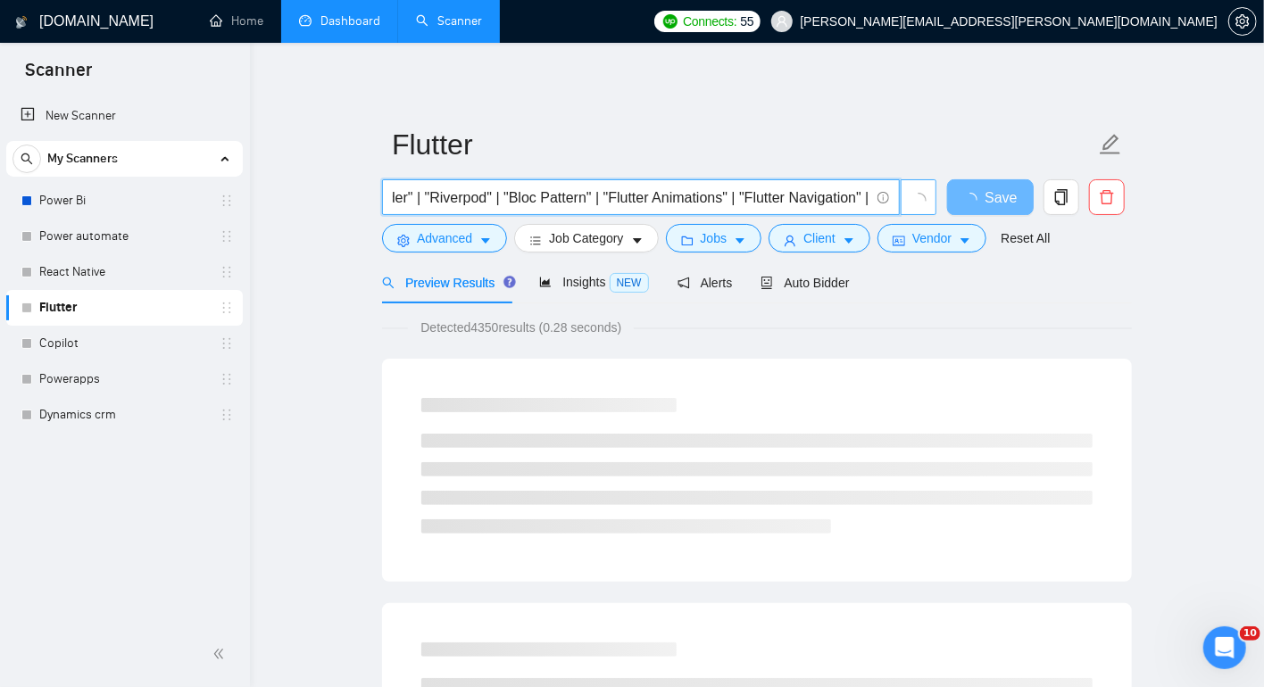
scroll to position [0, 1699]
drag, startPoint x: 739, startPoint y: 195, endPoint x: 930, endPoint y: 206, distance: 191.3
click at [930, 206] on span "(Flutter*) | "Flutter Developer" | "Flutter App Development" | "Flutter Mobile …" at bounding box center [659, 197] width 555 height 36
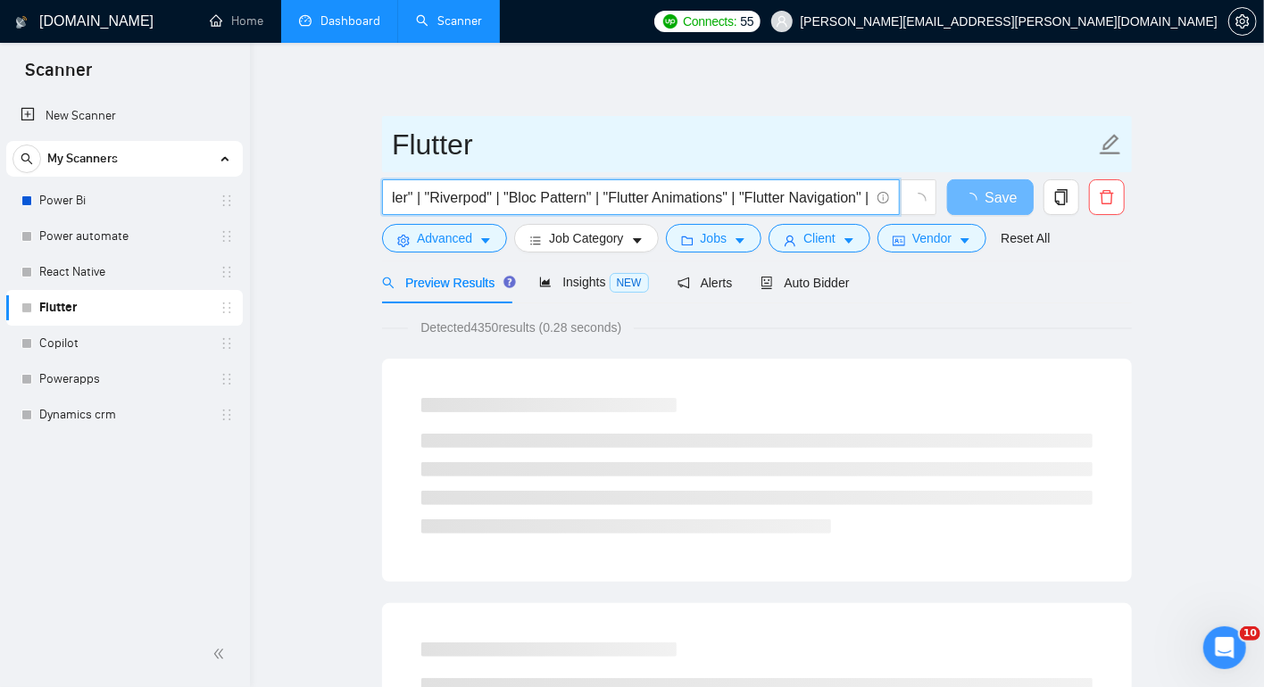
type input "(Flutter*) | "Flutter Developer" | "Flutter App Development" | "Flutter Mobile …"
click at [783, 166] on span "Flutter" at bounding box center [757, 144] width 750 height 56
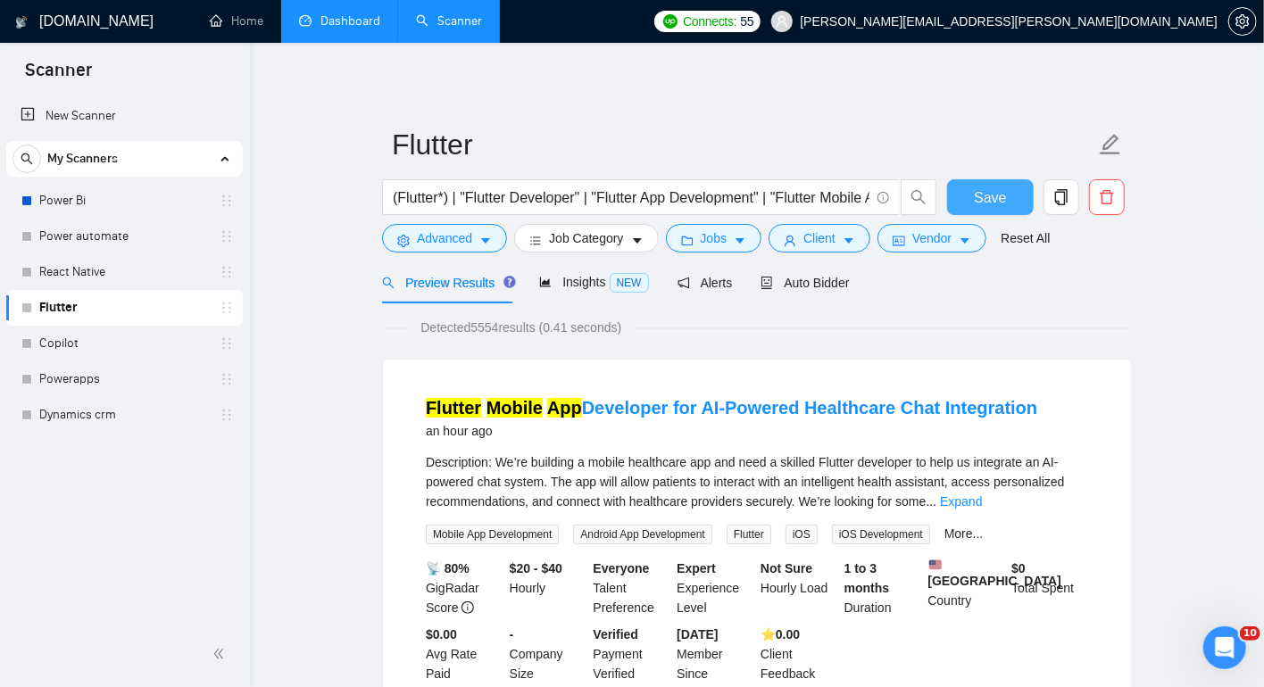
click at [1013, 195] on button "Save" at bounding box center [990, 197] width 87 height 36
click at [89, 340] on link "Copilot" at bounding box center [124, 344] width 170 height 36
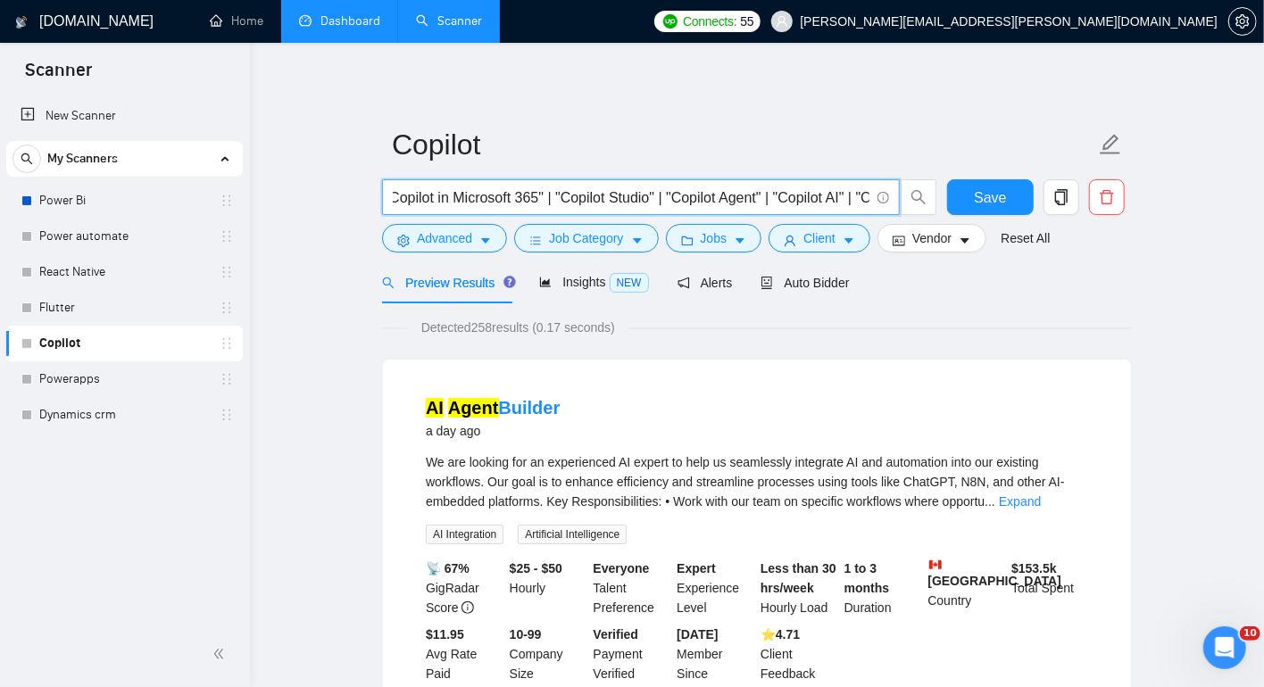
drag, startPoint x: 812, startPoint y: 195, endPoint x: 860, endPoint y: 195, distance: 48.2
click at [860, 195] on input ""Microsoft Copilot" | "Copilot in Microsoft 365" | "Copilot Studio" | "Copilot …" at bounding box center [631, 197] width 476 height 22
click at [775, 208] on input ""Microsoft Copilot" | "Copilot in Microsoft 365" | "Copilot Studio" | "Copilot …" at bounding box center [631, 197] width 476 height 22
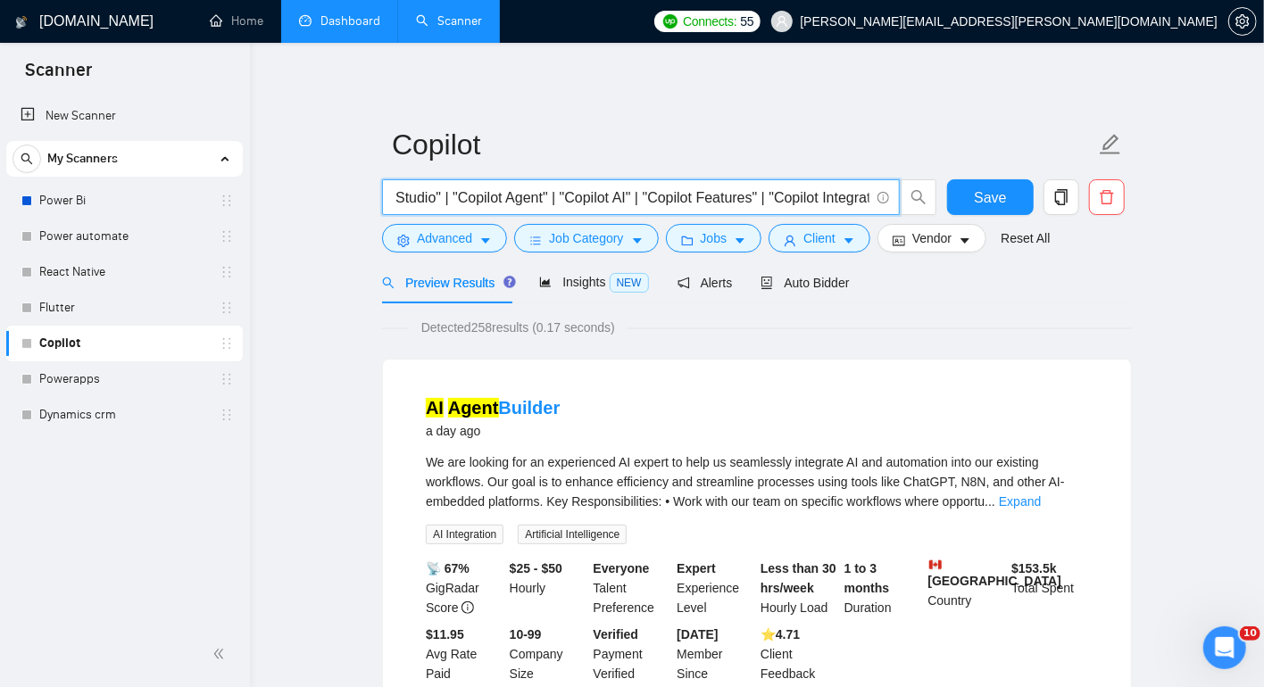
drag, startPoint x: 801, startPoint y: 194, endPoint x: 868, endPoint y: 197, distance: 67.0
click at [868, 197] on input ""Microsoft Copilot" | "Copilot in Microsoft 365" | "Copilot Studio" | "Copilot …" at bounding box center [631, 197] width 476 height 22
click at [795, 198] on input ""Microsoft Copilot" | "Copilot in Microsoft 365" | "Copilot Studio" | "Copilot …" at bounding box center [631, 197] width 476 height 22
drag, startPoint x: 826, startPoint y: 195, endPoint x: 878, endPoint y: 195, distance: 51.8
click at [878, 195] on span ""Microsoft Copilot" | "Copilot in Microsoft 365" | "Copilot Studio" | "Copilot …" at bounding box center [641, 197] width 518 height 36
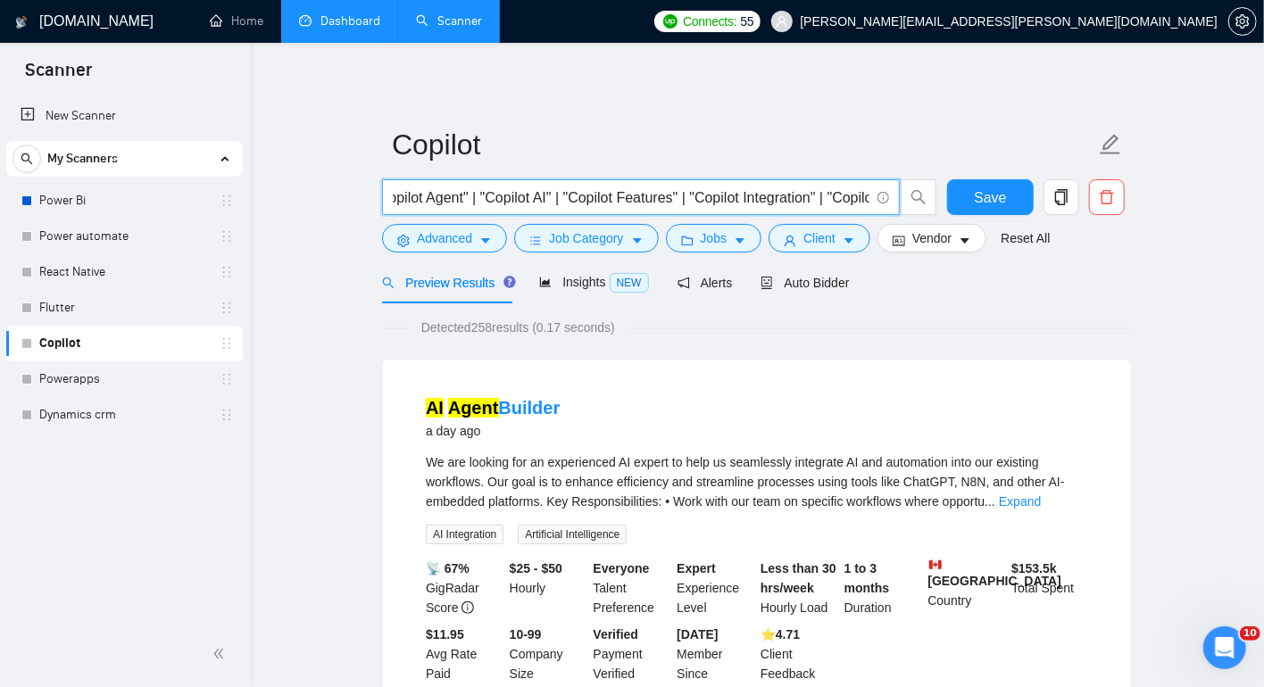
scroll to position [0, 507]
drag, startPoint x: 480, startPoint y: 201, endPoint x: 437, endPoint y: 205, distance: 43.1
click at [435, 205] on input ""Microsoft Copilot" | "Copilot in Microsoft 365" | "Copilot Studio" | "Copilot …" at bounding box center [631, 197] width 476 height 22
drag, startPoint x: 404, startPoint y: 197, endPoint x: 359, endPoint y: 197, distance: 45.5
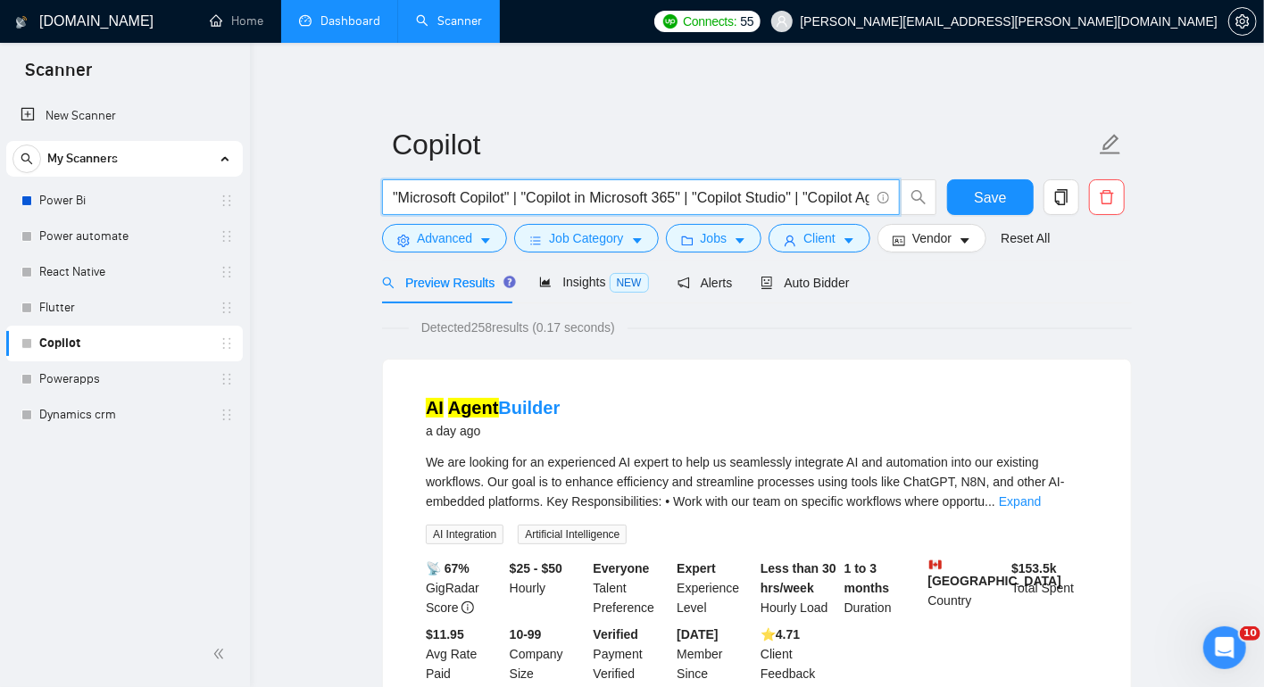
click at [400, 198] on input ""Microsoft Copilot" | "Copilot in Microsoft 365" | "Copilot Studio" | "Copilot …" at bounding box center [631, 197] width 476 height 22
click at [403, 200] on input ""Microsoft Copilot" | "Copilot in Microsoft 365" | "Copilot Studio" | "Copilot …" at bounding box center [631, 197] width 476 height 22
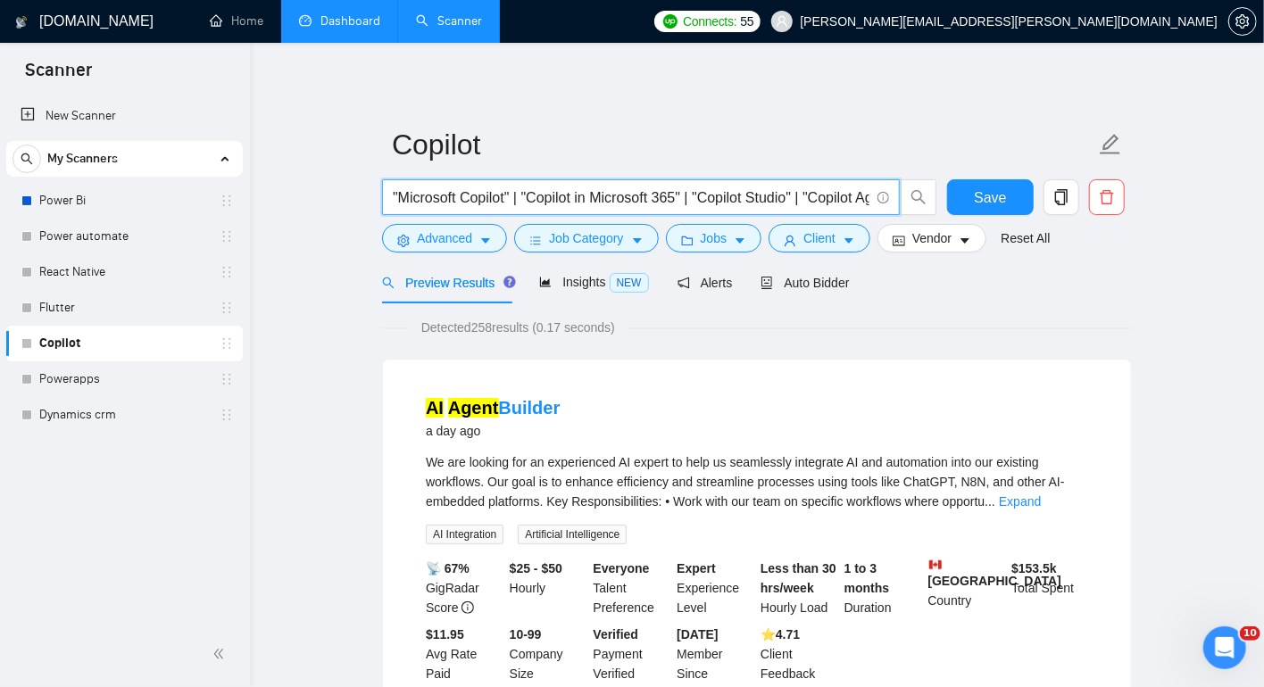
drag, startPoint x: 411, startPoint y: 198, endPoint x: 318, endPoint y: 193, distance: 93.8
click at [393, 198] on input ""Microsoft Copilot" | "Copilot in Microsoft 365" | "Copilot Studio" | "Copilot …" at bounding box center [631, 197] width 476 height 22
paste input "Copilot"
click at [396, 195] on input "Copilot*)"Microsoft Copilot" | "Copilot in Microsoft 365" | "Copilot Studio" | …" at bounding box center [631, 197] width 476 height 22
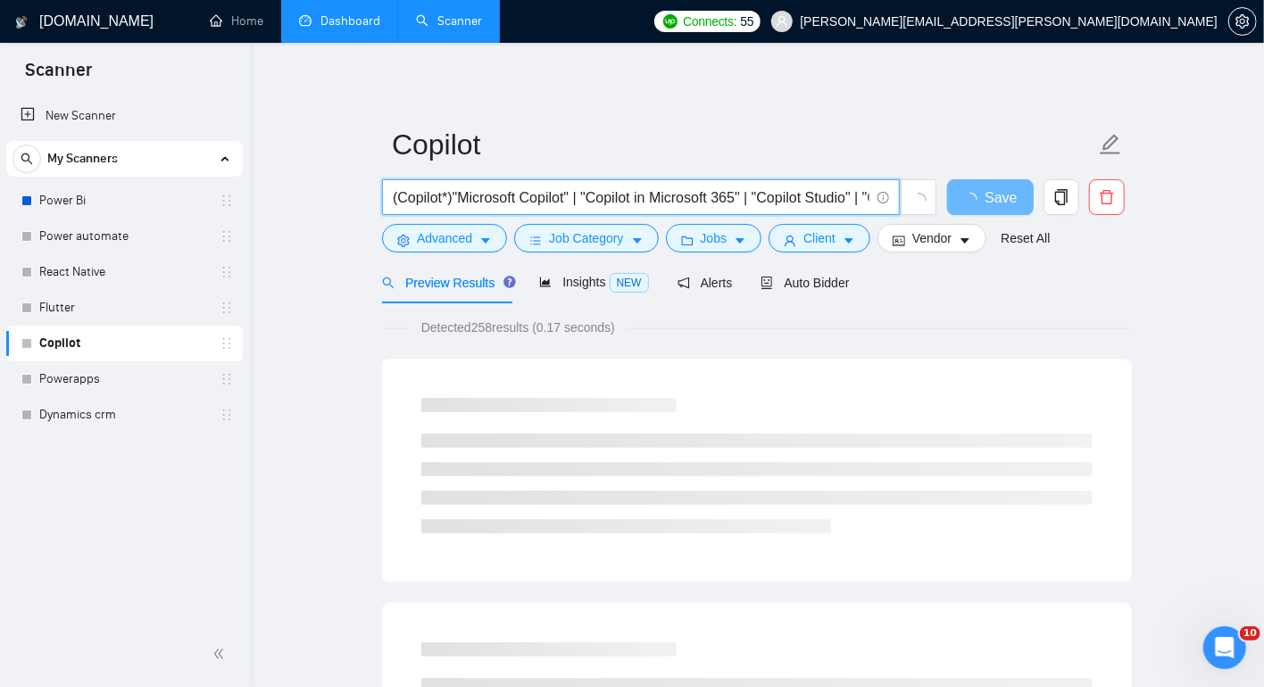
click at [458, 197] on input "(Copilot*)"Microsoft Copilot" | "Copilot in Microsoft 365" | "Copilot Studio" |…" at bounding box center [631, 197] width 476 height 22
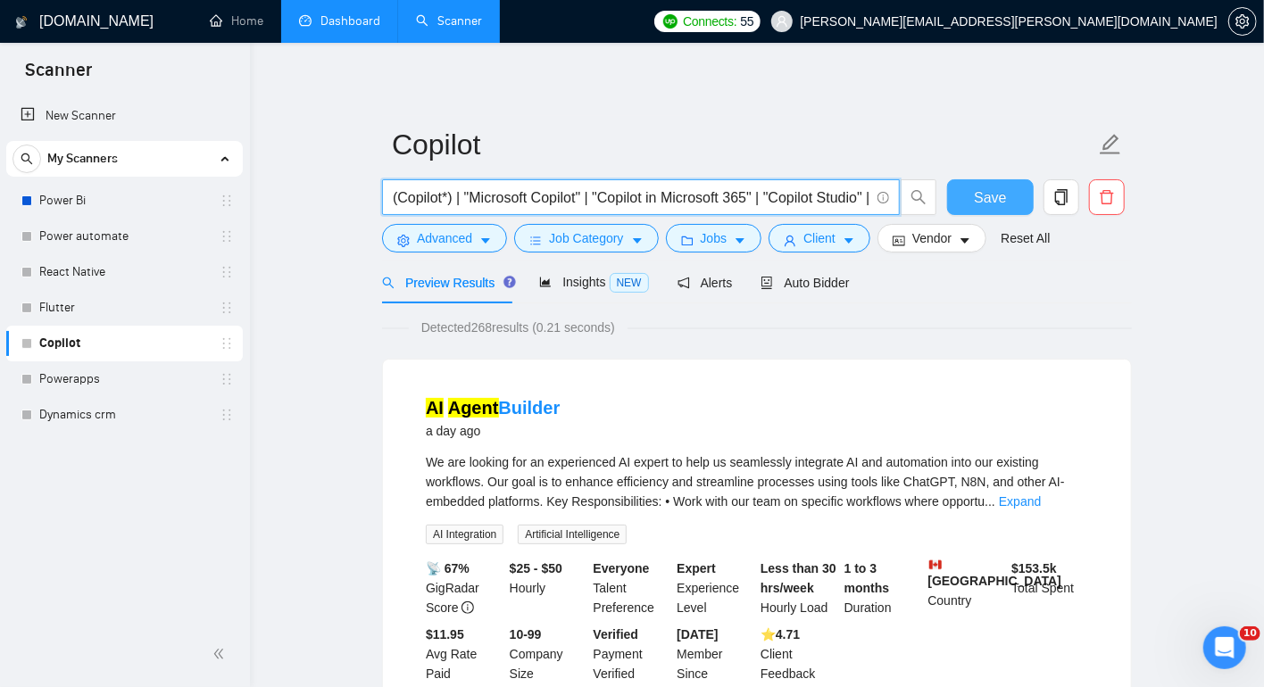
type input "(Copilot*) | "Microsoft Copilot" | "Copilot in Microsoft 365" | "Copilot Studio…"
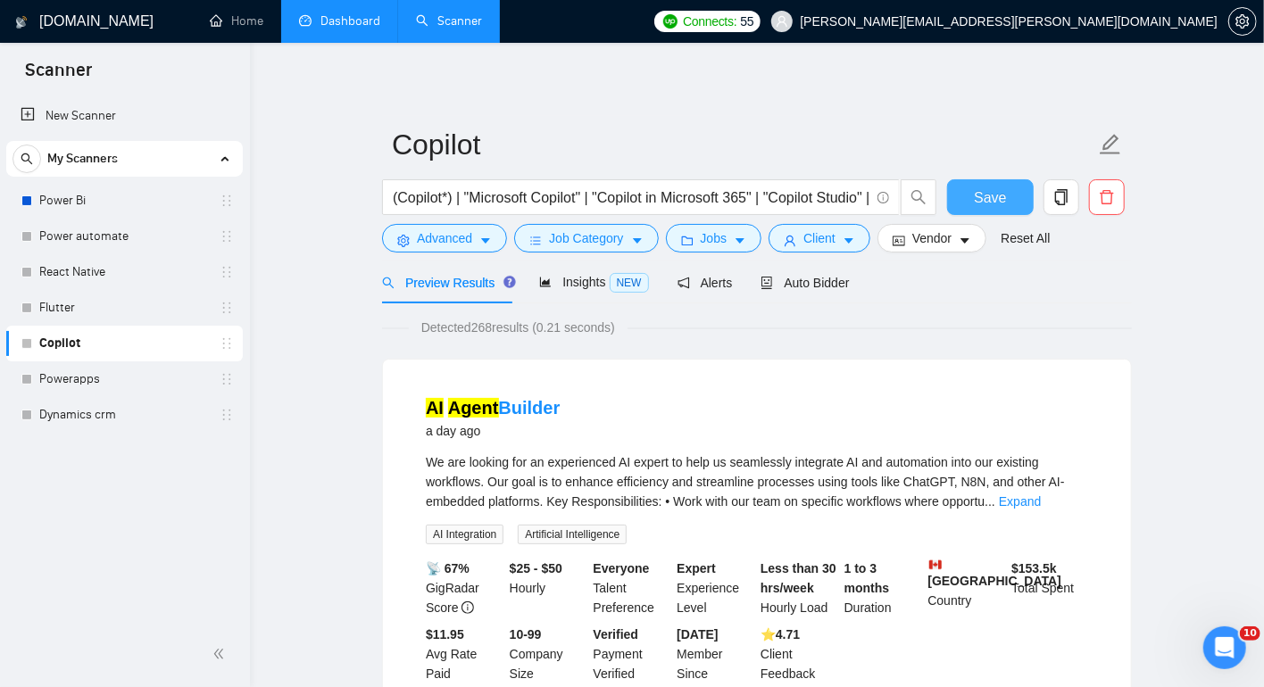
click at [1009, 199] on button "Save" at bounding box center [990, 197] width 87 height 36
click at [1015, 195] on button "Save" at bounding box center [990, 197] width 87 height 36
click at [79, 373] on link "Powerapps" at bounding box center [124, 379] width 170 height 36
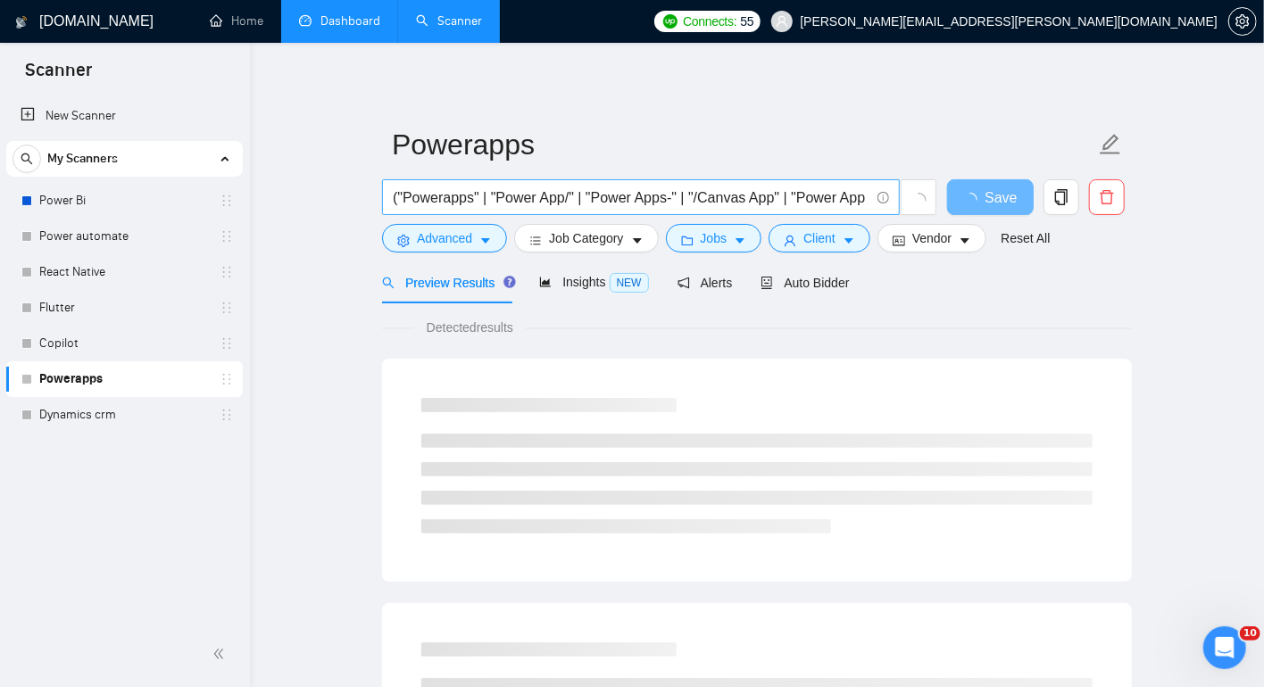
click at [407, 200] on input "("Powerapps" | "Power App/" | "Power Apps-" | "/Canvas App" | "Power App ," | "…" at bounding box center [631, 197] width 476 height 22
click at [479, 195] on input "((Powerapps" | "Power App/" | "Power Apps-" | "/Canvas App" | "Power App ," | "…" at bounding box center [631, 197] width 476 height 22
drag, startPoint x: 810, startPoint y: 203, endPoint x: 875, endPoint y: 201, distance: 65.2
click at [875, 201] on span "((Powerapps*) | "Power App/" | "Power Apps-" | "/Canvas App" | "Power App ," | …" at bounding box center [641, 197] width 518 height 36
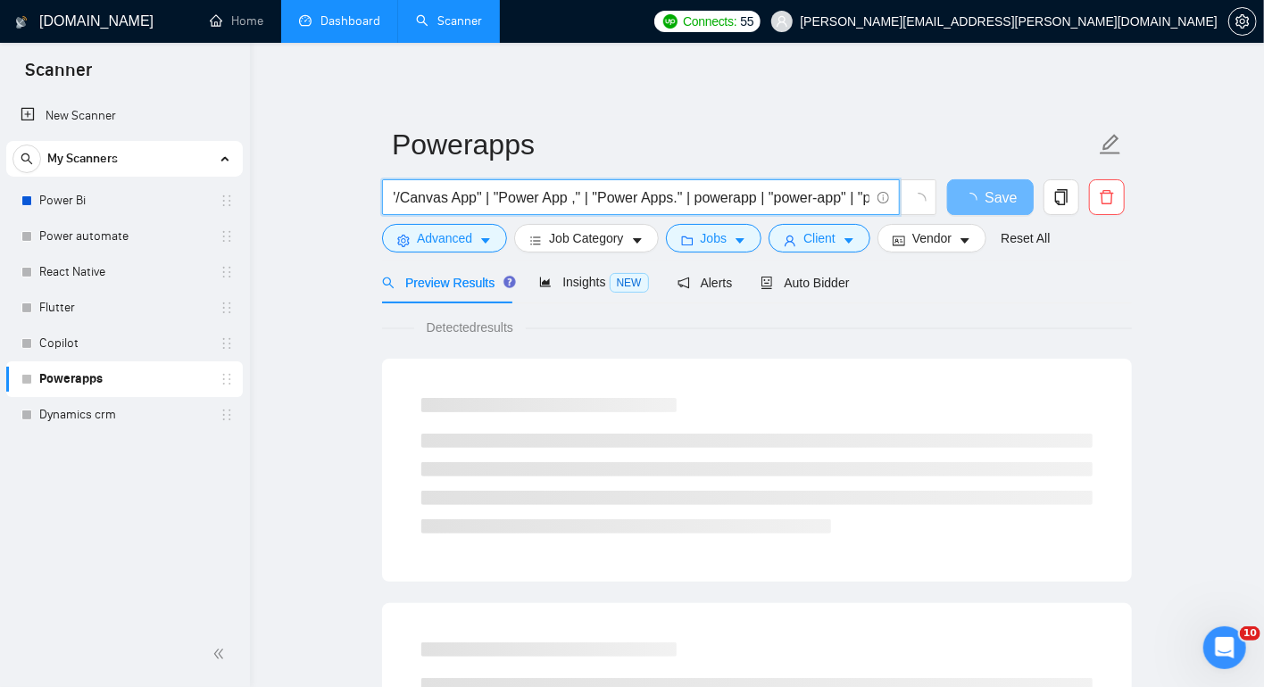
click at [727, 195] on input "((Powerapps*) | "Power App/" | "Power Apps-" | "/Canvas App" | "Power App ," | …" at bounding box center [631, 197] width 476 height 22
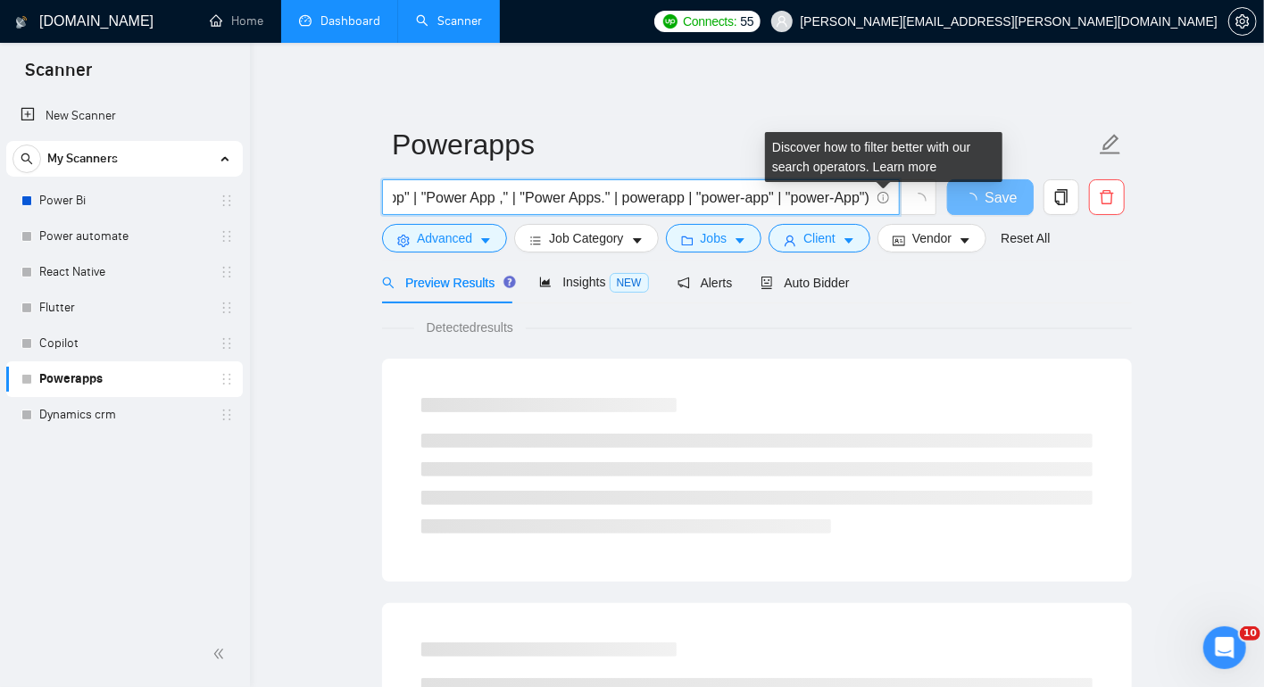
drag, startPoint x: 772, startPoint y: 195, endPoint x: 887, endPoint y: 192, distance: 115.2
click at [887, 192] on span "((Powerapps*) | "Power App/" | "Power Apps-" | "/Canvas App" | "Power App ," | …" at bounding box center [641, 197] width 518 height 36
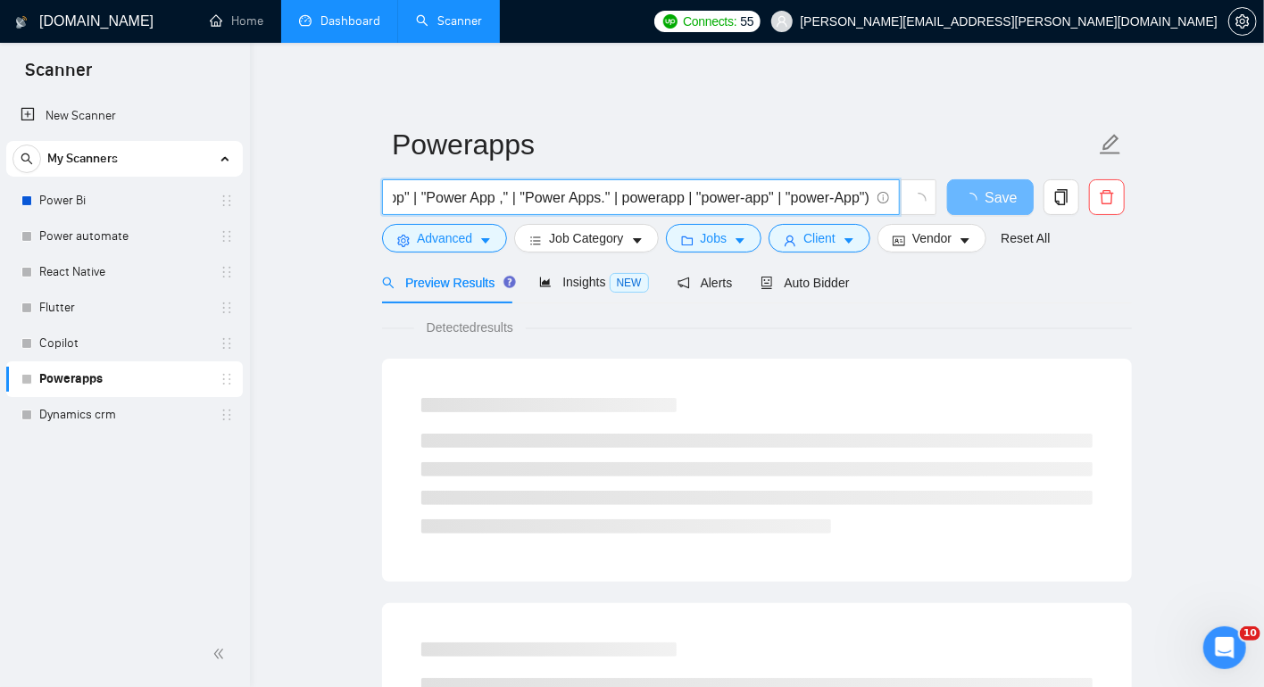
click at [841, 197] on input "((Powerapps*) | "Power App/" | "Power Apps-" | "/Canvas App" | "Power App ," | …" at bounding box center [631, 197] width 476 height 22
drag, startPoint x: 402, startPoint y: 201, endPoint x: 332, endPoint y: 202, distance: 69.6
click at [571, 195] on input "((Powerapps*) | "Power App/" | "Power Apps-" | "/Canvas App" | "Power App ," | …" at bounding box center [631, 197] width 476 height 22
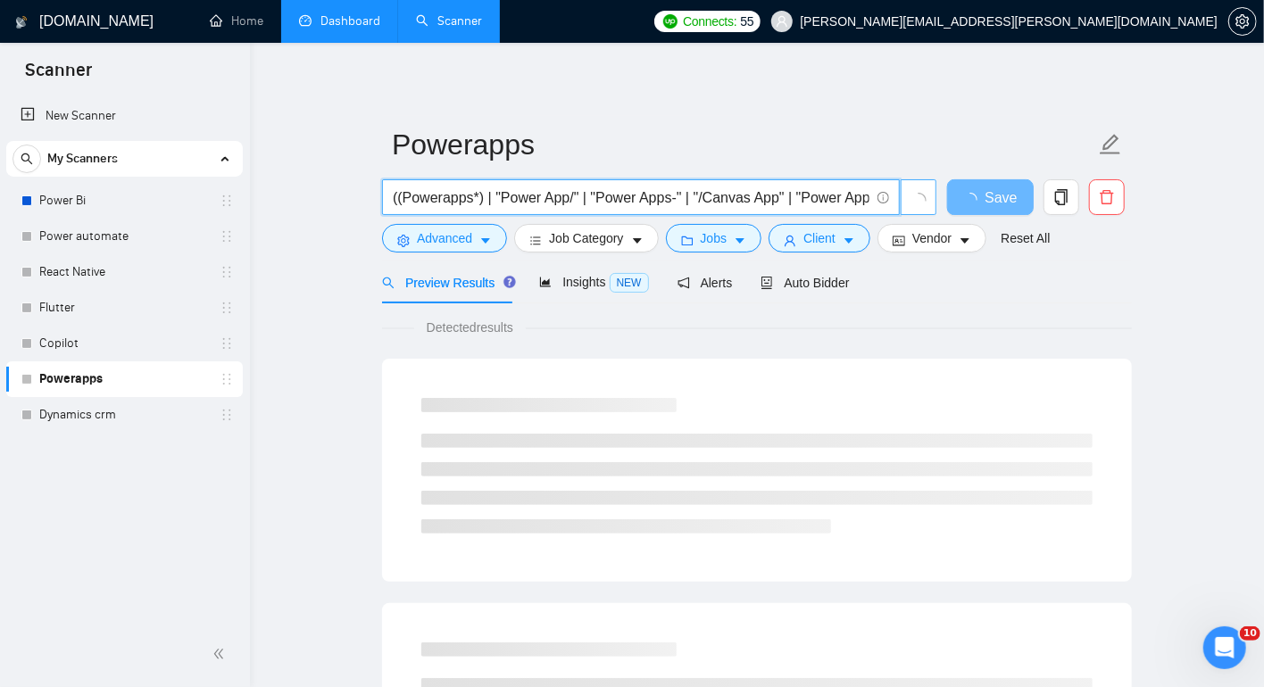
drag, startPoint x: 769, startPoint y: 197, endPoint x: 904, endPoint y: 189, distance: 135.0
click at [904, 189] on span "((Powerapps*) | "Power App/" | "Power Apps-" | "/Canvas App" | "Power App ," | …" at bounding box center [659, 197] width 555 height 36
click at [791, 193] on input "((Powerapps*) | "Power App/" | "Power Apps-" | "/Canvas App" | "Power App ," | …" at bounding box center [631, 197] width 476 height 22
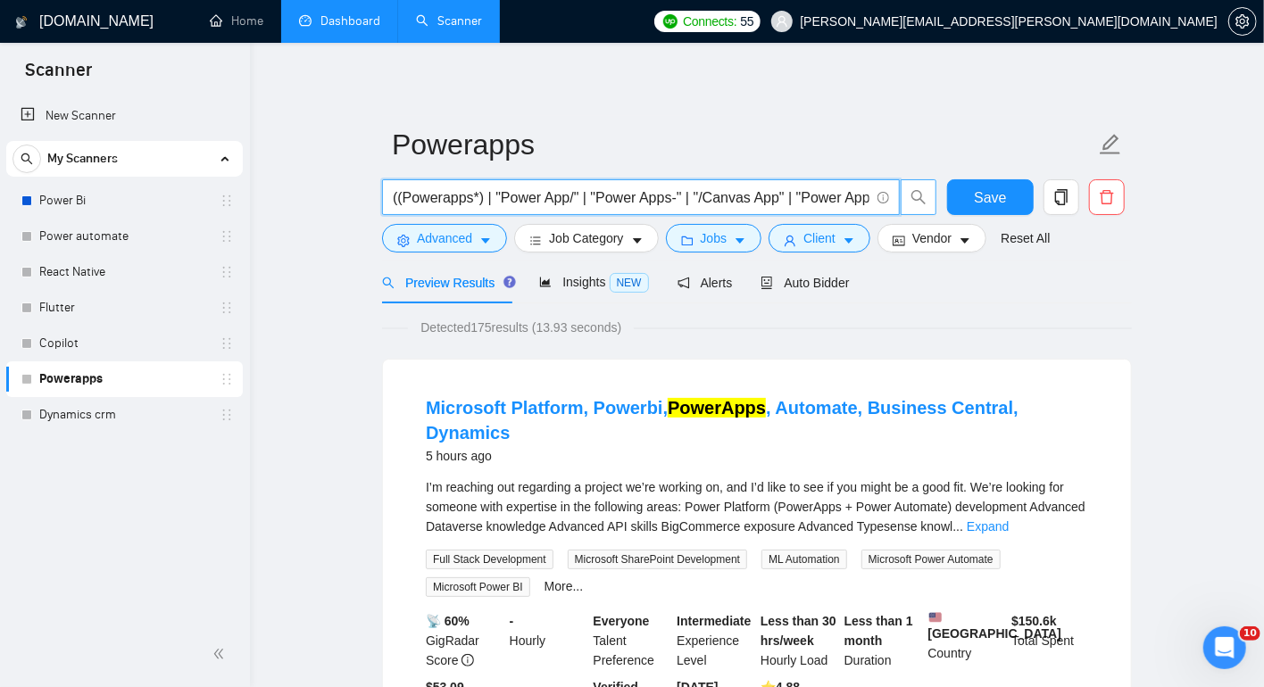
drag, startPoint x: 801, startPoint y: 196, endPoint x: 934, endPoint y: 195, distance: 133.0
click at [934, 195] on span "((Powerapps*) | "Power App/" | "Power Apps-" | "/Canvas App" | "Power App ," | …" at bounding box center [659, 197] width 555 height 36
click at [792, 195] on input "((Powerapps*) | "Power App/" | "Power Apps-" | "/Canvas App" | "Power App ," | …" at bounding box center [631, 197] width 476 height 22
drag, startPoint x: 806, startPoint y: 195, endPoint x: 927, endPoint y: 193, distance: 121.4
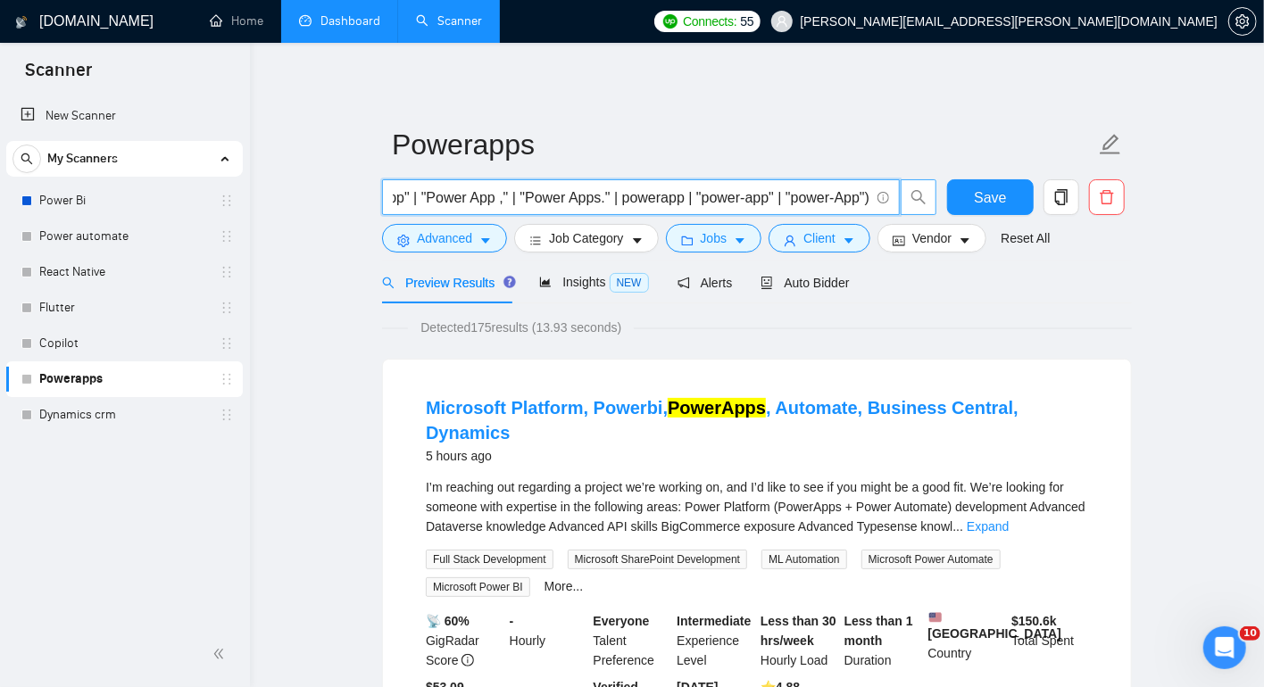
click at [927, 193] on span "((Powerapps*) | "Power App/" | "Power Apps-" | "/Canvas App" | "Power App ," | …" at bounding box center [659, 197] width 555 height 36
click at [789, 198] on input "((Powerapps*) | "Power App/" | "Power Apps-" | "/Canvas App" | "Power App ," | …" at bounding box center [631, 197] width 476 height 22
click at [650, 200] on input "((Powerapps*) | "Power App/" | "Power Apps-" | "/Canvas App" | "Power App ," | …" at bounding box center [631, 197] width 476 height 22
click at [673, 198] on input "((Powerapps*) | "Power App/" | "Power Apps-" | "/Canvas App" | "Power App ," | …" at bounding box center [631, 197] width 476 height 22
click at [610, 194] on input "((Powerapps*) | "Power App/" | "Power Apps-" | "/Canvas App" | "Power App ," | …" at bounding box center [631, 197] width 476 height 22
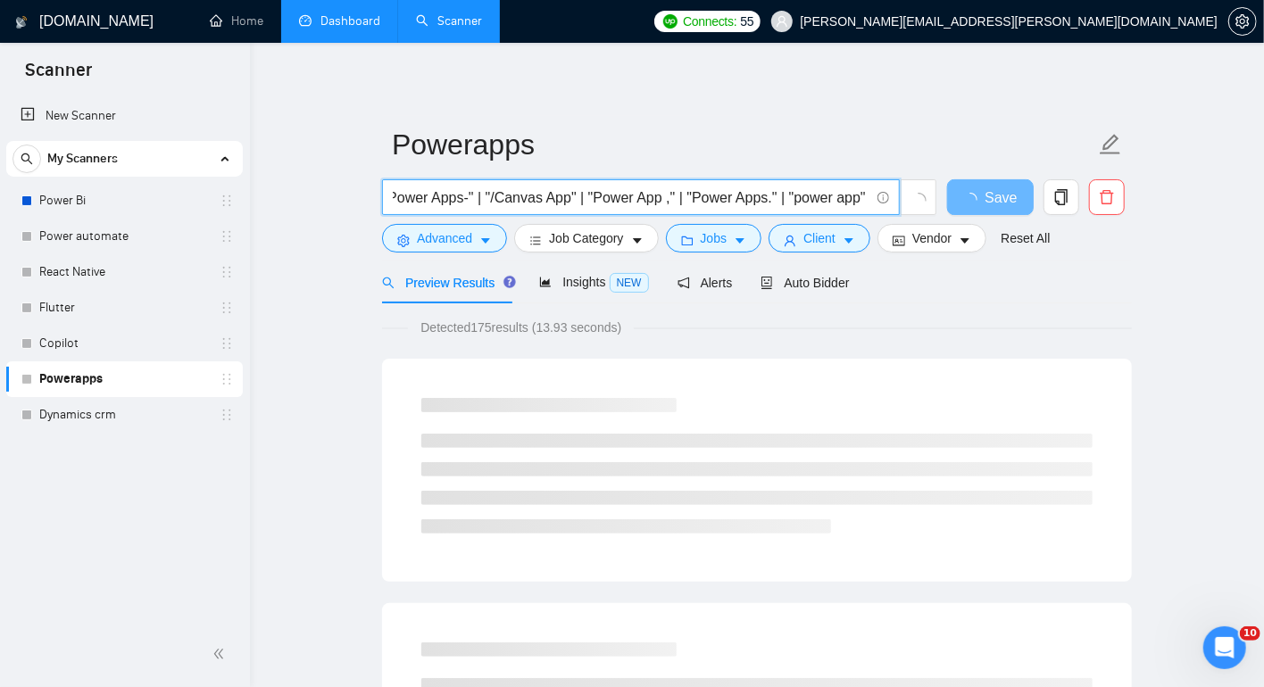
scroll to position [0, 0]
drag, startPoint x: 415, startPoint y: 196, endPoint x: 347, endPoint y: 196, distance: 67.8
click at [834, 195] on input "((Powerapps*) | "Power App/" | "Power Apps-" | "/Canvas App" | "Power App ," | …" at bounding box center [631, 197] width 476 height 22
drag, startPoint x: 842, startPoint y: 196, endPoint x: 869, endPoint y: 197, distance: 26.8
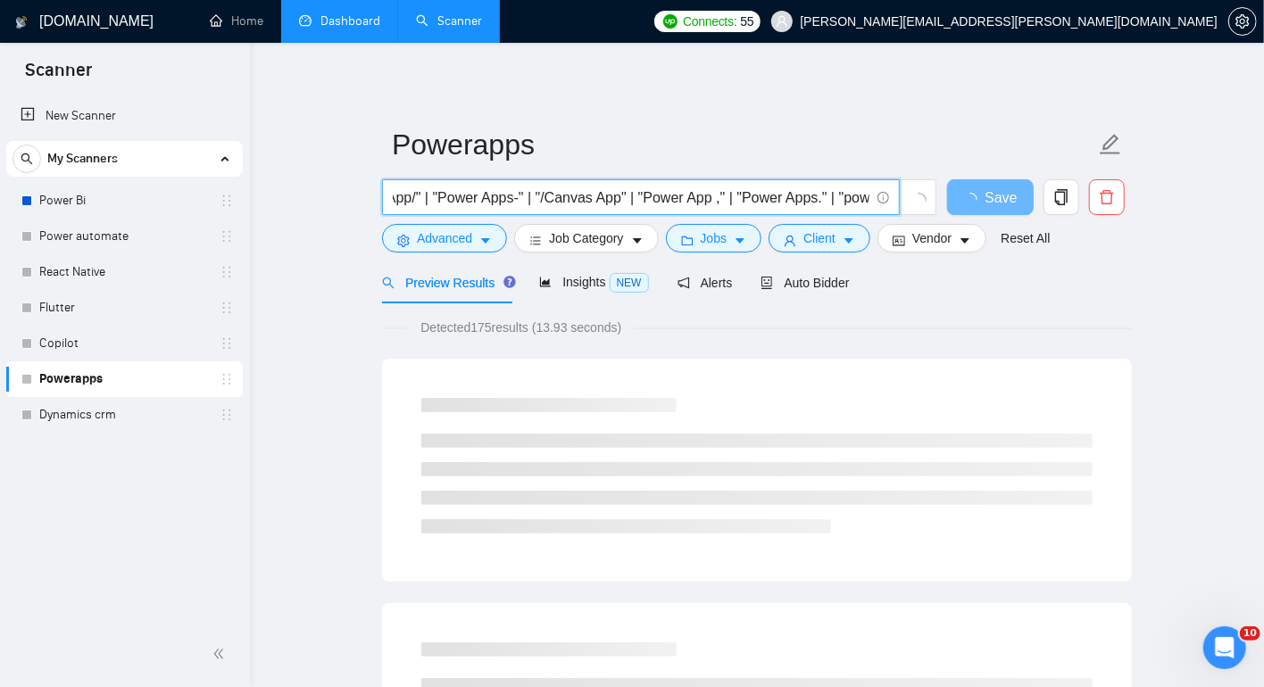
click at [868, 197] on input "((Powerapps*) | "Power App/" | "Power Apps-" | "/Canvas App" | "Power App ," | …" at bounding box center [631, 197] width 476 height 22
click at [745, 203] on input "((Powerapps*) | "Power App/" | "Power Apps-" | "/Canvas App" | "Power App ," | …" at bounding box center [631, 197] width 476 height 22
drag, startPoint x: 767, startPoint y: 201, endPoint x: 686, endPoint y: 200, distance: 81.2
click at [686, 200] on input "((Powerapps*) | "Power App/" | "Power Apps-" | "/Canvas App" | "Power App ," | …" at bounding box center [631, 197] width 476 height 22
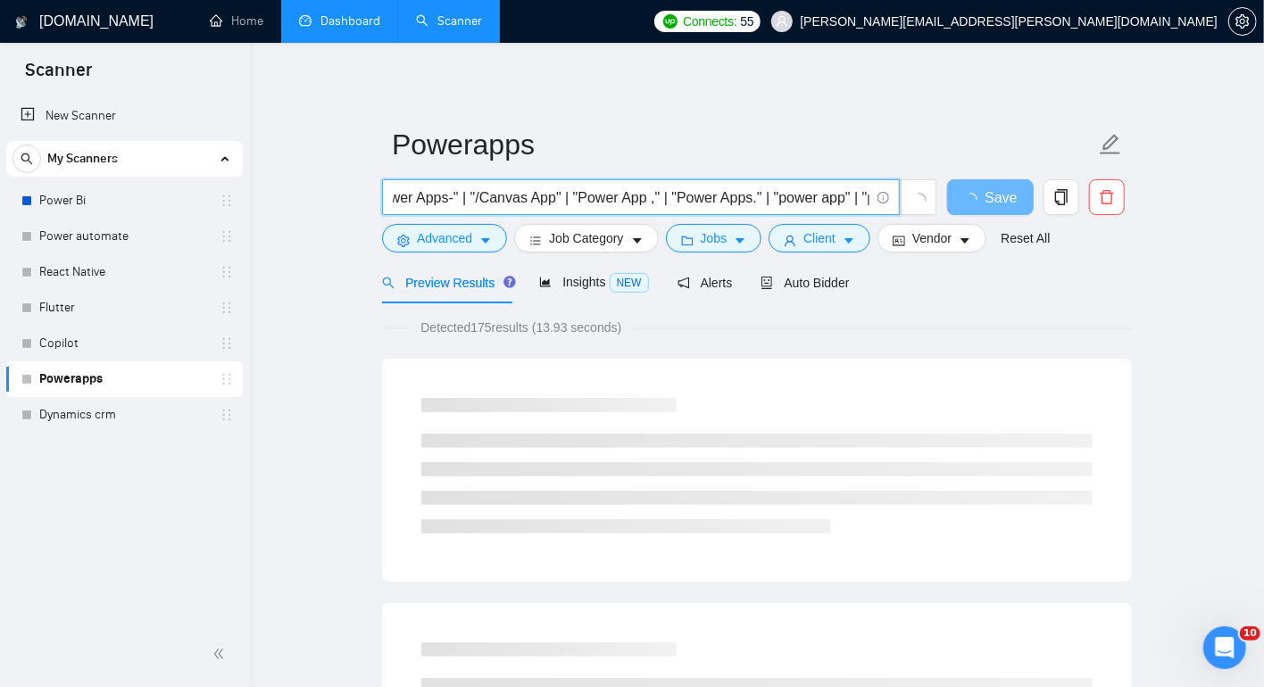
click at [685, 197] on input "((Powerapps*) | "Power App/" | "Power Apps-" | "/Canvas App" | "Power App ," | …" at bounding box center [631, 197] width 476 height 22
paste input ""Power Apps"
click at [693, 194] on input "((Powerapps*) | "Power App/" | "Power Apps-" | "/Canvas App" | "Power App ," | …" at bounding box center [631, 197] width 476 height 22
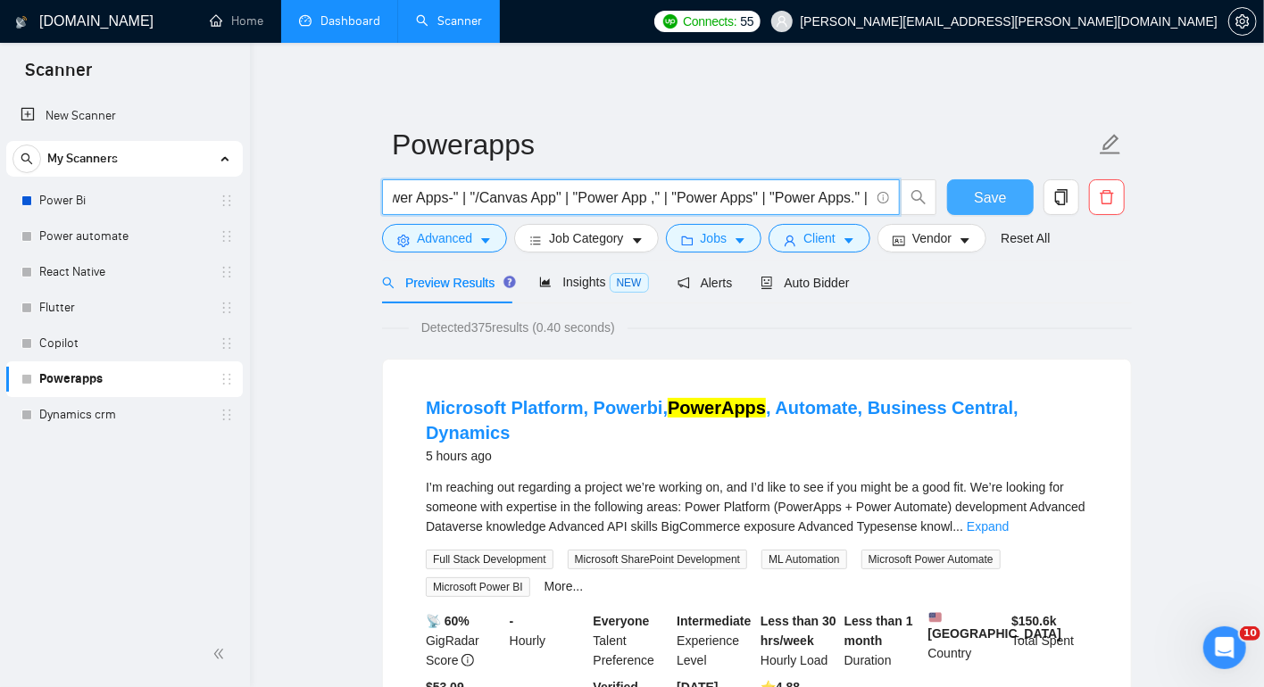
type input "((Powerapps*) | "Power App/" | "Power Apps-" | "/Canvas App" | "Power App ," | …"
click at [970, 191] on button "Save" at bounding box center [990, 197] width 87 height 36
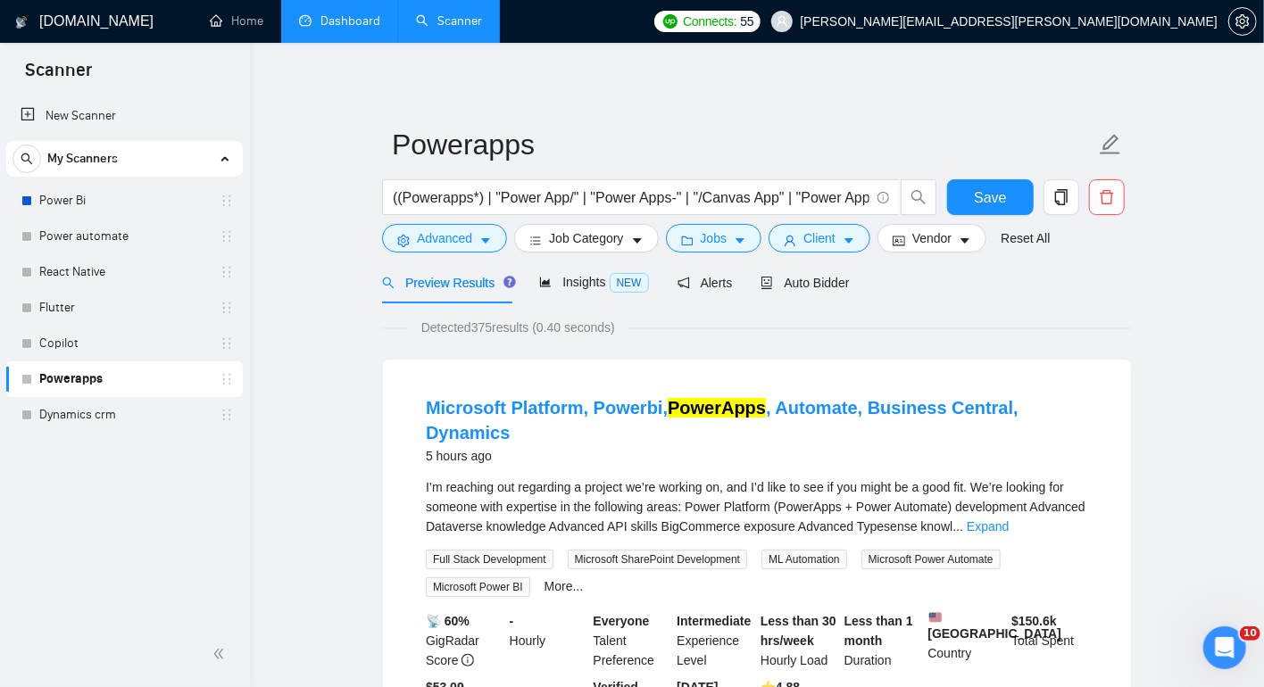
click at [765, 332] on div "Detected 375 results (0.40 seconds)" at bounding box center [757, 328] width 750 height 20
click at [1017, 194] on button "Save" at bounding box center [990, 197] width 87 height 36
click at [841, 281] on span "Auto Bidder" at bounding box center [804, 283] width 88 height 14
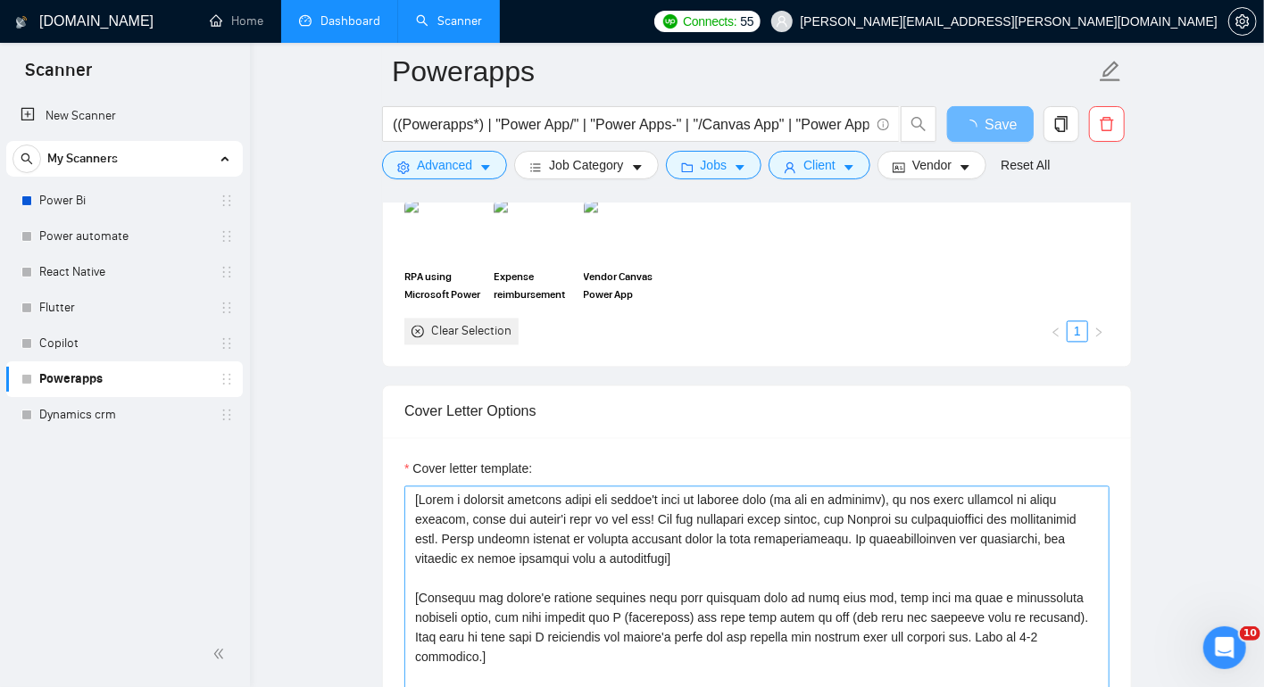
scroll to position [1906, 0]
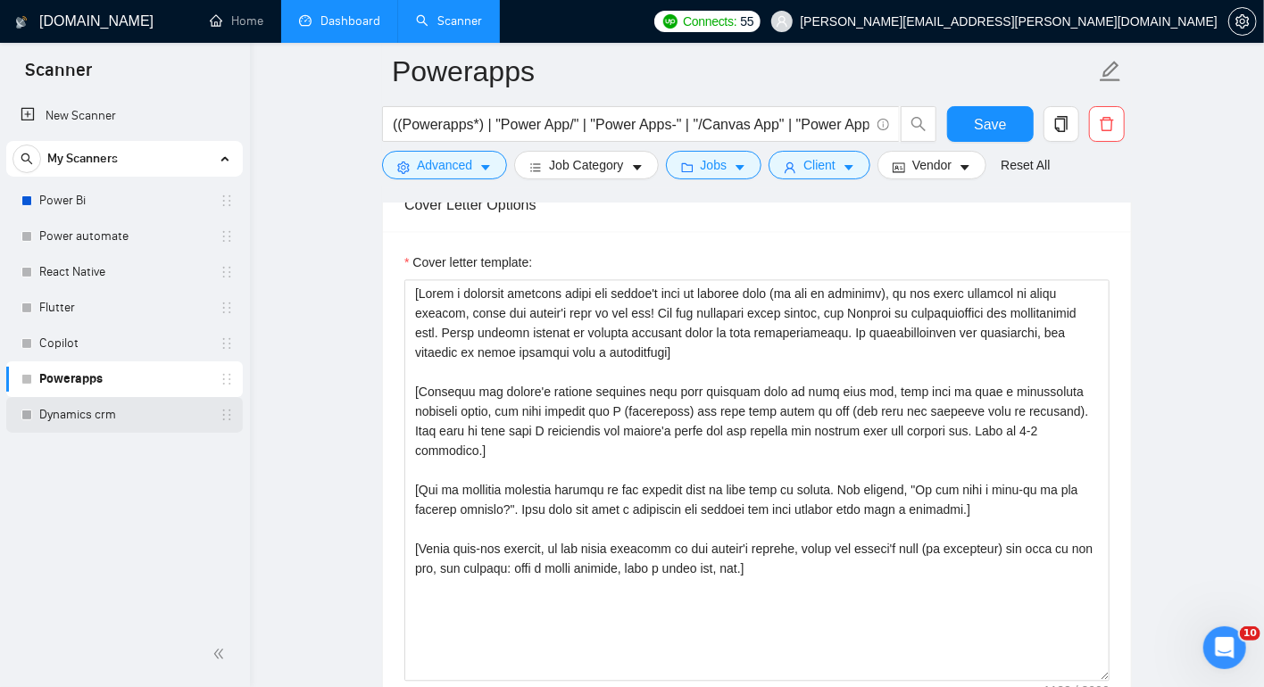
click at [114, 418] on link "Dynamics crm" at bounding box center [124, 415] width 170 height 36
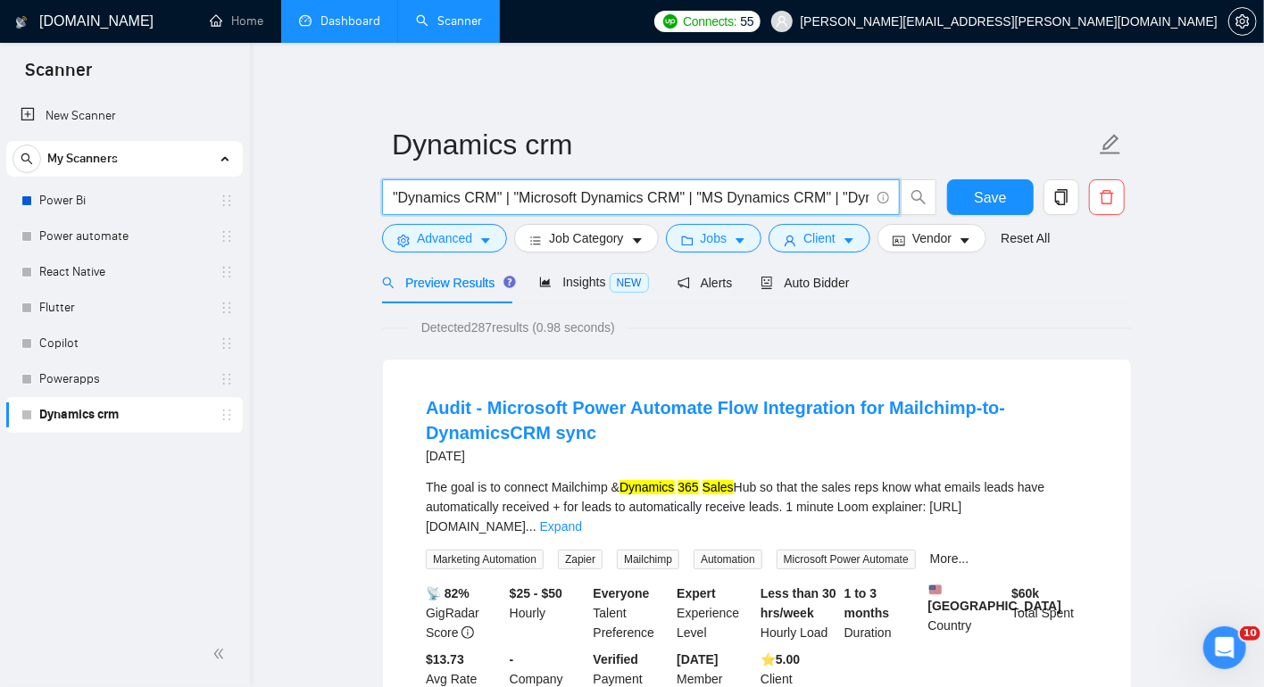
drag, startPoint x: 500, startPoint y: 197, endPoint x: 401, endPoint y: 201, distance: 99.1
click at [401, 201] on input ""Dynamics CRM" | "Microsoft Dynamics CRM" | "MS Dynamics CRM" | "Dynamics 365 C…" at bounding box center [631, 197] width 476 height 22
click at [394, 197] on input ""Dynamics CRM" | "Microsoft Dynamics CRM" | "MS Dynamics CRM" | "Dynamics 365 C…" at bounding box center [631, 197] width 476 height 22
paste input "Dynamics CRM"
click at [463, 199] on input "Dynamics CRM| "Dynamics CRM" | "Microsoft Dynamics CRM" | "MS Dynamics CRM" | "…" at bounding box center [631, 197] width 476 height 22
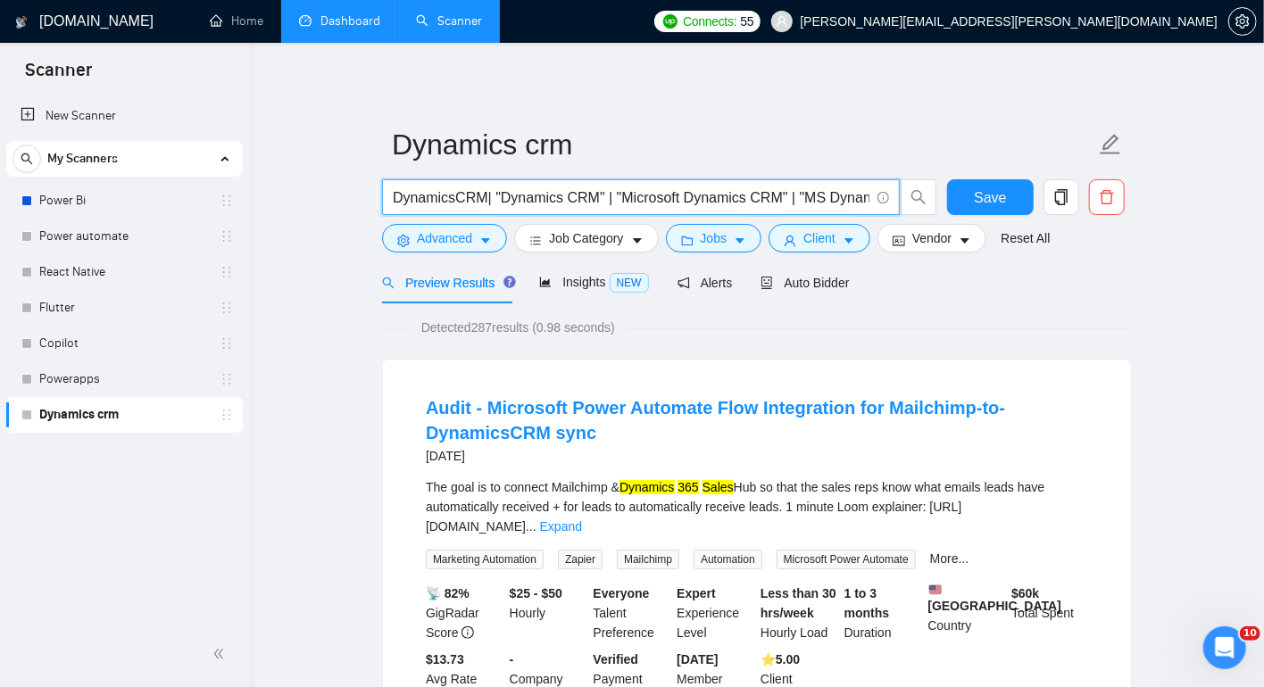
click at [486, 203] on input "DynamicsCRM| "Dynamics CRM" | "Microsoft Dynamics CRM" | "MS Dynamics CRM" | "D…" at bounding box center [631, 197] width 476 height 22
type input "DynamicsCRM | "Dynamics CRM" | "Microsoft Dynamics CRM" | "MS Dynamics CRM" | "…"
click at [982, 186] on span "Save" at bounding box center [990, 197] width 32 height 22
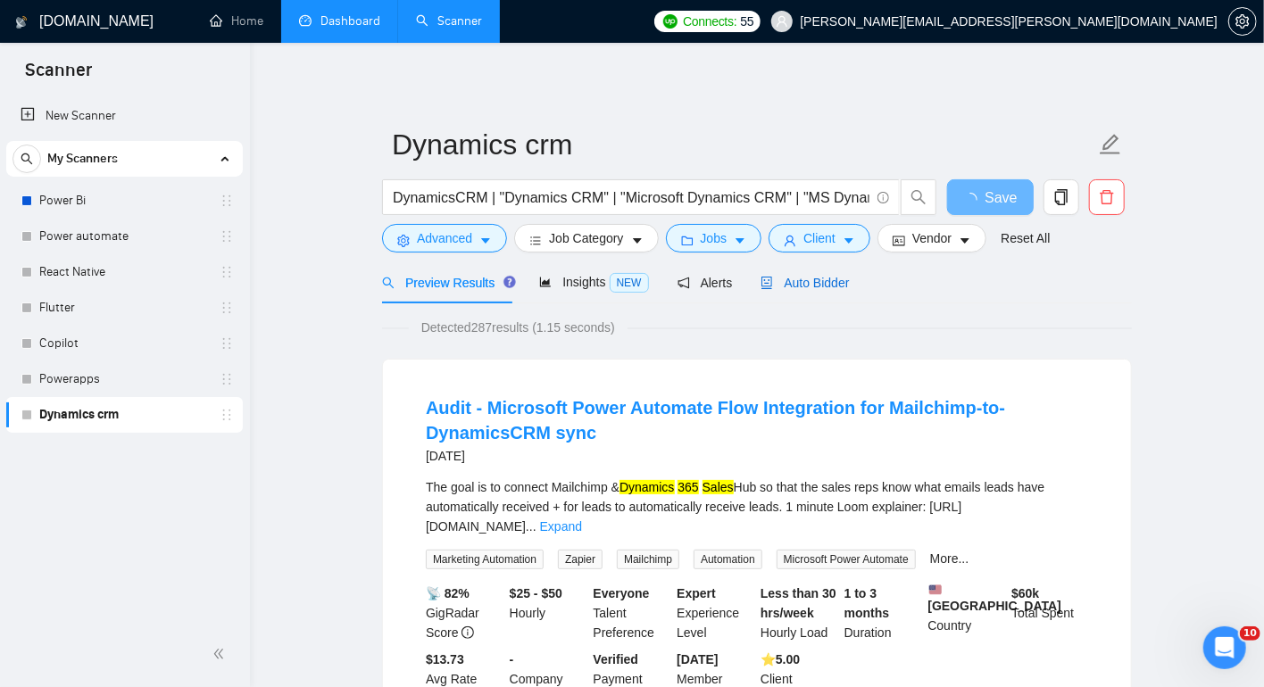
click at [831, 284] on span "Auto Bidder" at bounding box center [804, 283] width 88 height 14
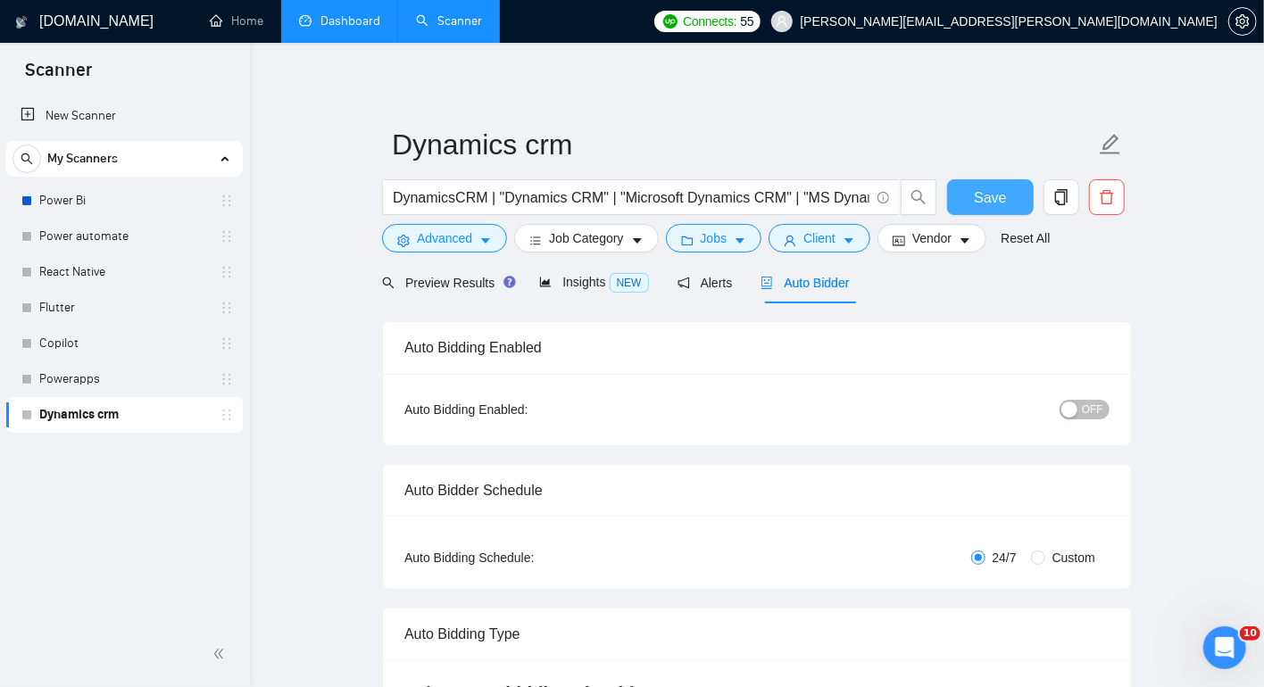
click at [991, 195] on span "Save" at bounding box center [990, 197] width 32 height 22
